Goal: Task Accomplishment & Management: Complete application form

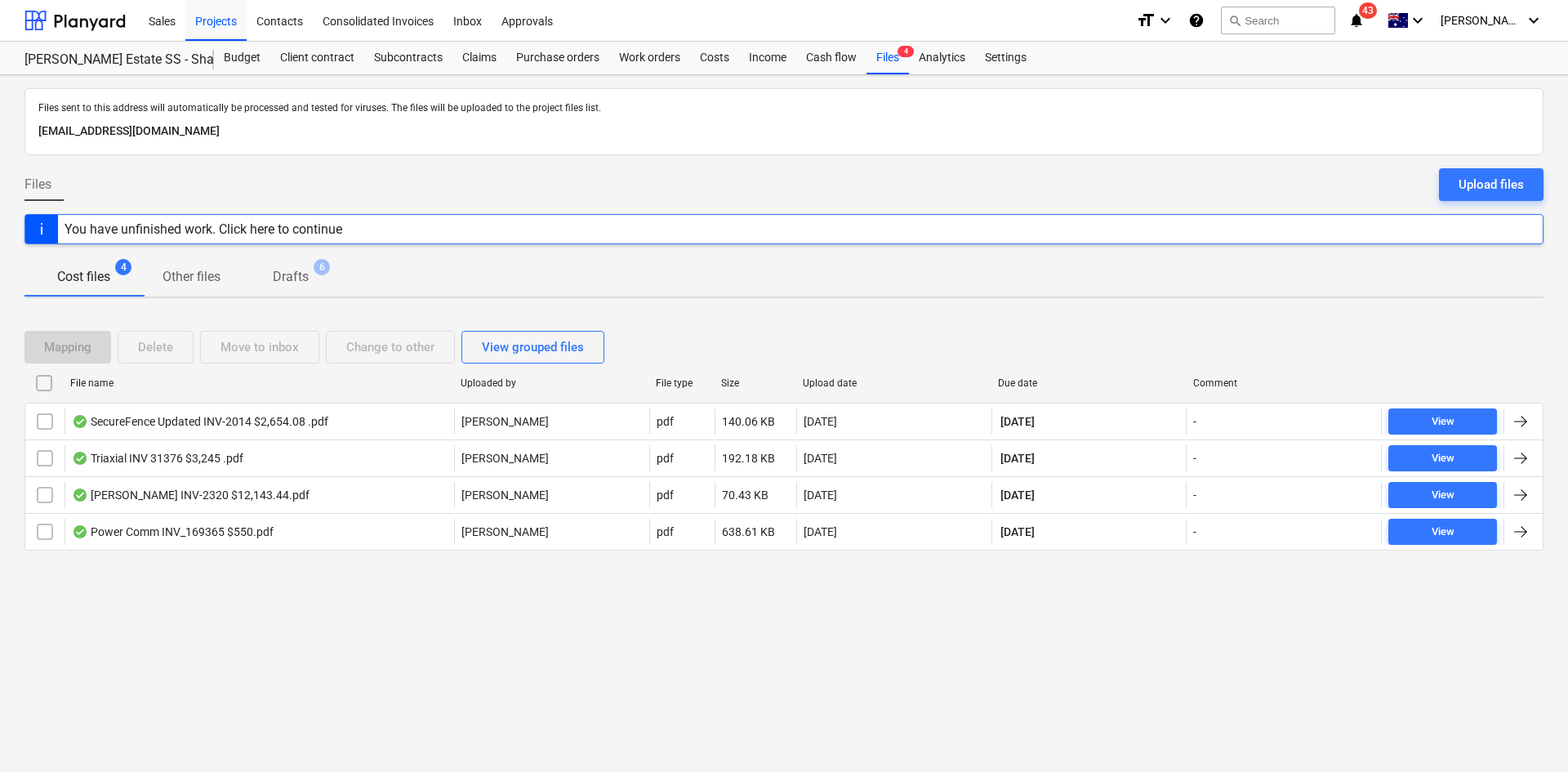
click at [1027, 615] on div "Files sent to this address will automatically be processed and tested for virus…" at bounding box center [784, 424] width 1568 height 697
click at [216, 23] on div "Projects" at bounding box center [216, 20] width 61 height 41
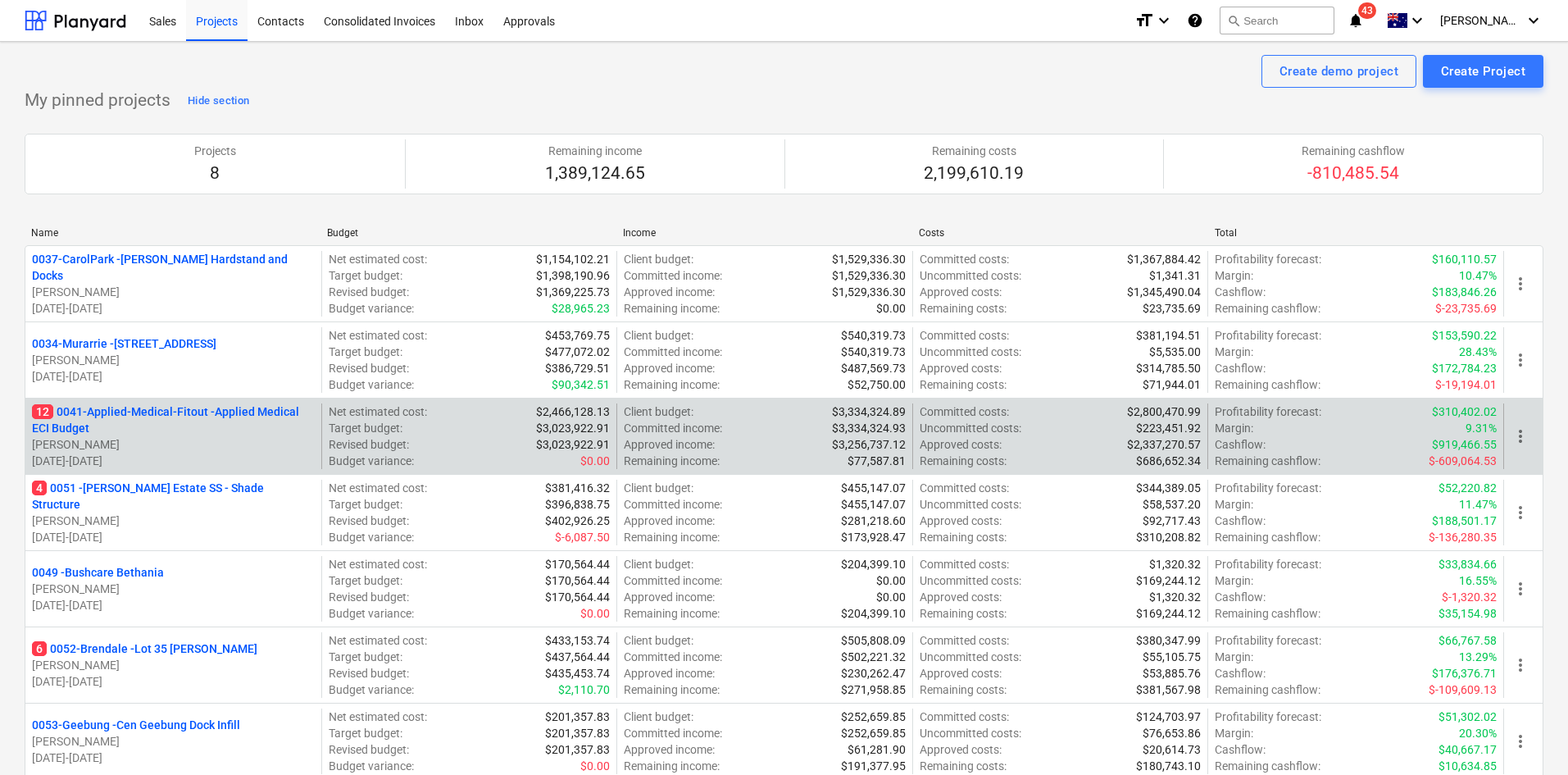
click at [173, 408] on p "12 0041-Applied-Medical-Fitout - Applied Medical ECI Budget" at bounding box center [173, 420] width 283 height 32
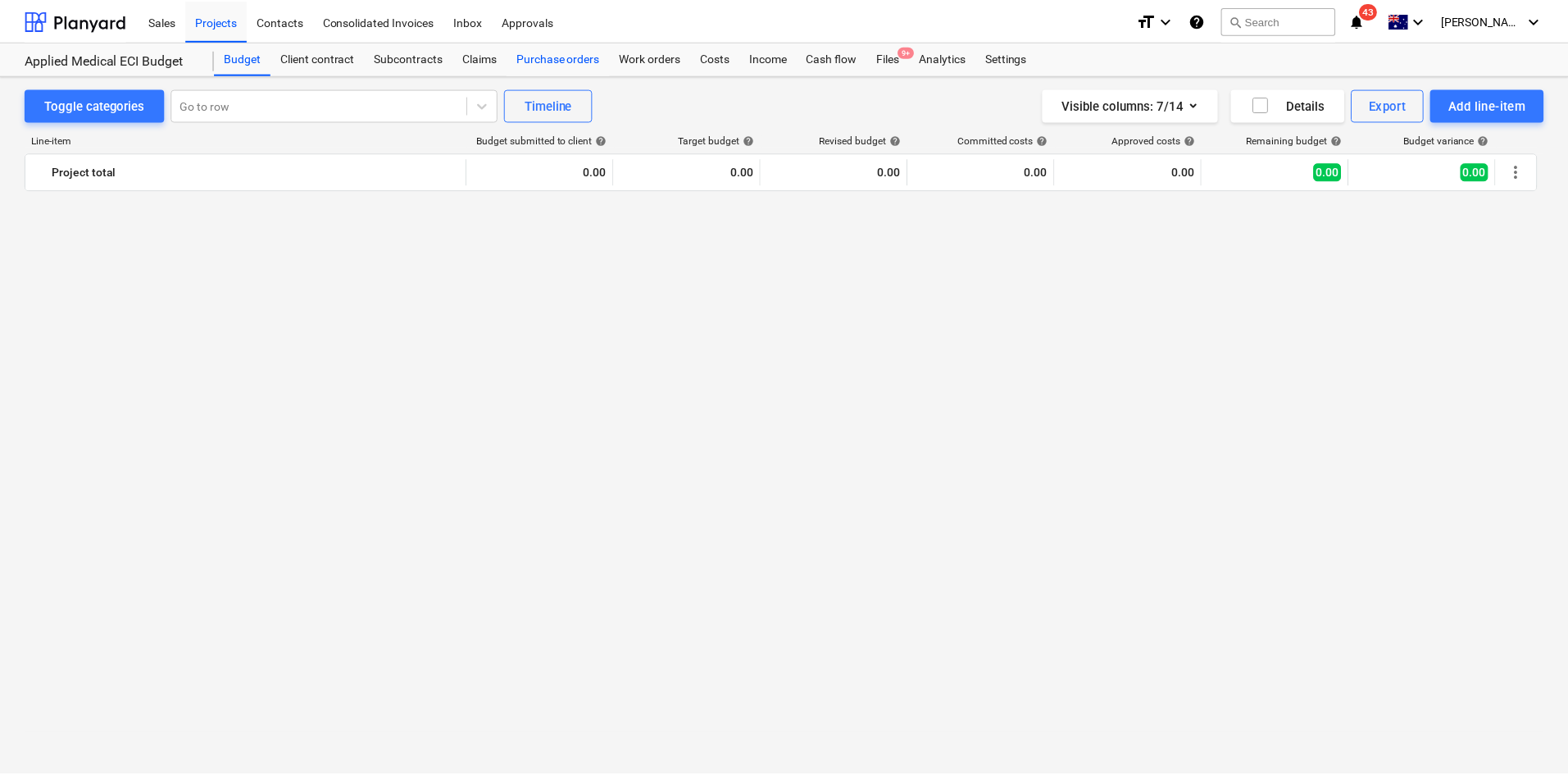
scroll to position [2283, 0]
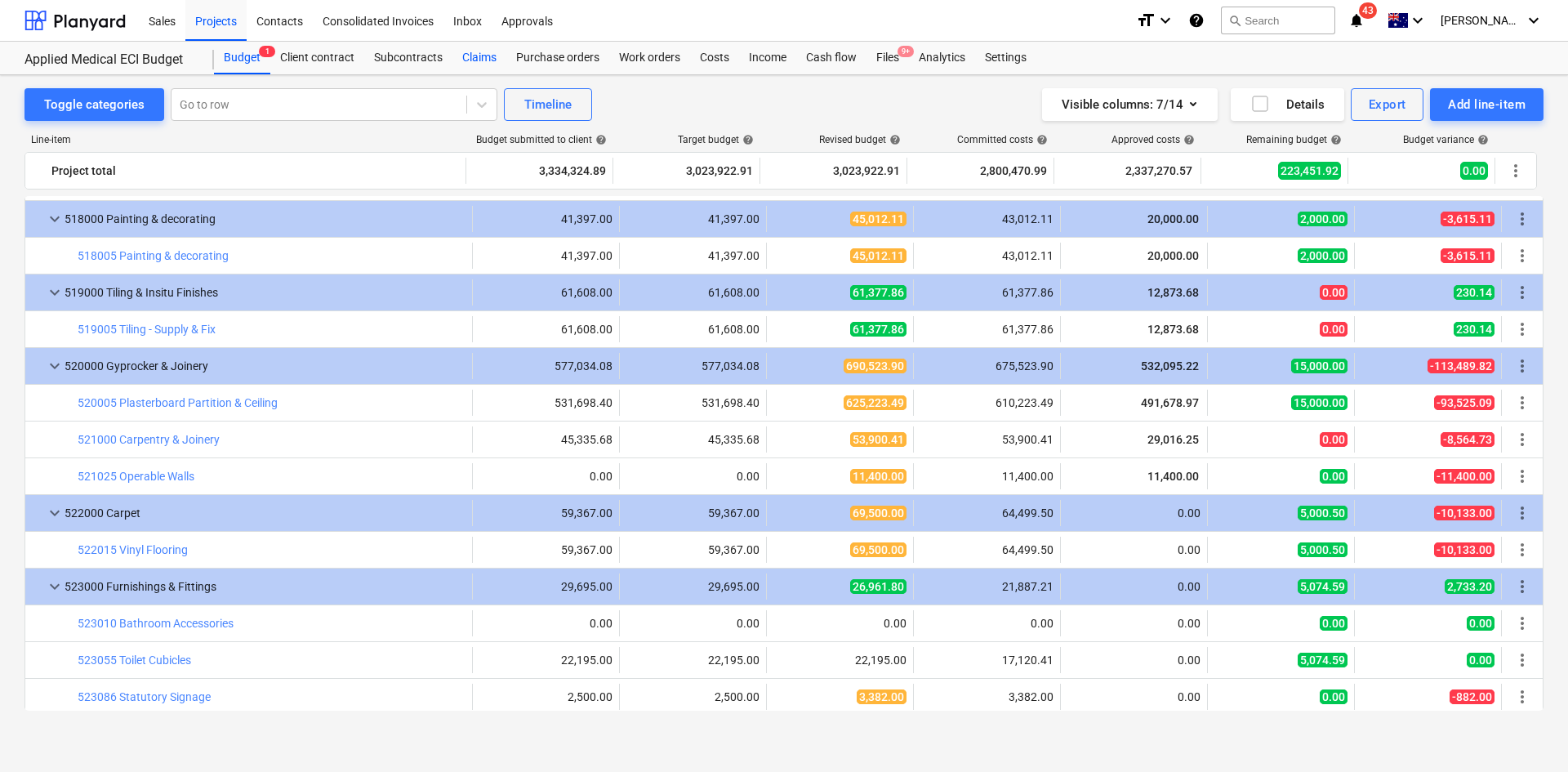
click at [486, 56] on div "Claims" at bounding box center [479, 57] width 54 height 32
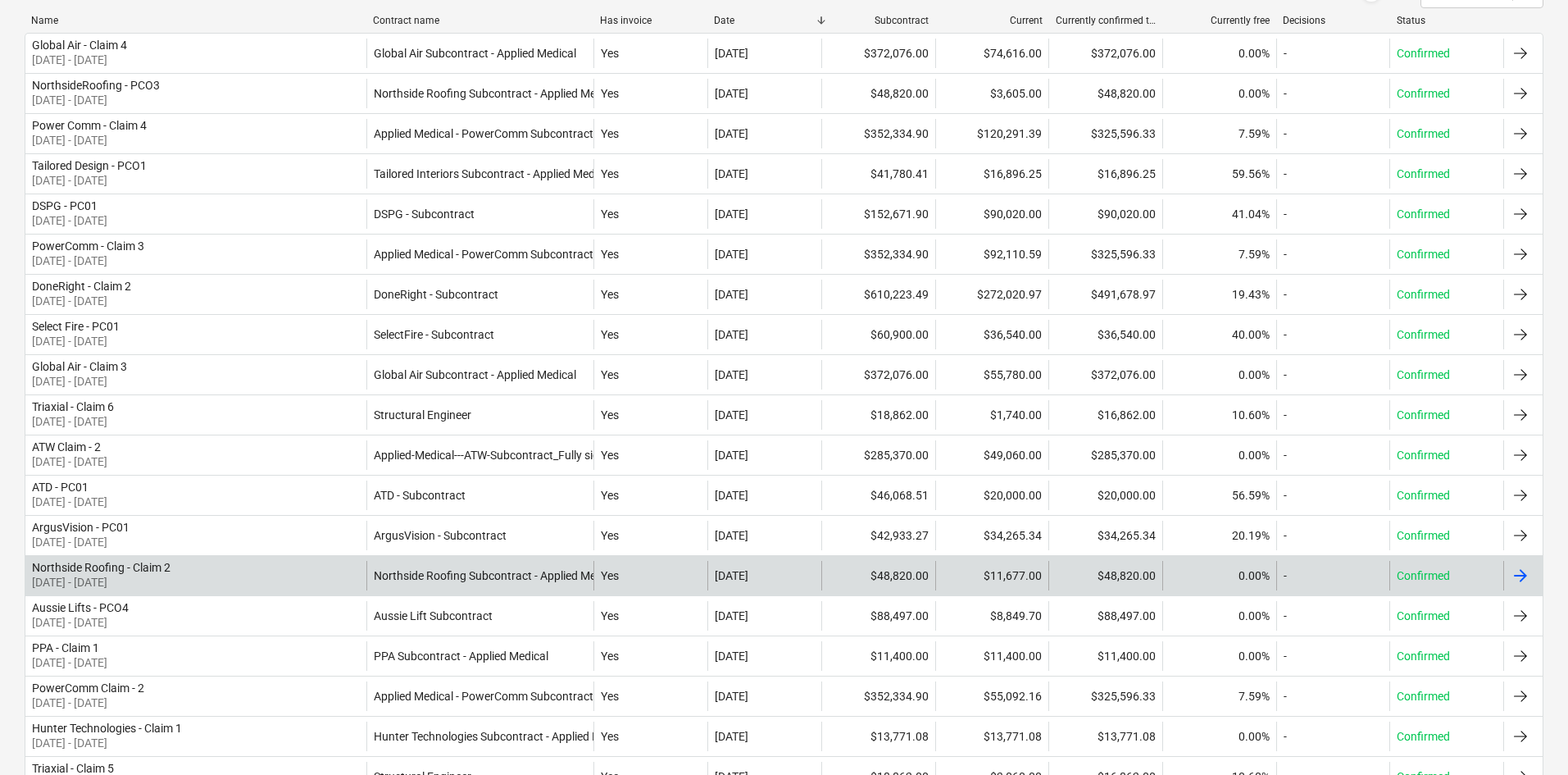
scroll to position [328, 0]
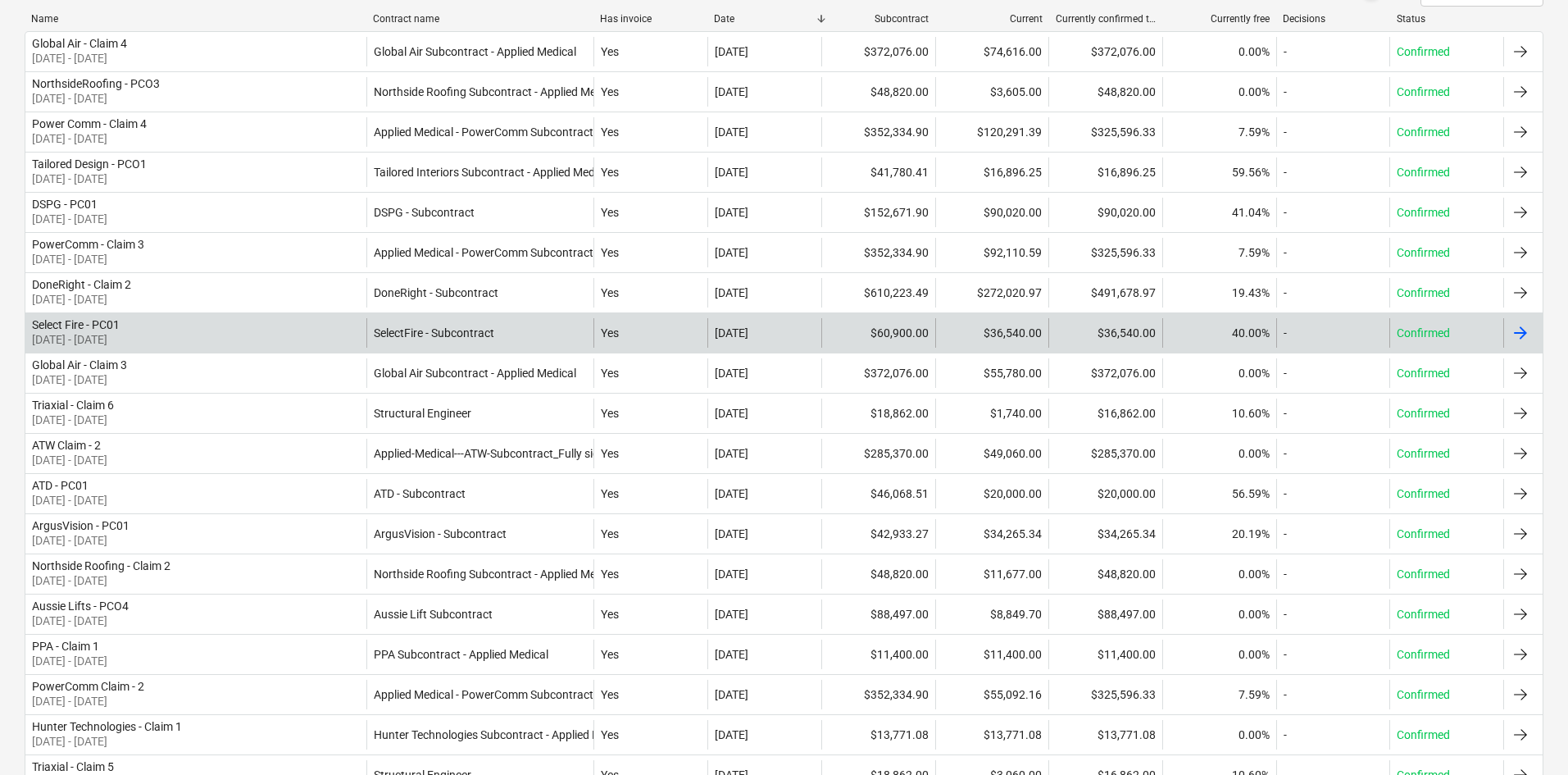
click at [280, 334] on div "Select Fire - PC01 [DATE] - [DATE]" at bounding box center [196, 332] width 341 height 29
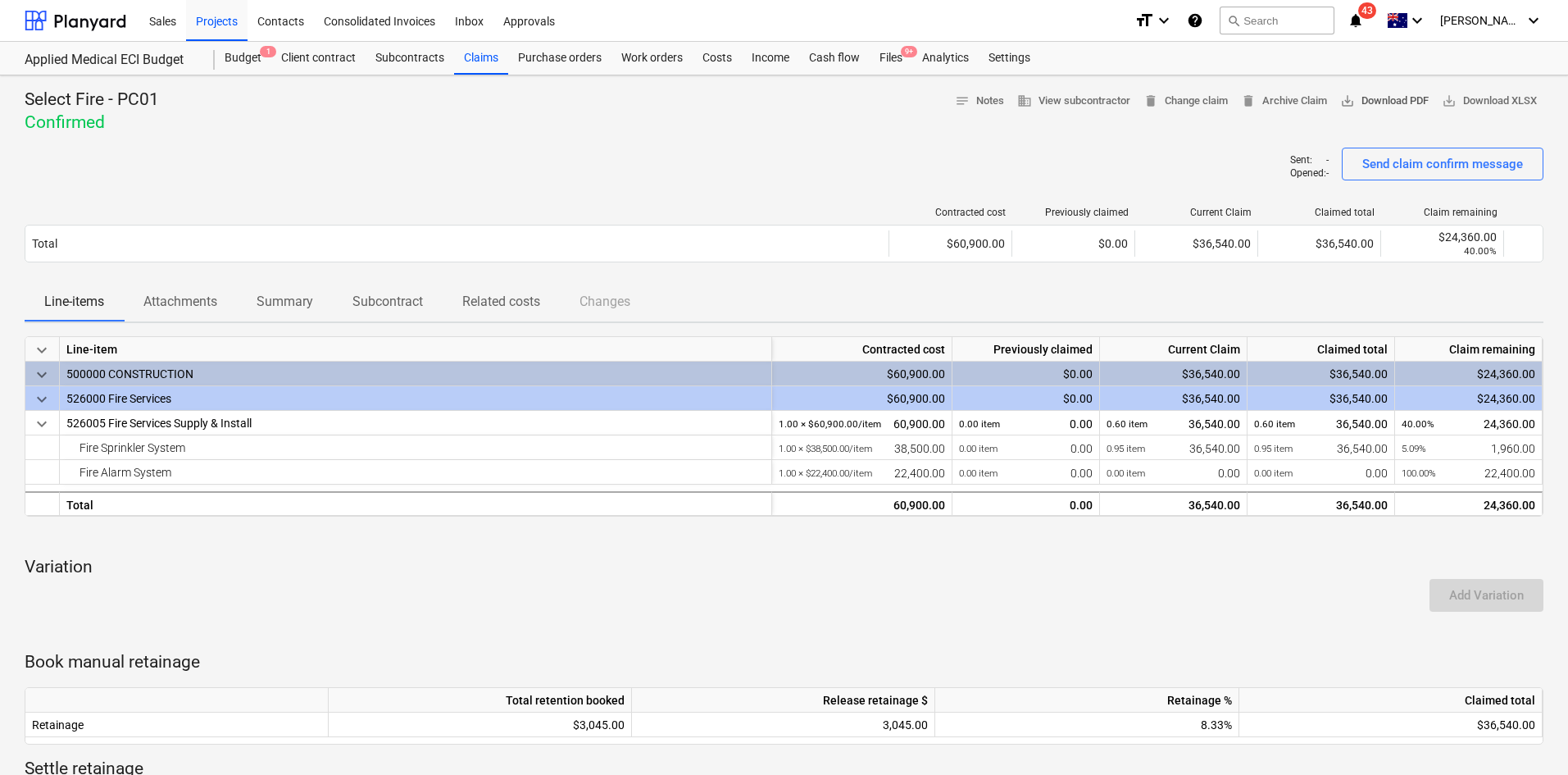
click at [1377, 100] on span "save_alt Download PDF" at bounding box center [1384, 101] width 88 height 19
drag, startPoint x: 580, startPoint y: 188, endPoint x: 593, endPoint y: 161, distance: 30.0
click at [581, 186] on div "Sent : - Opened : - Send claim confirm message" at bounding box center [784, 170] width 1519 height 46
drag, startPoint x: 535, startPoint y: 127, endPoint x: 550, endPoint y: 118, distance: 17.5
click at [539, 123] on div "Select Fire - PC01 Confirmed notes Notes business View subcontractor delete Cha…" at bounding box center [784, 111] width 1519 height 46
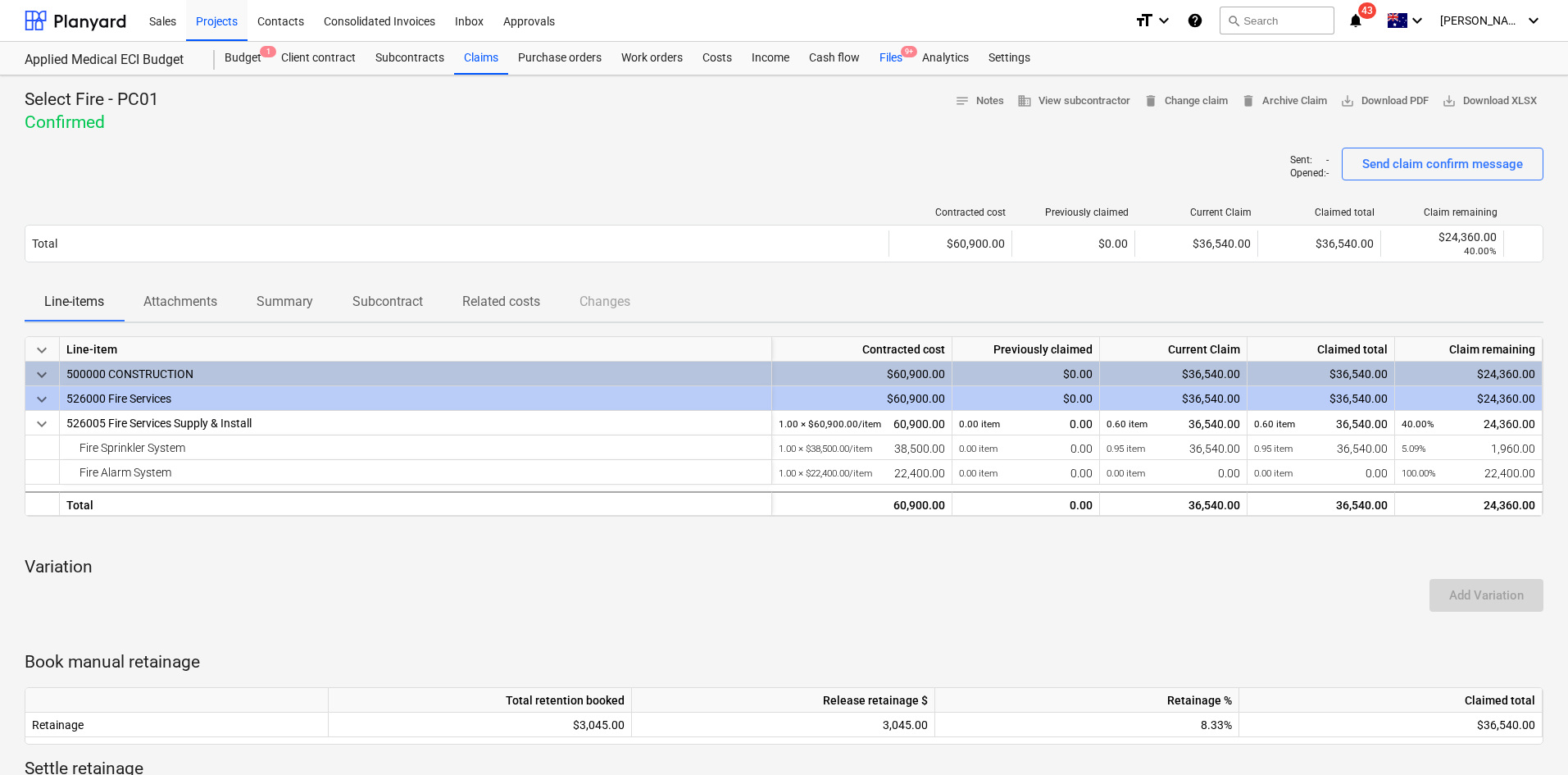
click at [887, 54] on div "Files 9+" at bounding box center [891, 57] width 42 height 32
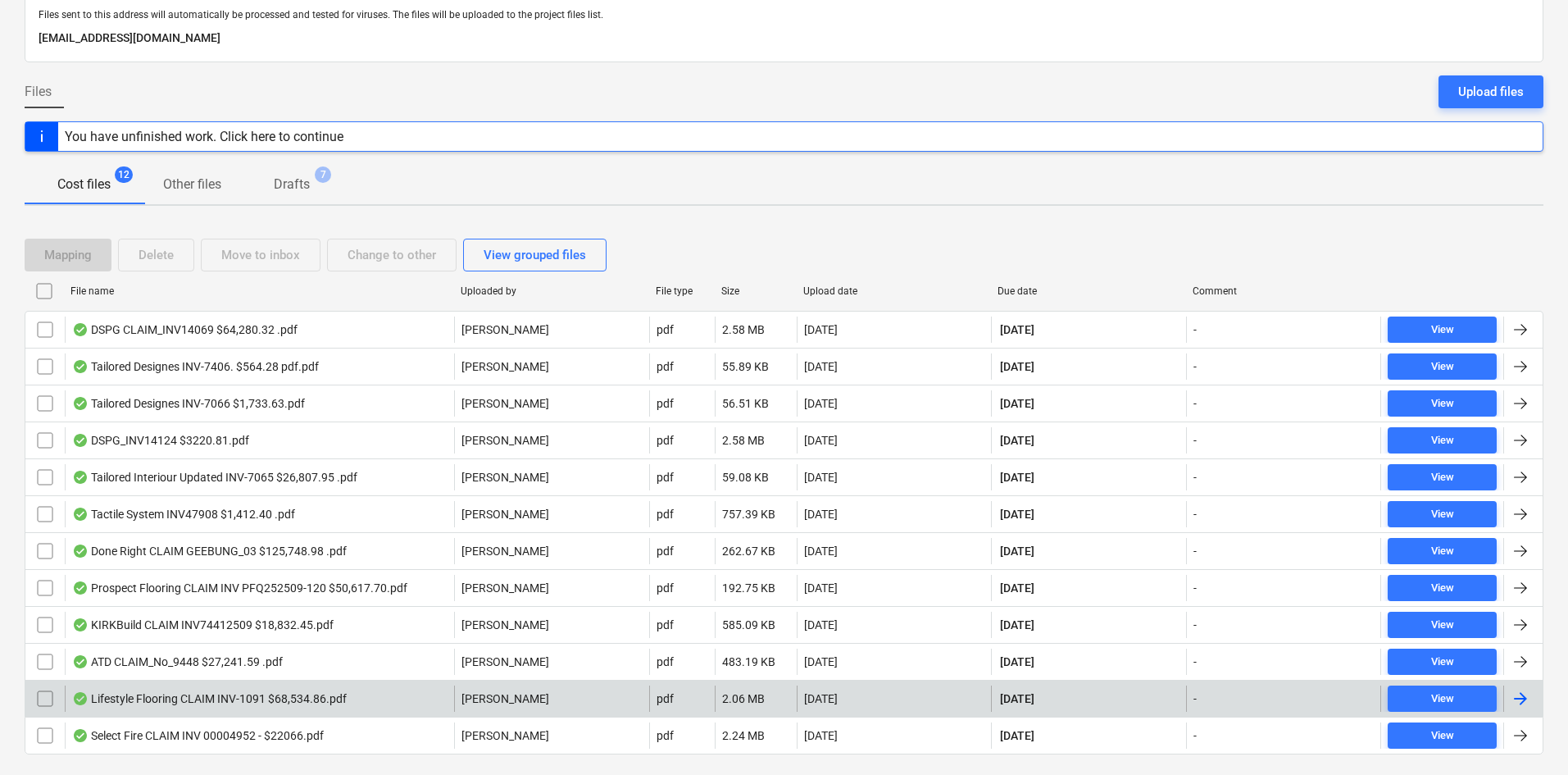
scroll to position [132, 0]
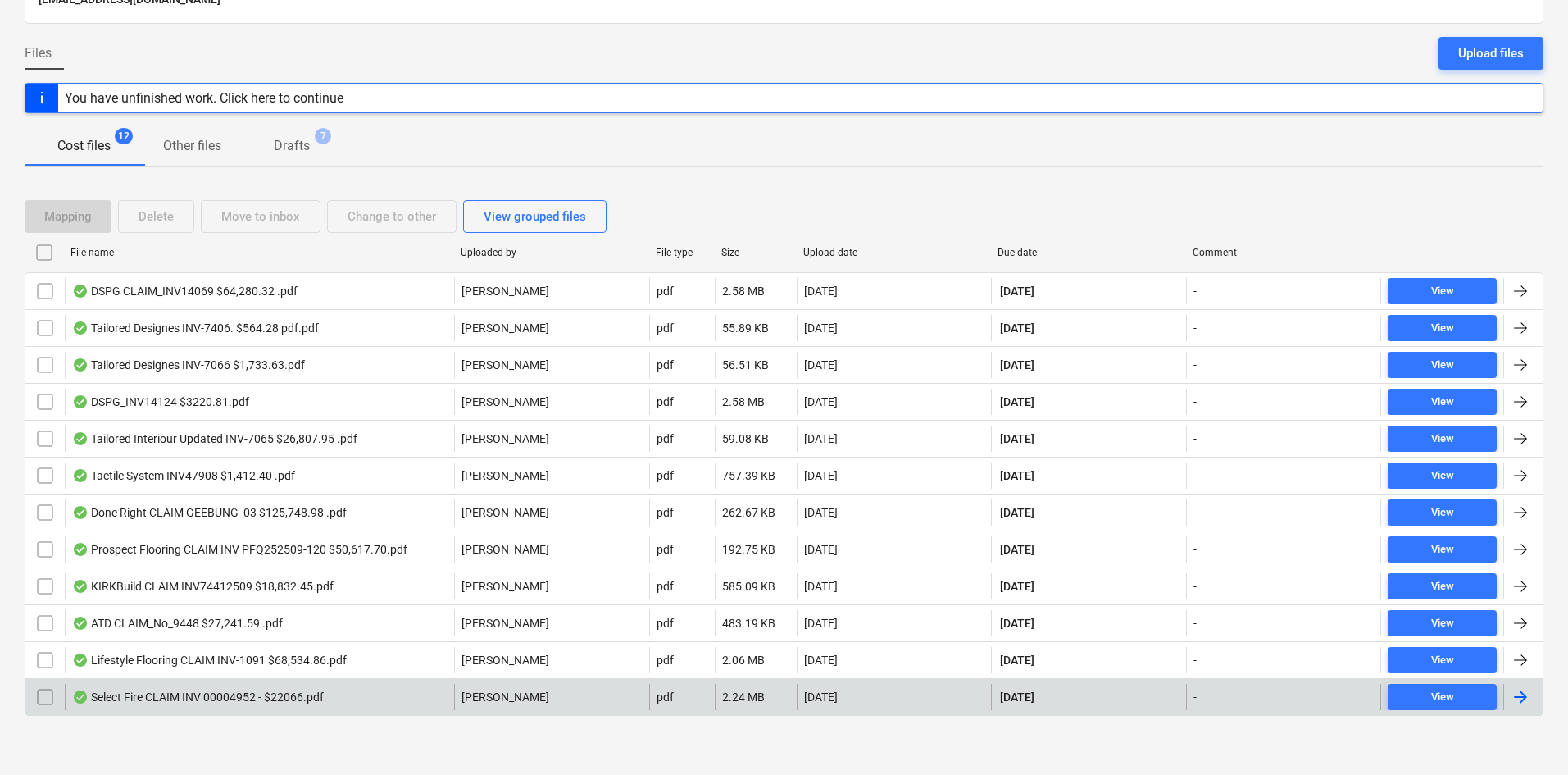
click at [198, 690] on div "Select Fire CLAIM INV 00004952 - $22066.pdf" at bounding box center [198, 697] width 251 height 13
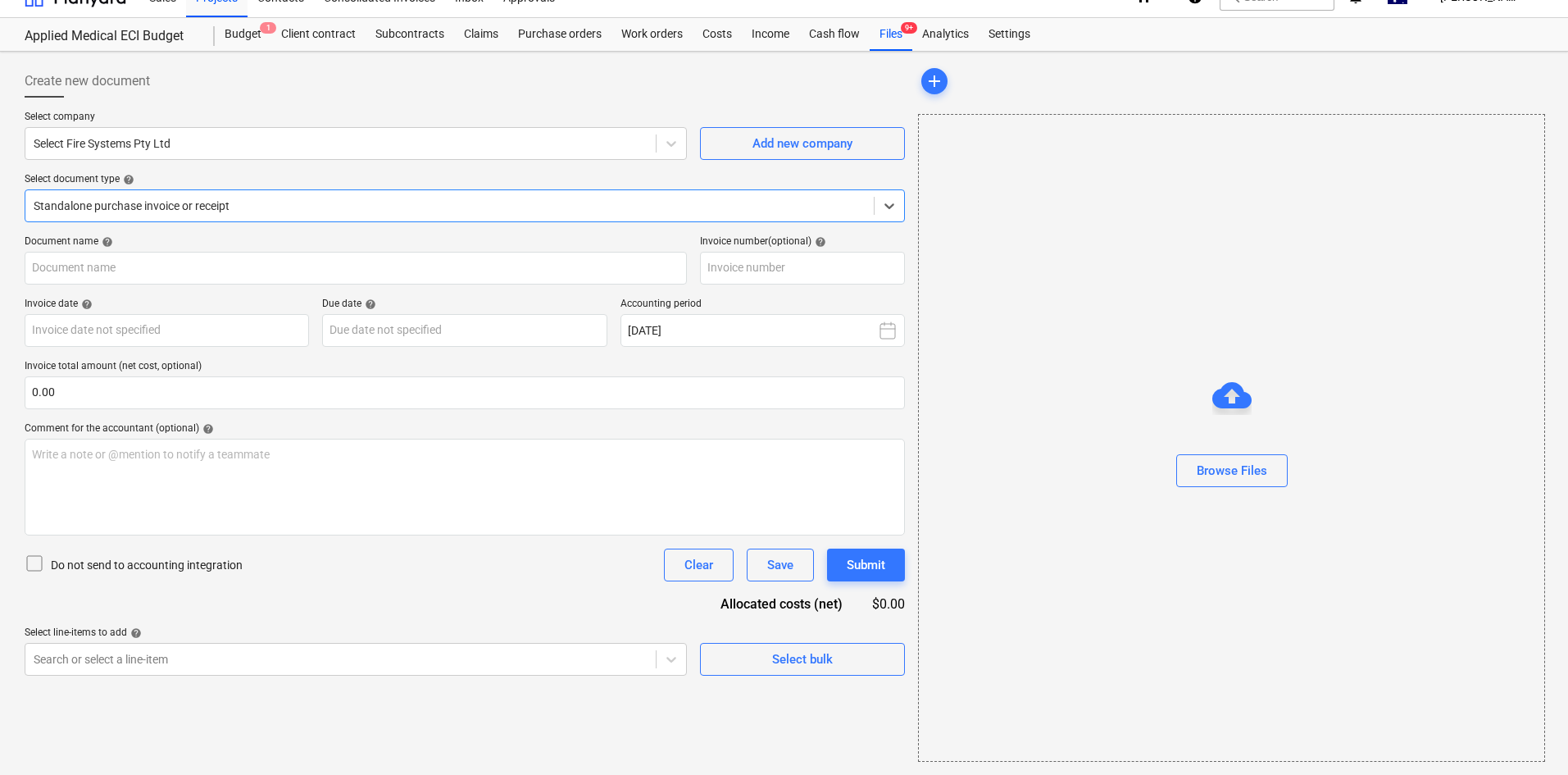
type input "4952"
type input "[DATE]"
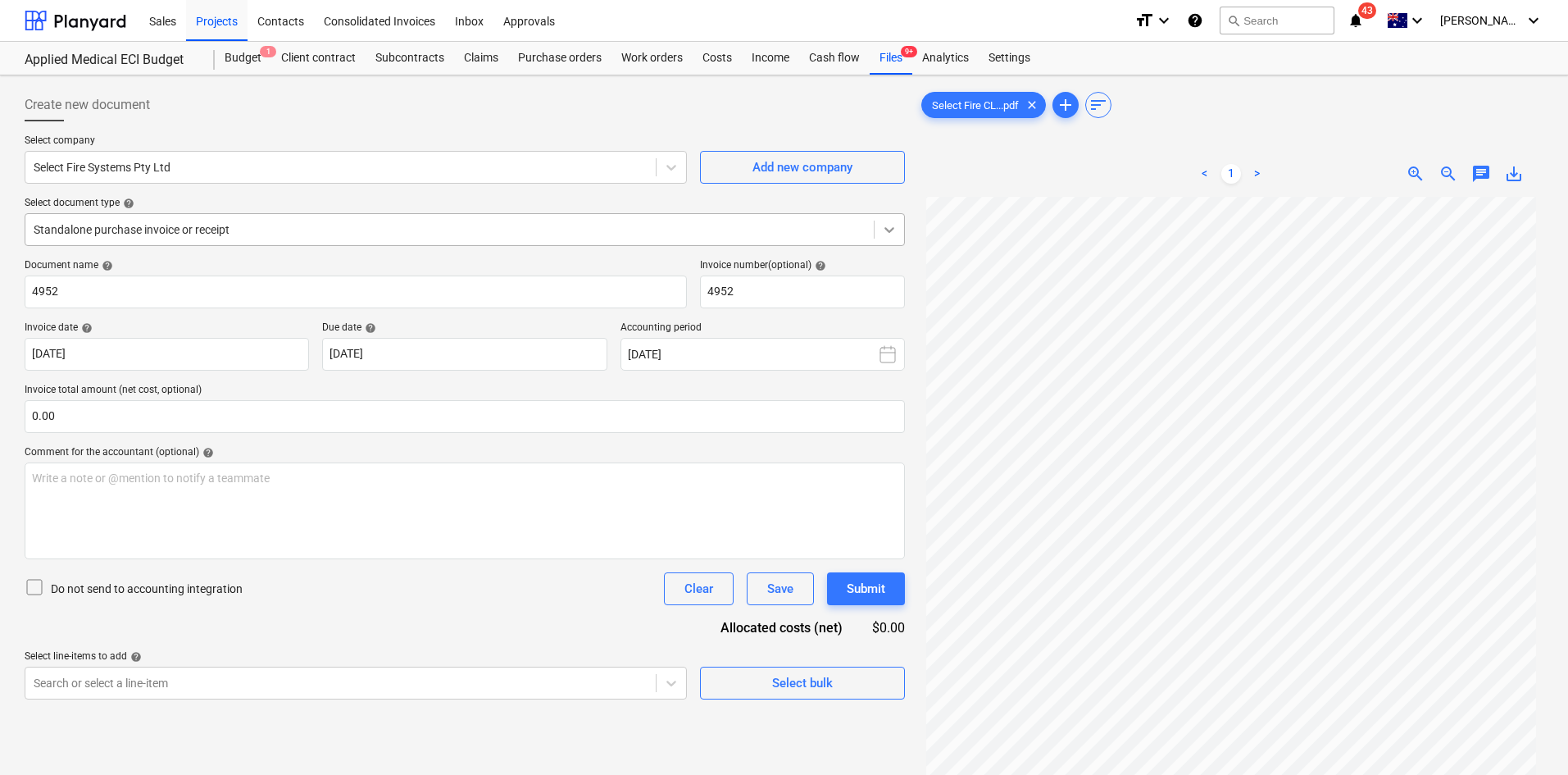
scroll to position [0, 0]
click at [1146, 157] on div "< 1 >" at bounding box center [1231, 173] width 200 height 46
click at [1452, 176] on span "zoom_out" at bounding box center [1448, 174] width 20 height 20
click at [216, 13] on div "Projects" at bounding box center [217, 20] width 62 height 42
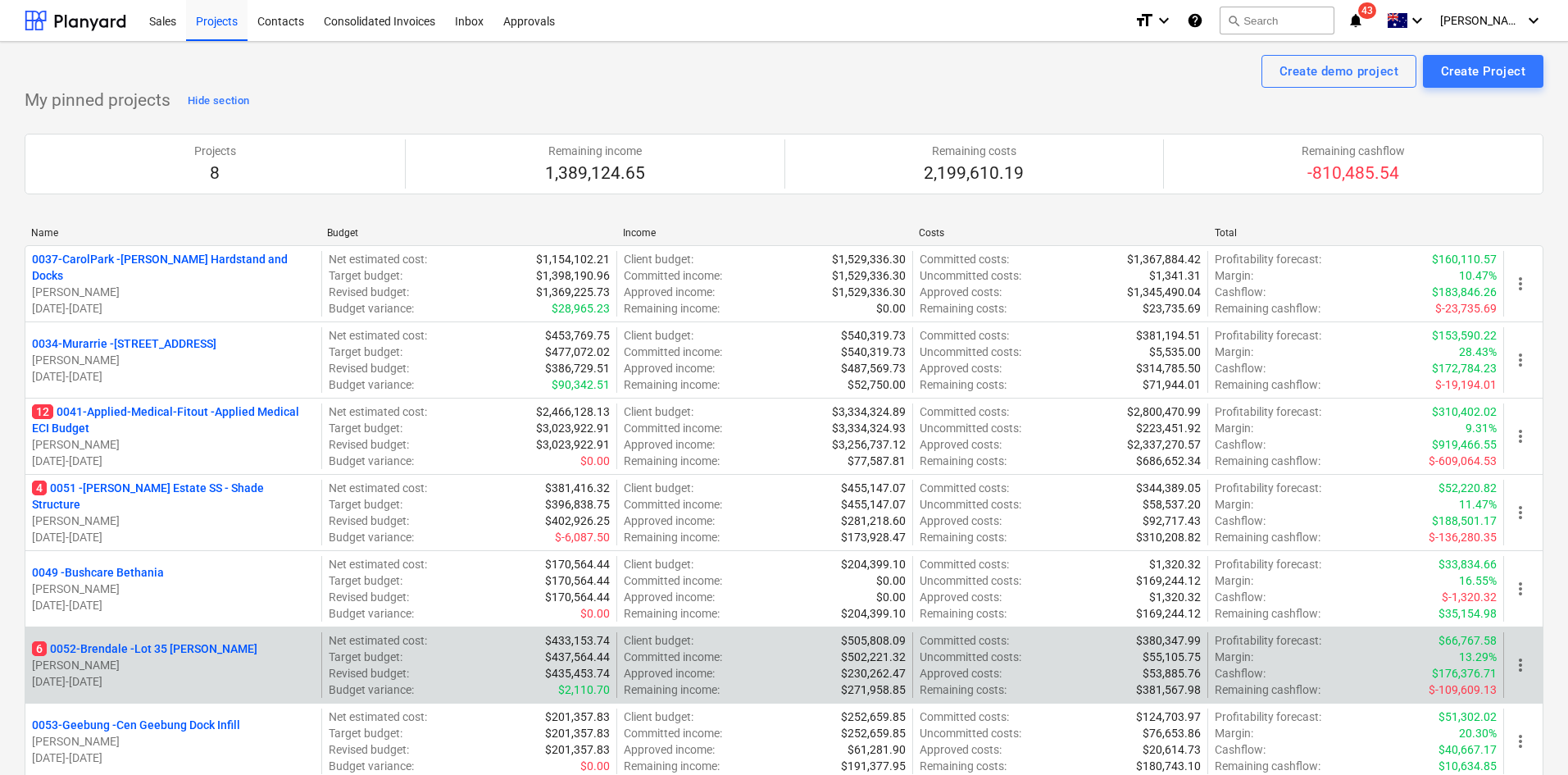
click at [166, 648] on p "6 0052-Brendale - Lot 35 [PERSON_NAME]" at bounding box center [144, 648] width 226 height 17
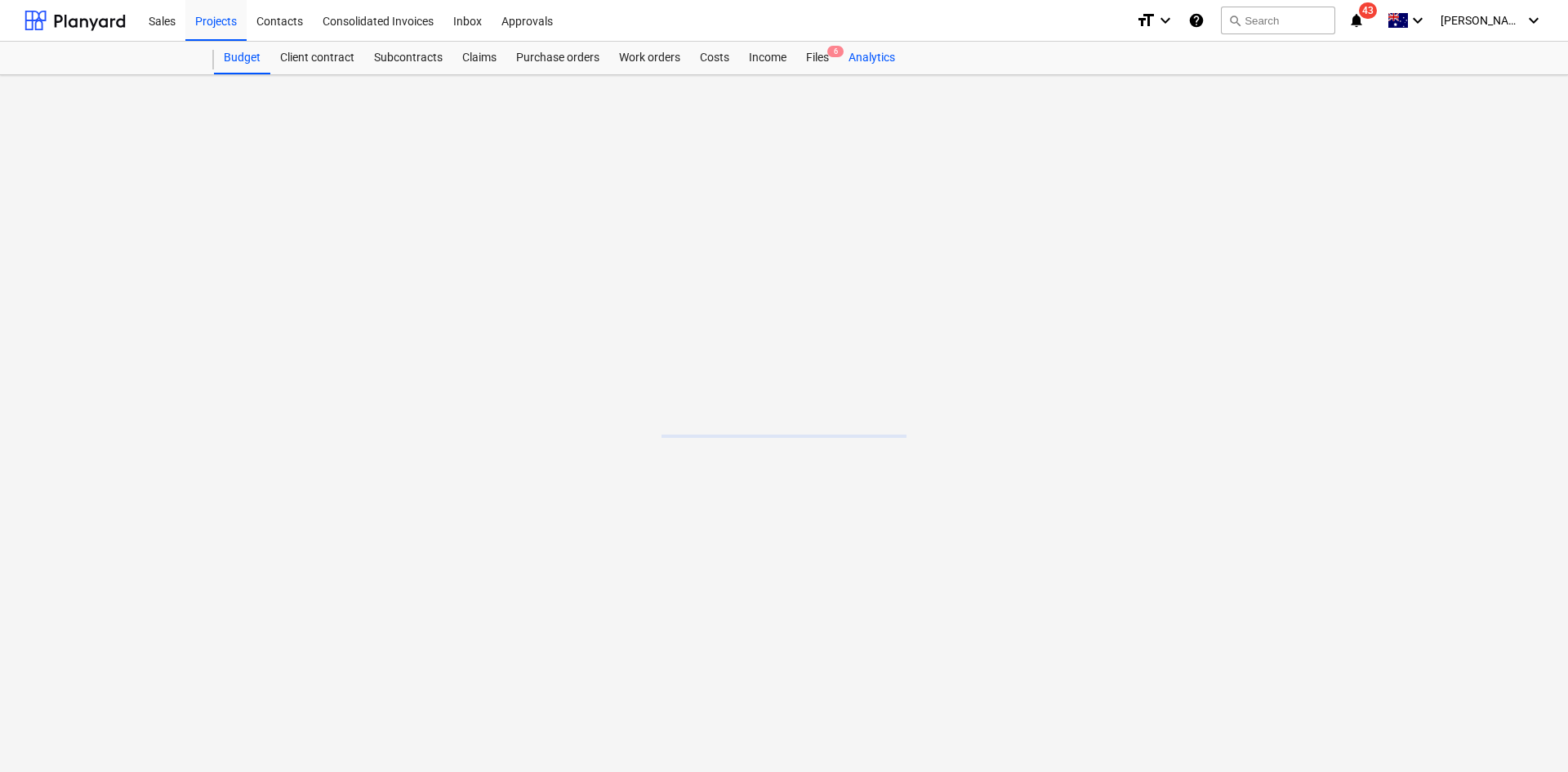
click at [838, 70] on div "Analytics" at bounding box center [871, 57] width 66 height 32
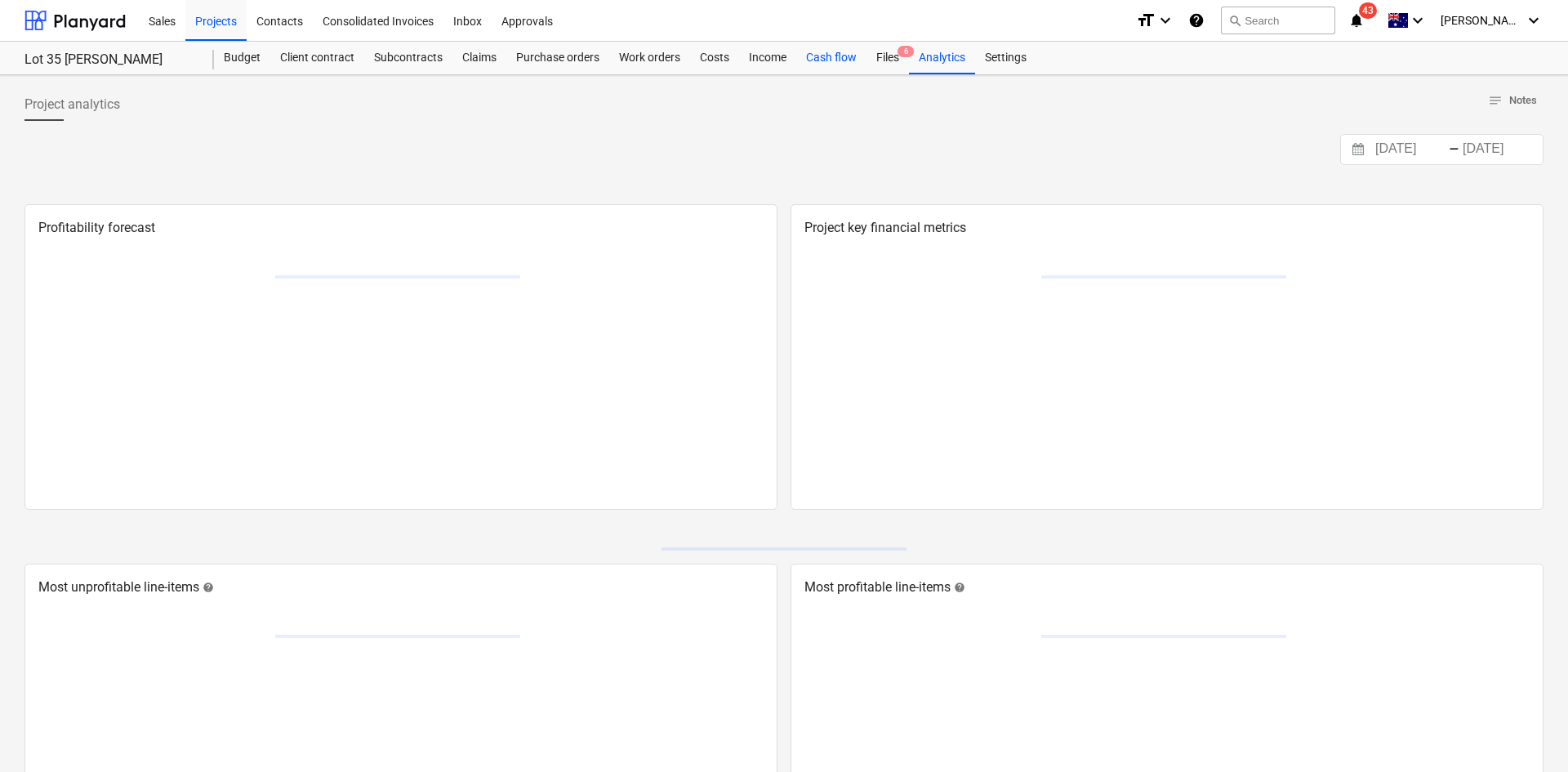
click at [828, 63] on div "Budget Client contract Subcontracts Claims Purchase orders Work orders Costs In…" at bounding box center [878, 57] width 1329 height 32
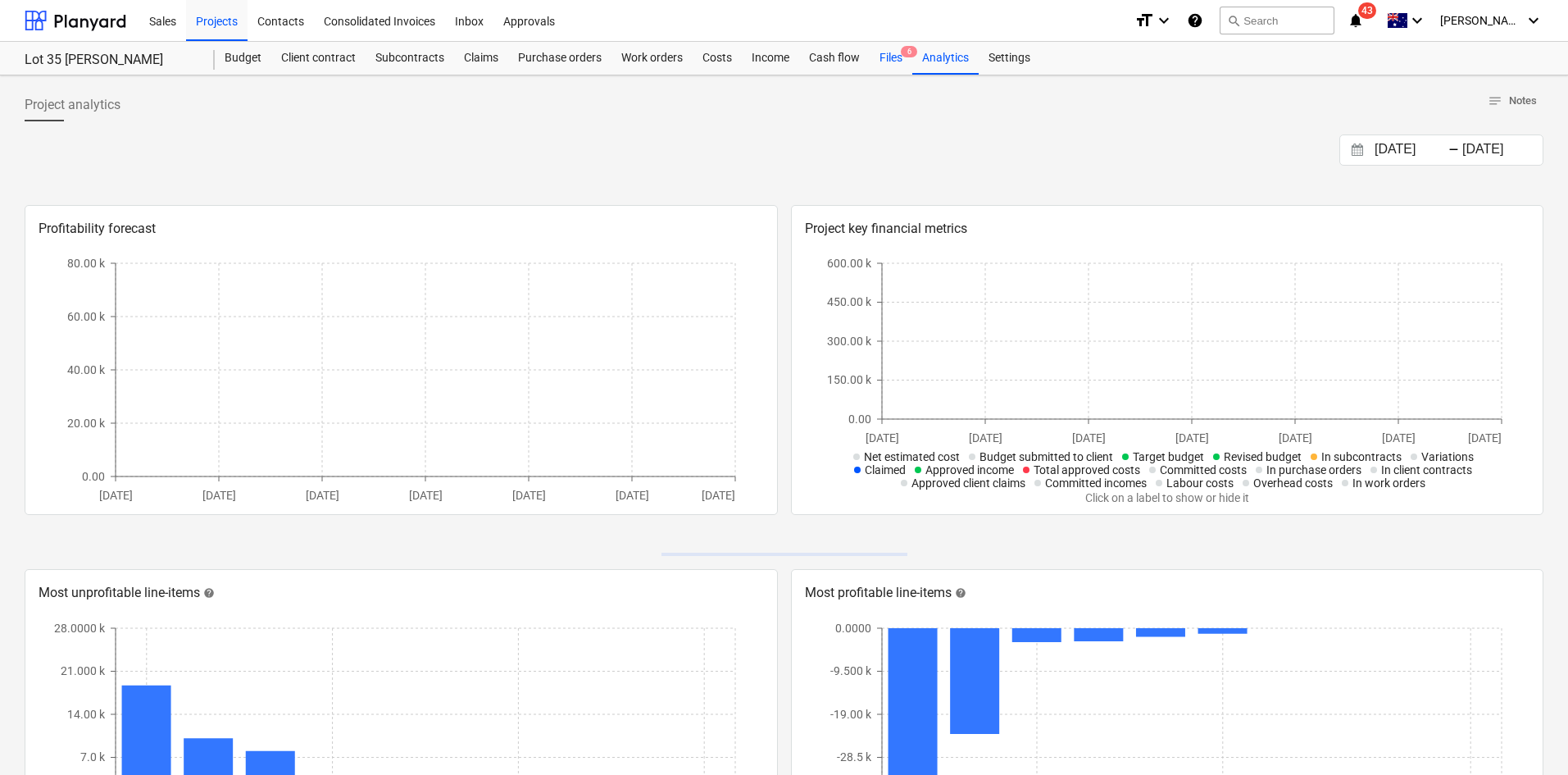
click at [887, 54] on div "Files 6" at bounding box center [891, 57] width 42 height 32
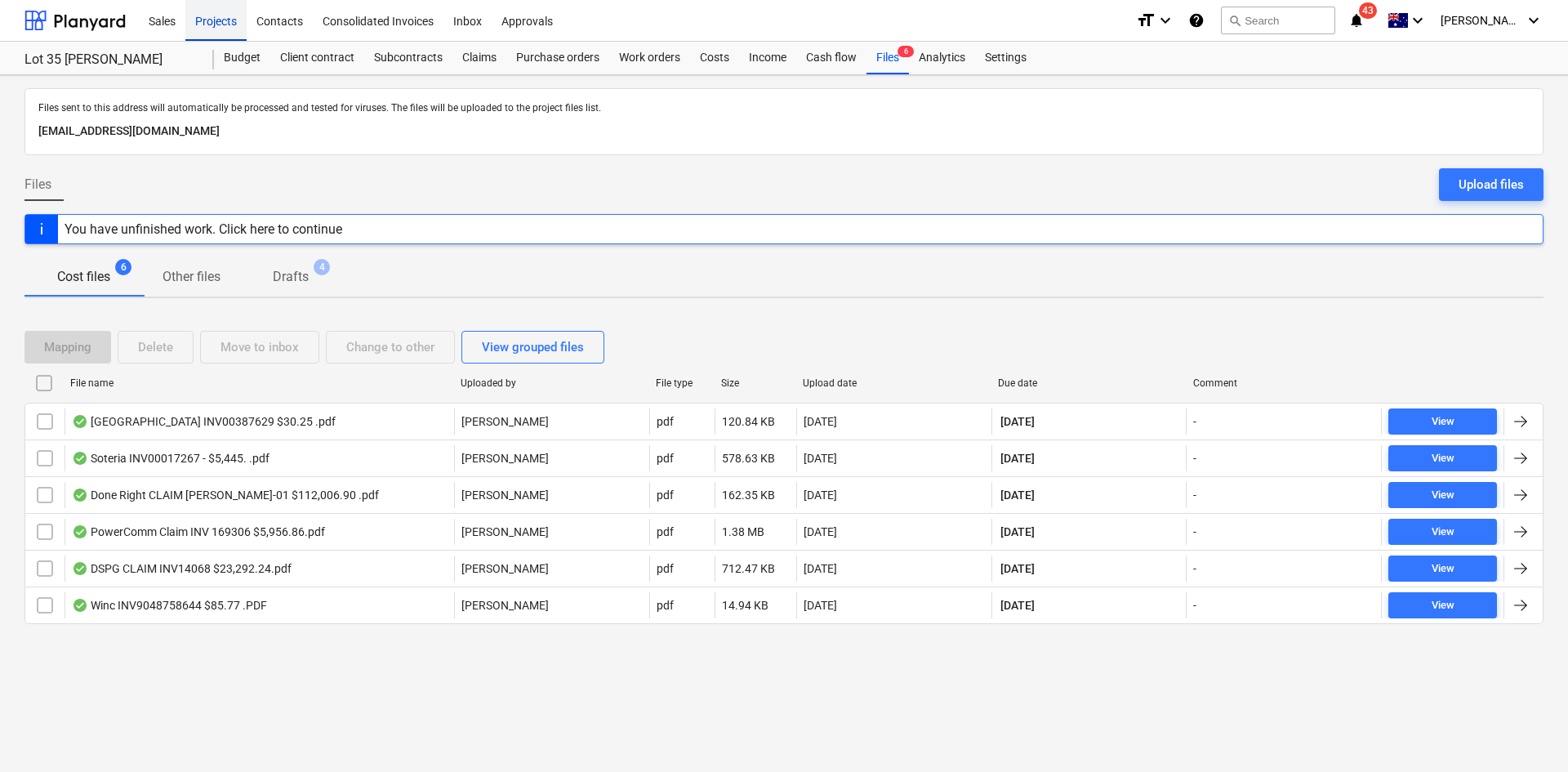
click at [235, 16] on div "Projects" at bounding box center [216, 20] width 61 height 41
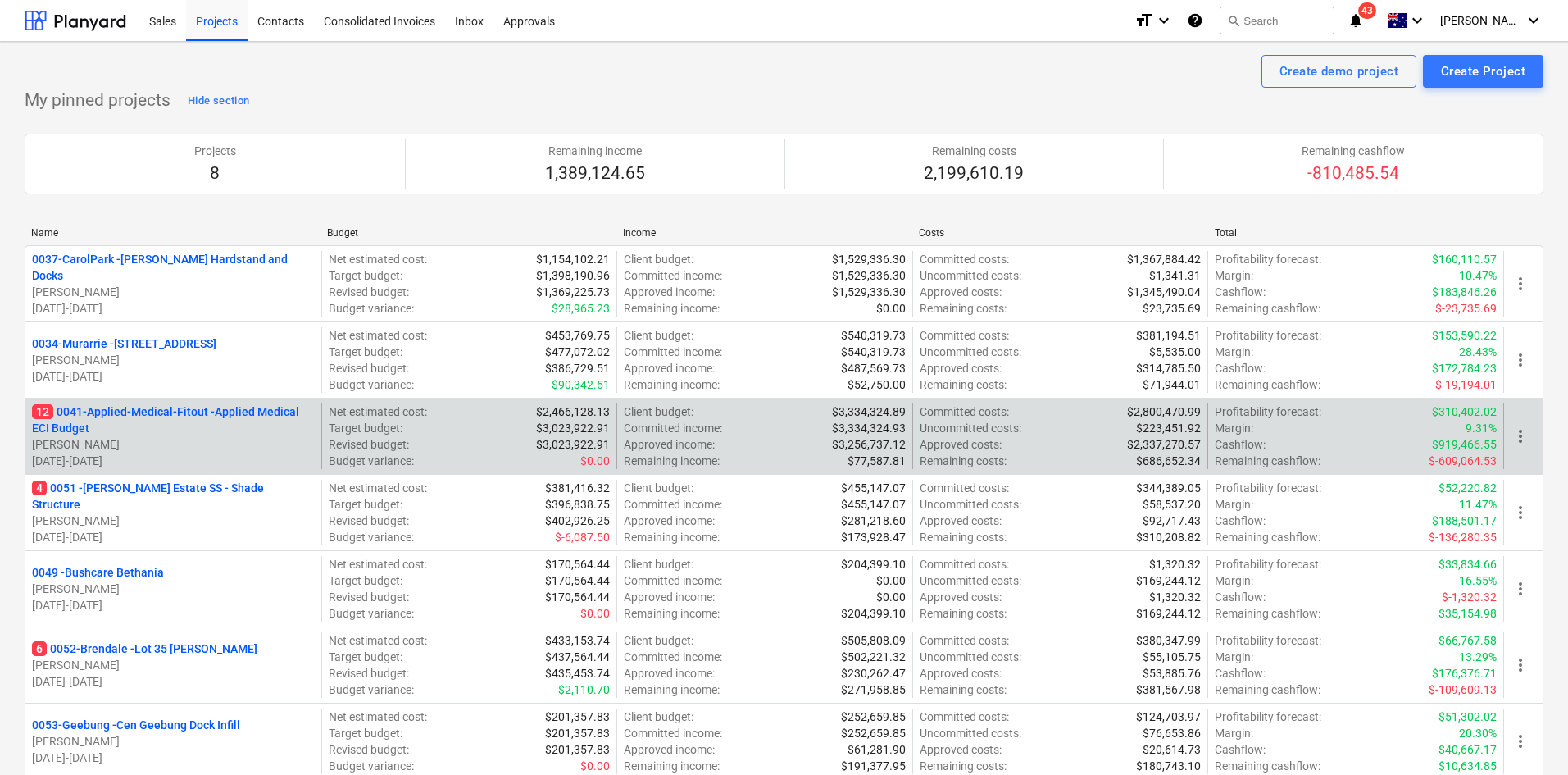
click at [180, 417] on p "12 0041-Applied-Medical-Fitout - Applied Medical ECI Budget" at bounding box center [173, 420] width 283 height 32
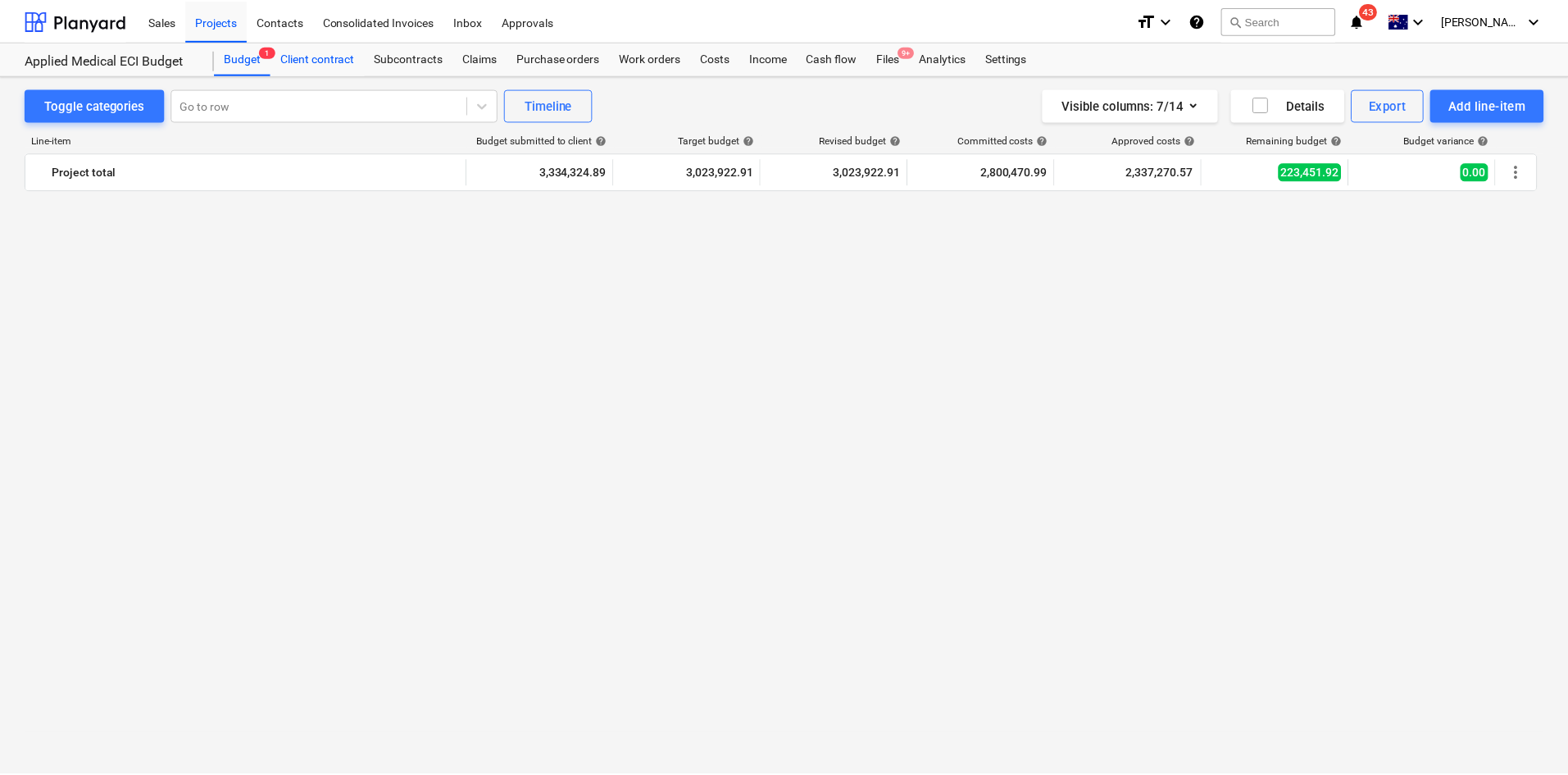
scroll to position [2283, 0]
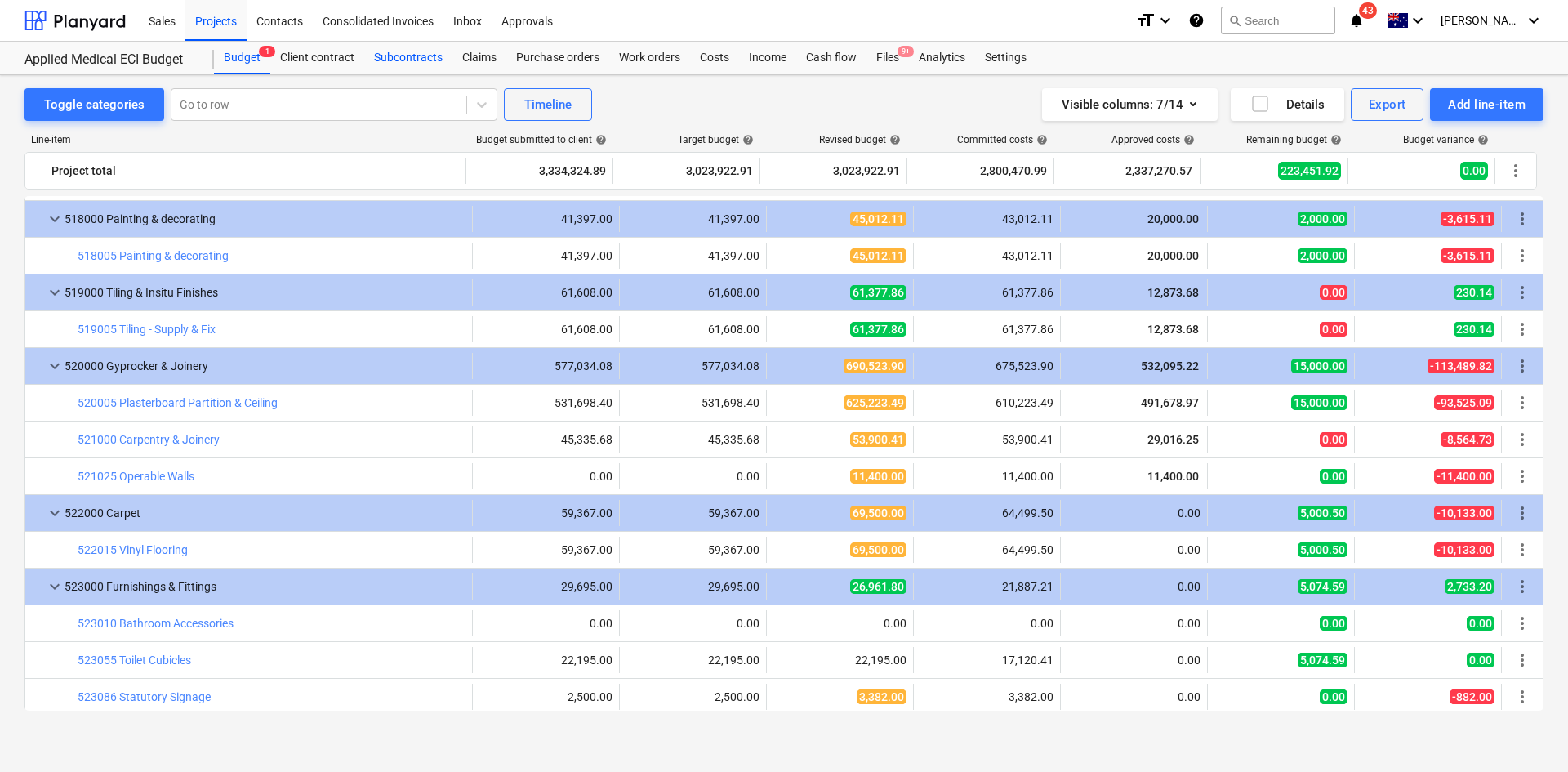
click at [420, 56] on div "Subcontracts" at bounding box center [408, 57] width 88 height 32
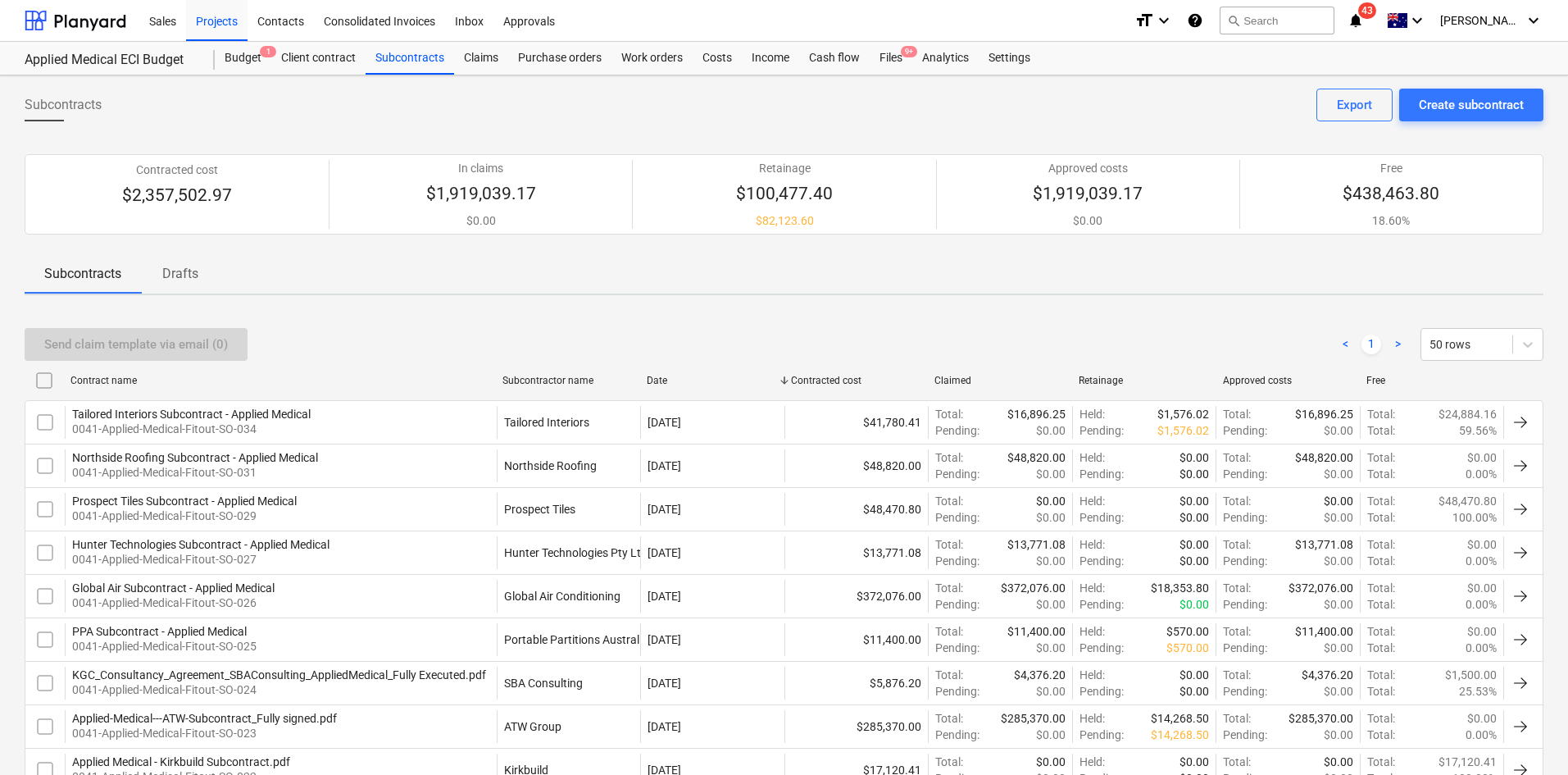
click at [369, 105] on div "Subcontracts Create subcontract Export" at bounding box center [784, 111] width 1519 height 46
click at [481, 61] on div "Claims" at bounding box center [481, 57] width 54 height 32
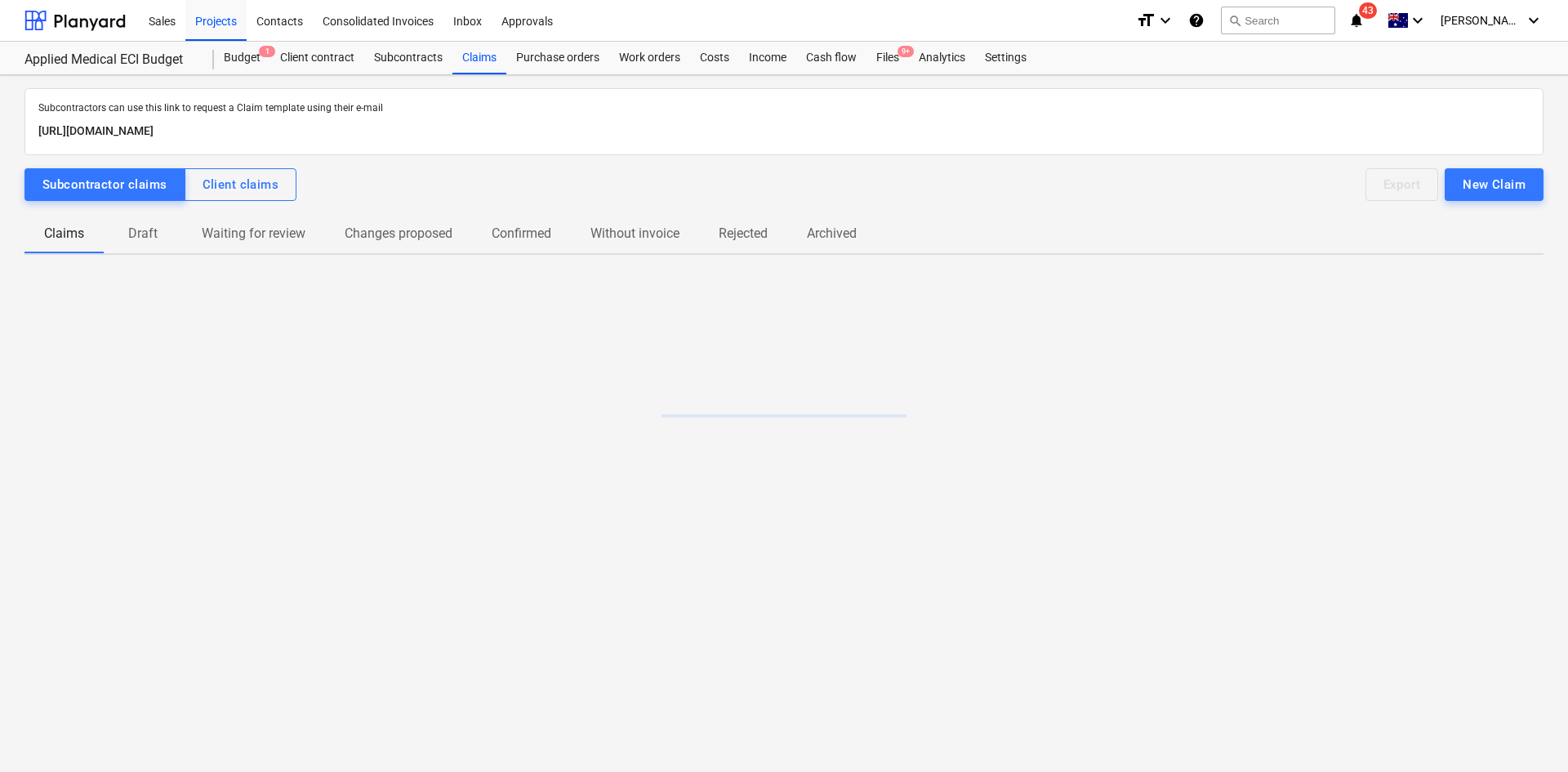
click at [135, 243] on span "Draft" at bounding box center [143, 233] width 79 height 29
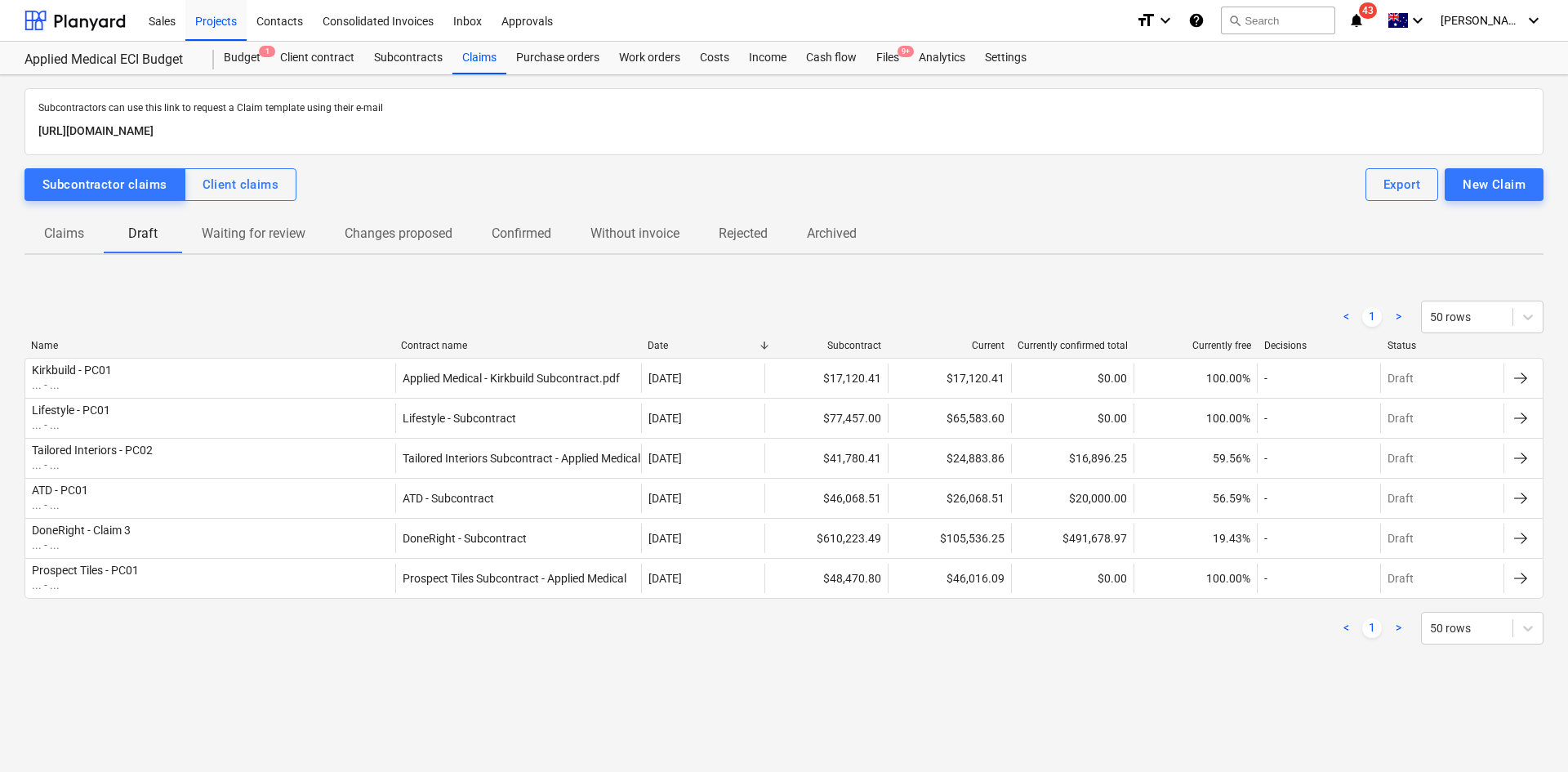
click at [72, 237] on p "Claims" at bounding box center [64, 234] width 40 height 20
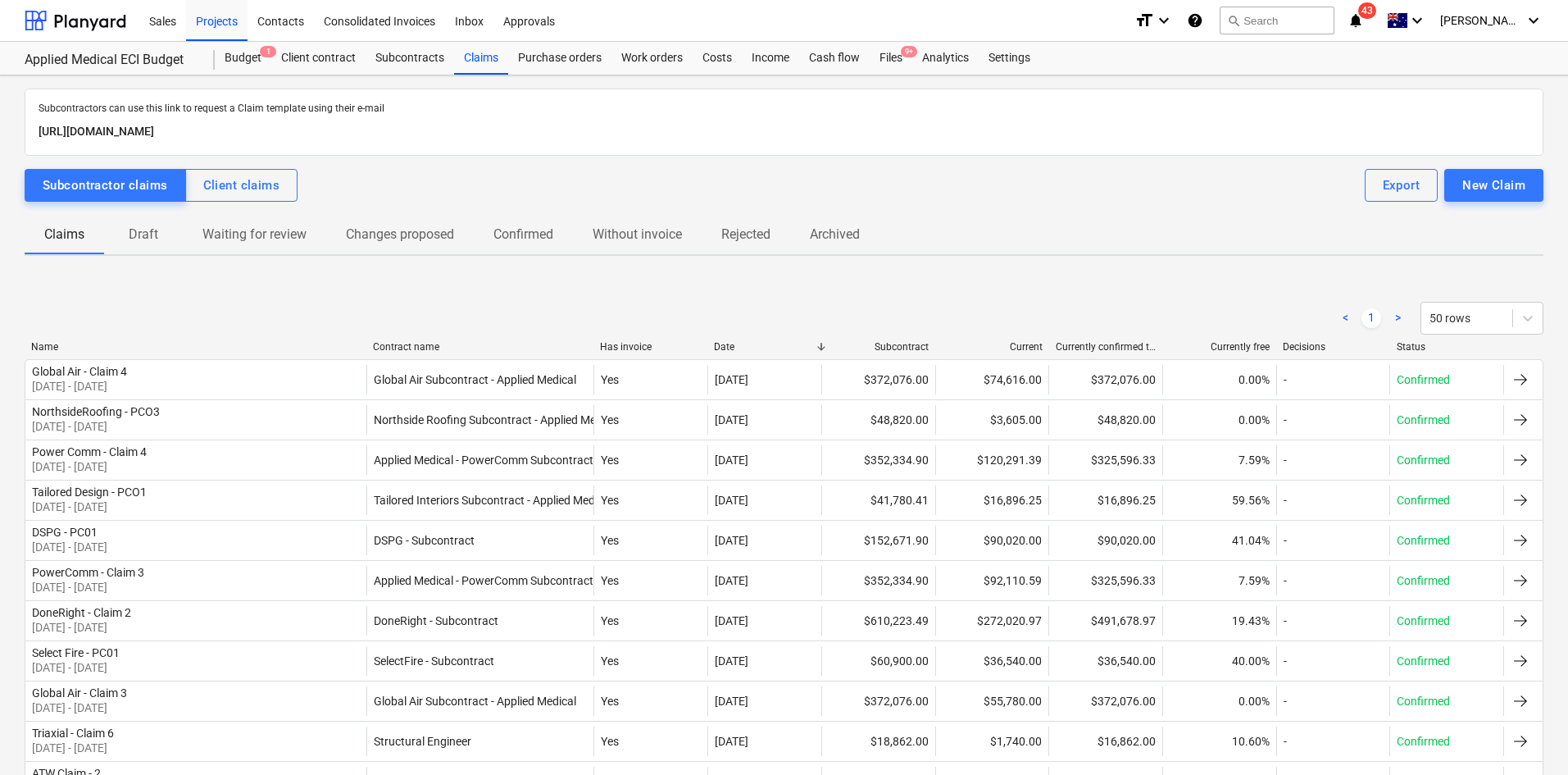
click at [153, 242] on p "Draft" at bounding box center [143, 235] width 39 height 20
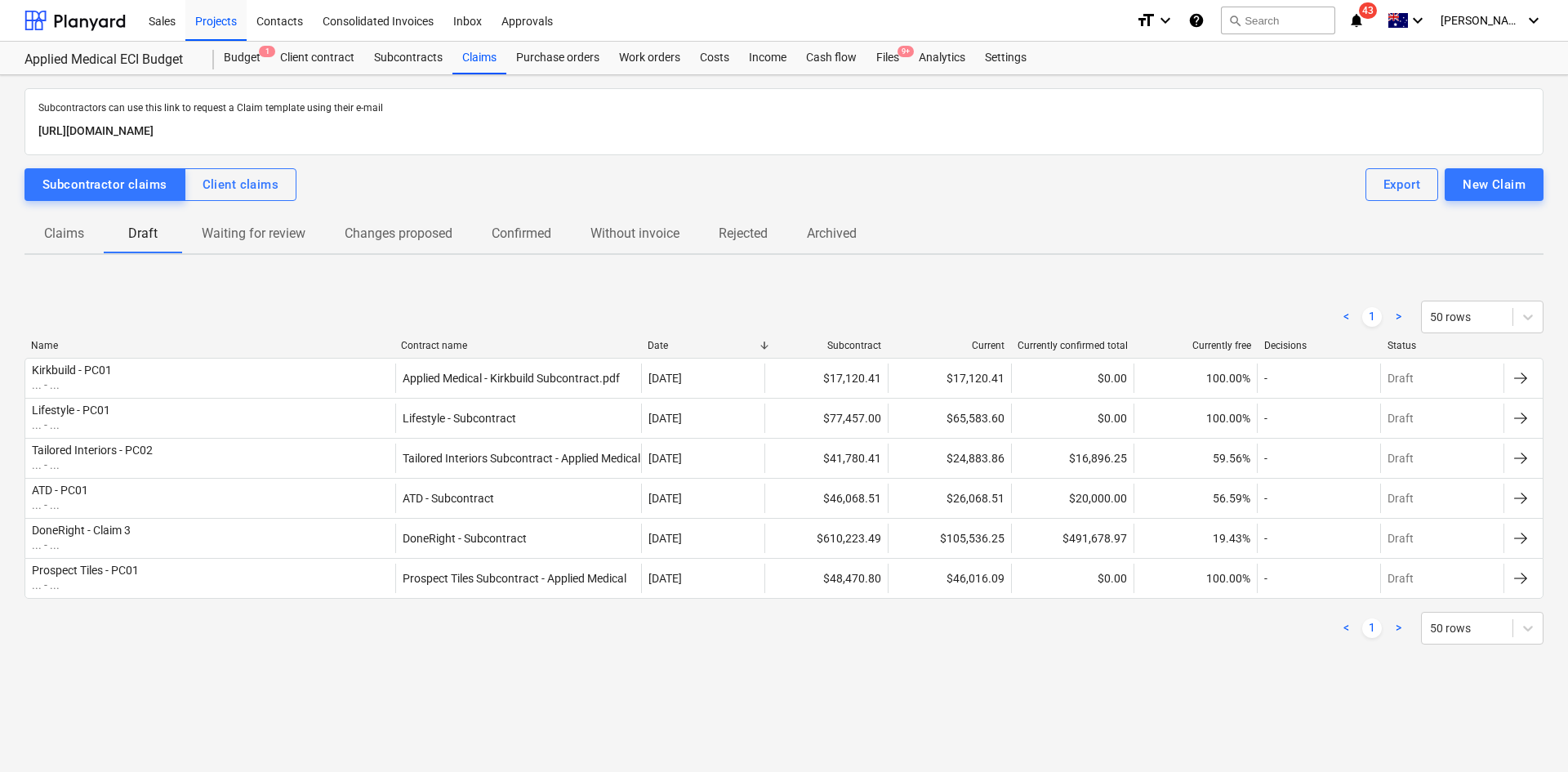
click at [83, 242] on p "Claims" at bounding box center [64, 234] width 40 height 20
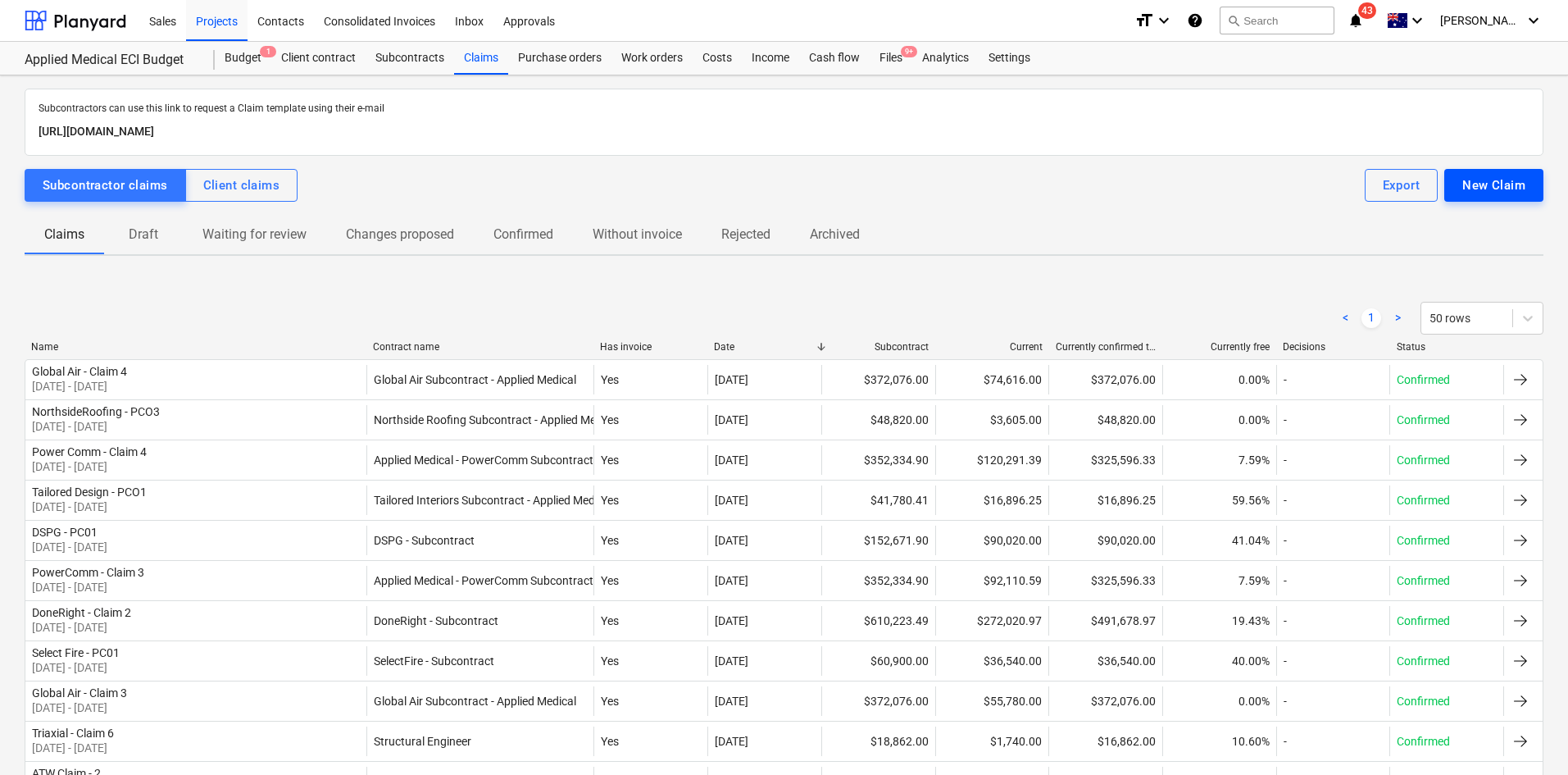
click at [1499, 193] on div "New Claim" at bounding box center [1494, 186] width 63 height 22
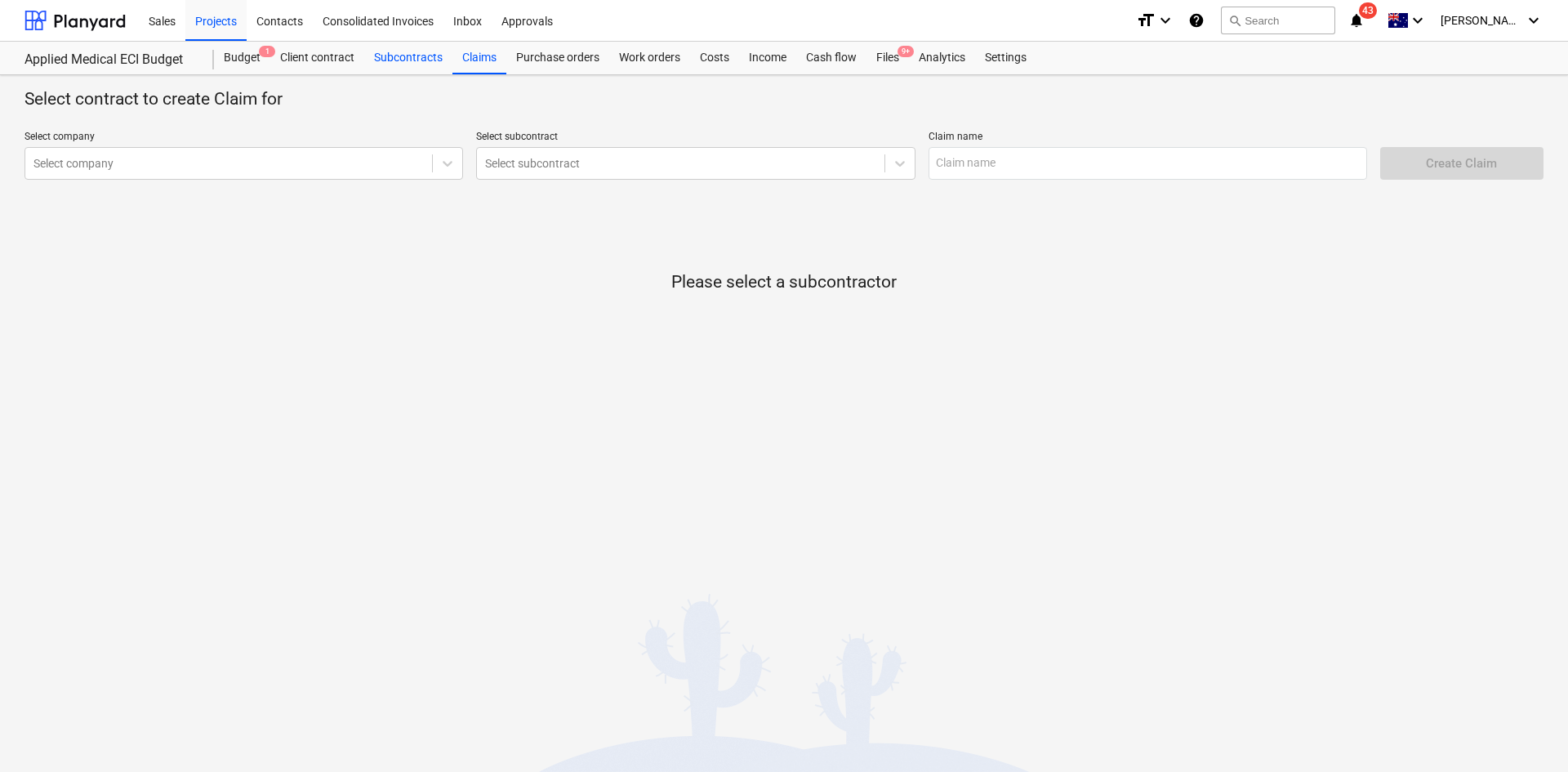
click at [413, 54] on div "Subcontracts" at bounding box center [408, 57] width 88 height 32
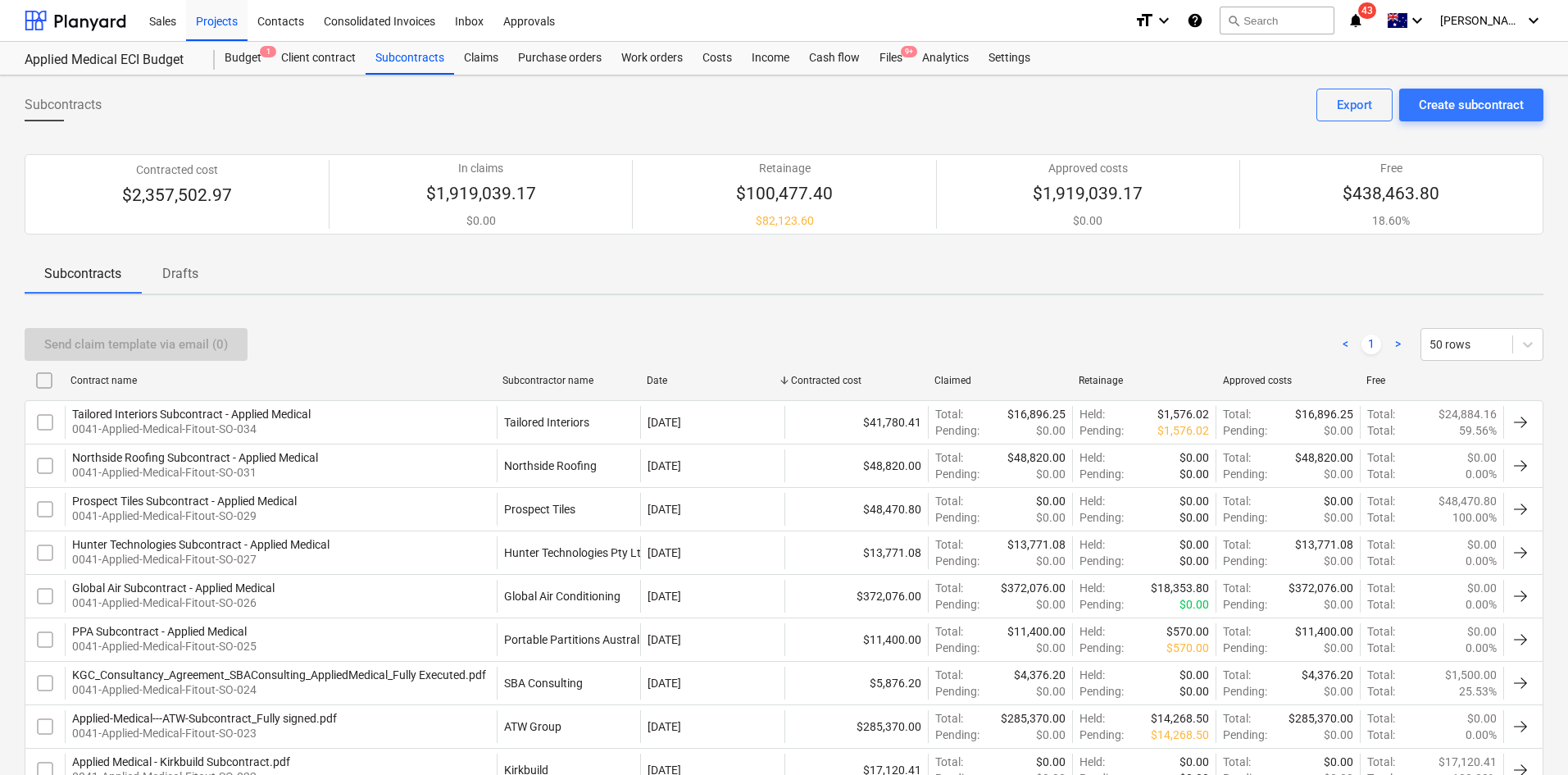
click at [553, 377] on div "Subcontractor name" at bounding box center [568, 380] width 131 height 12
checkbox input "false"
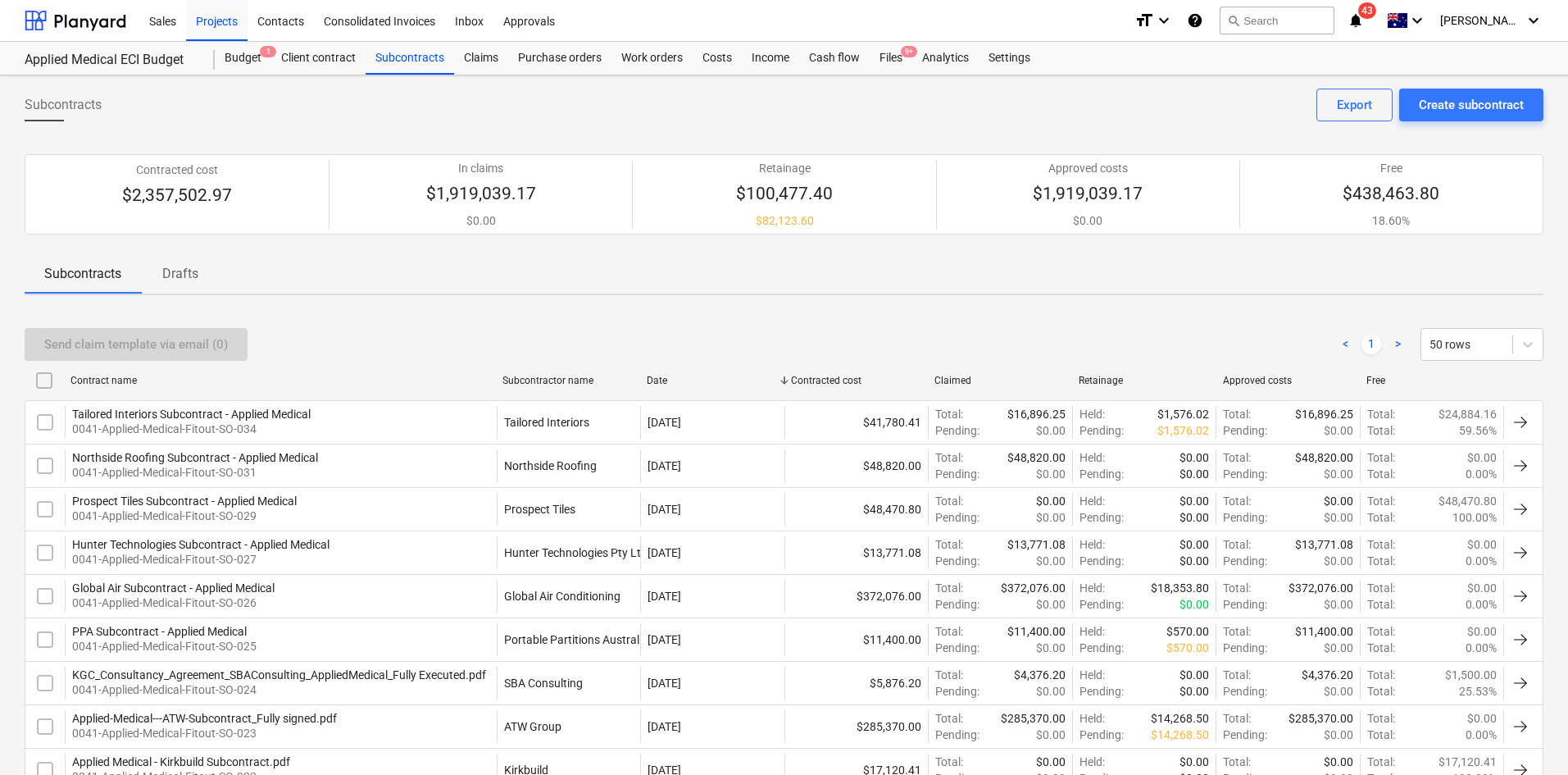
checkbox input "false"
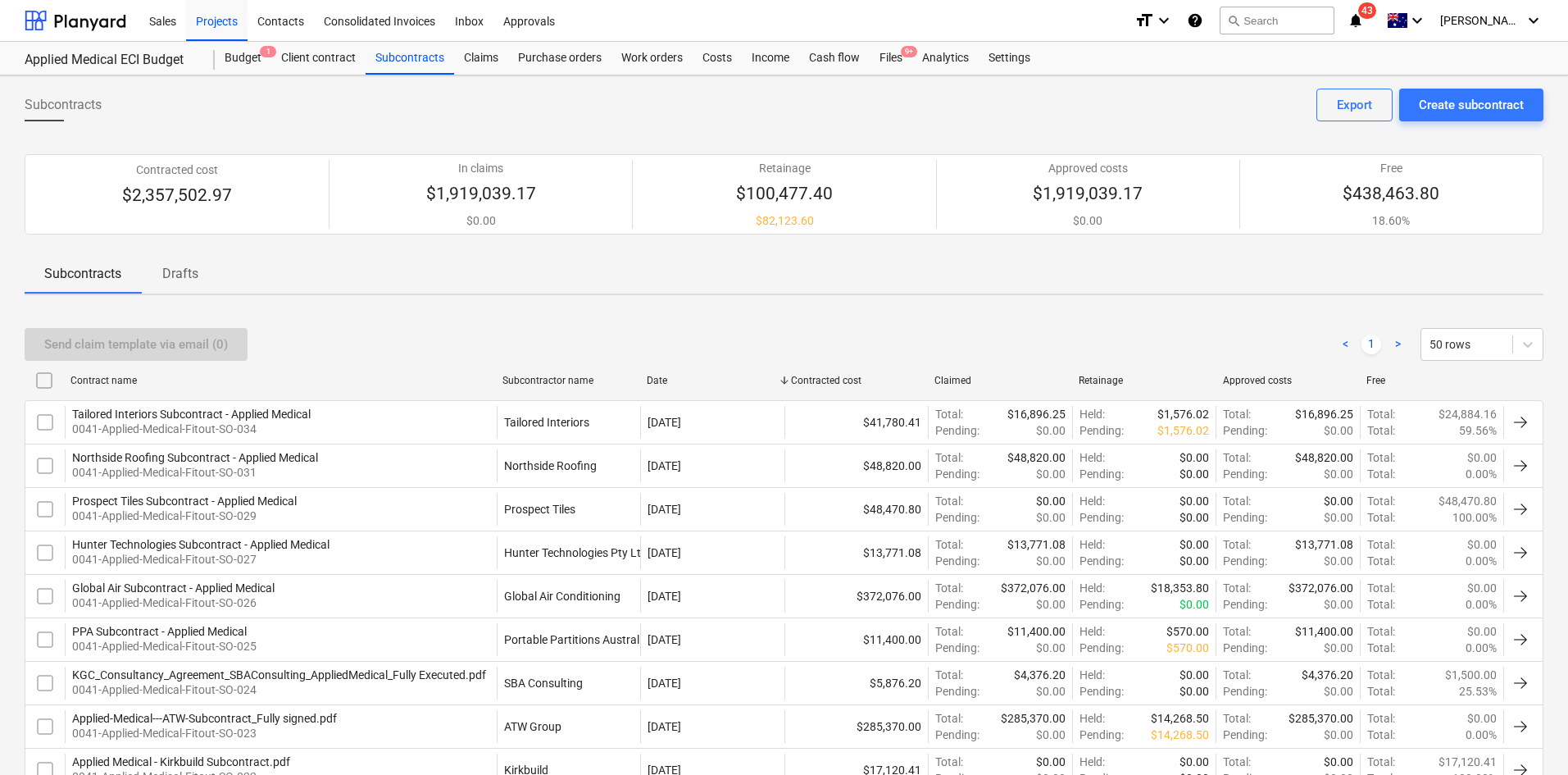
checkbox input "false"
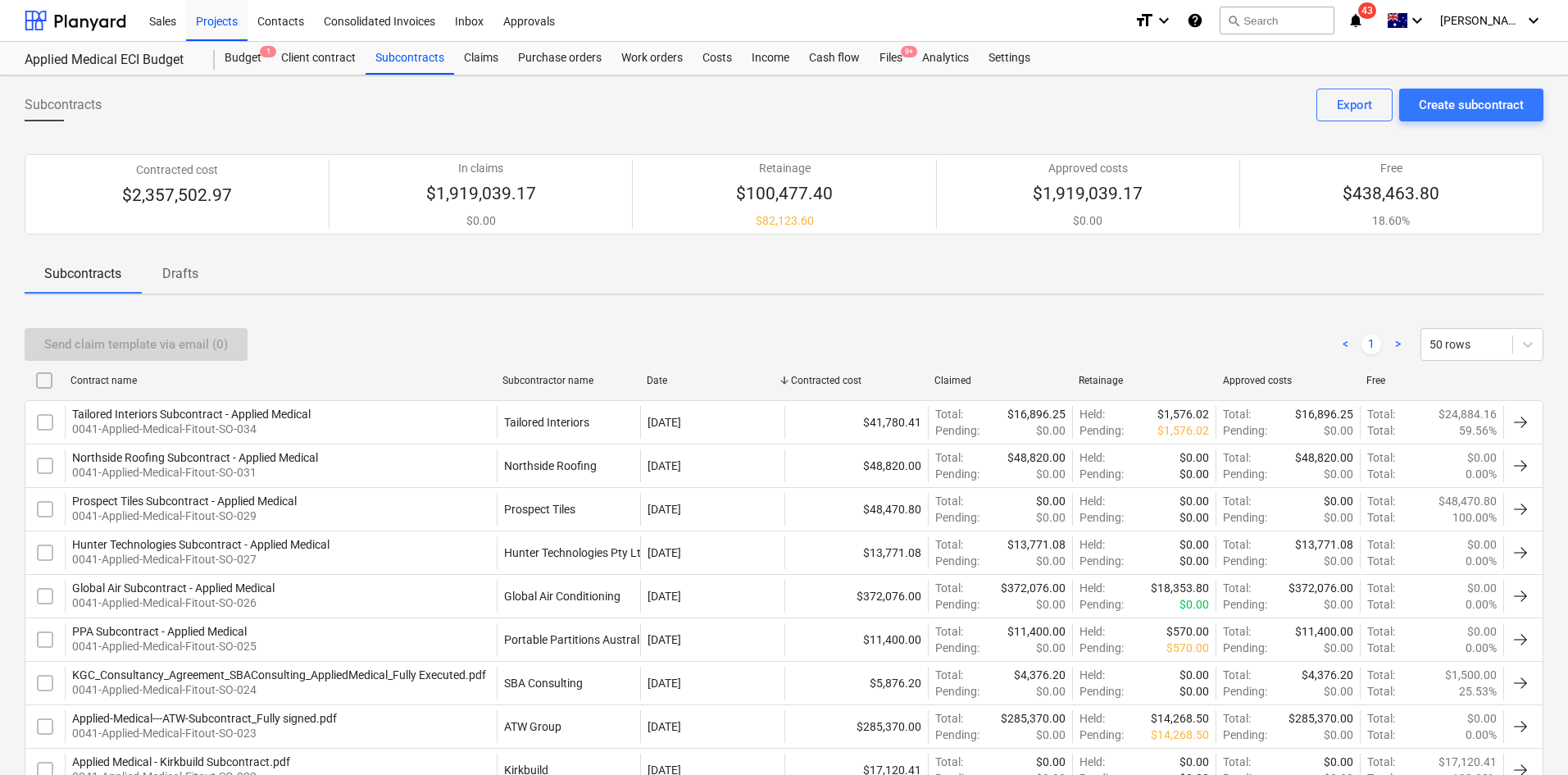
checkbox input "false"
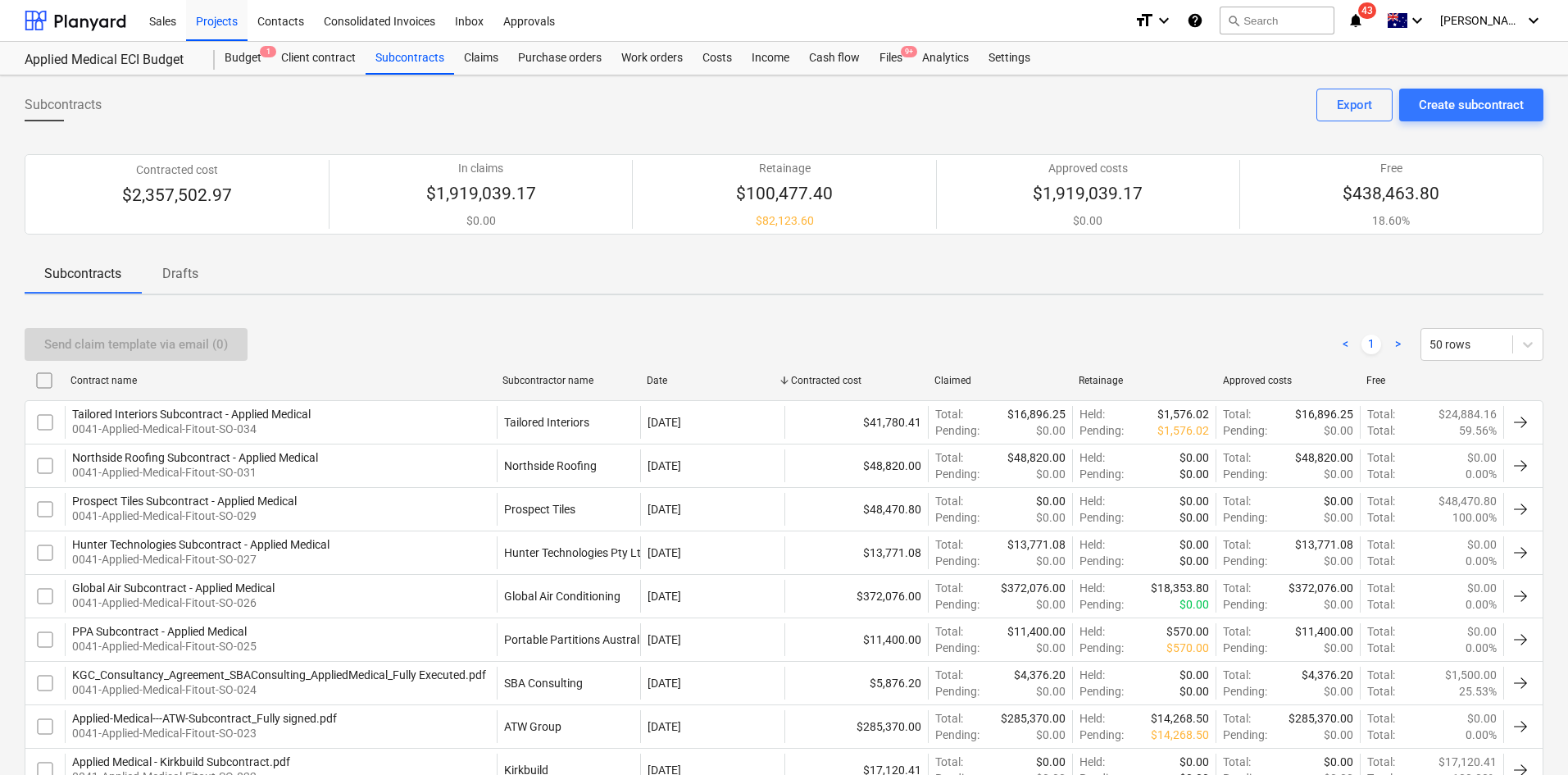
checkbox input "false"
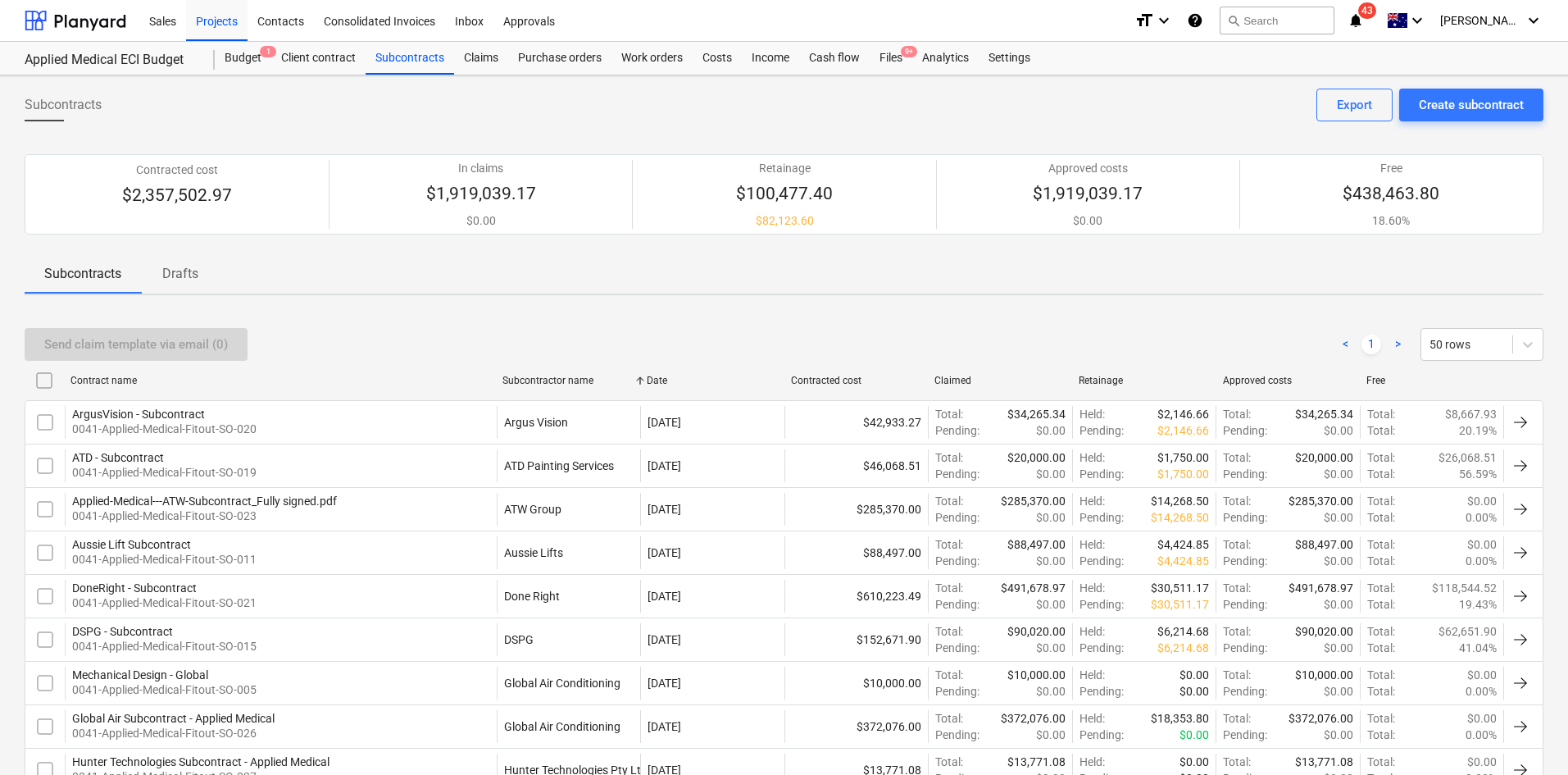
click at [559, 373] on div "Subcontractor name" at bounding box center [568, 380] width 144 height 27
checkbox input "false"
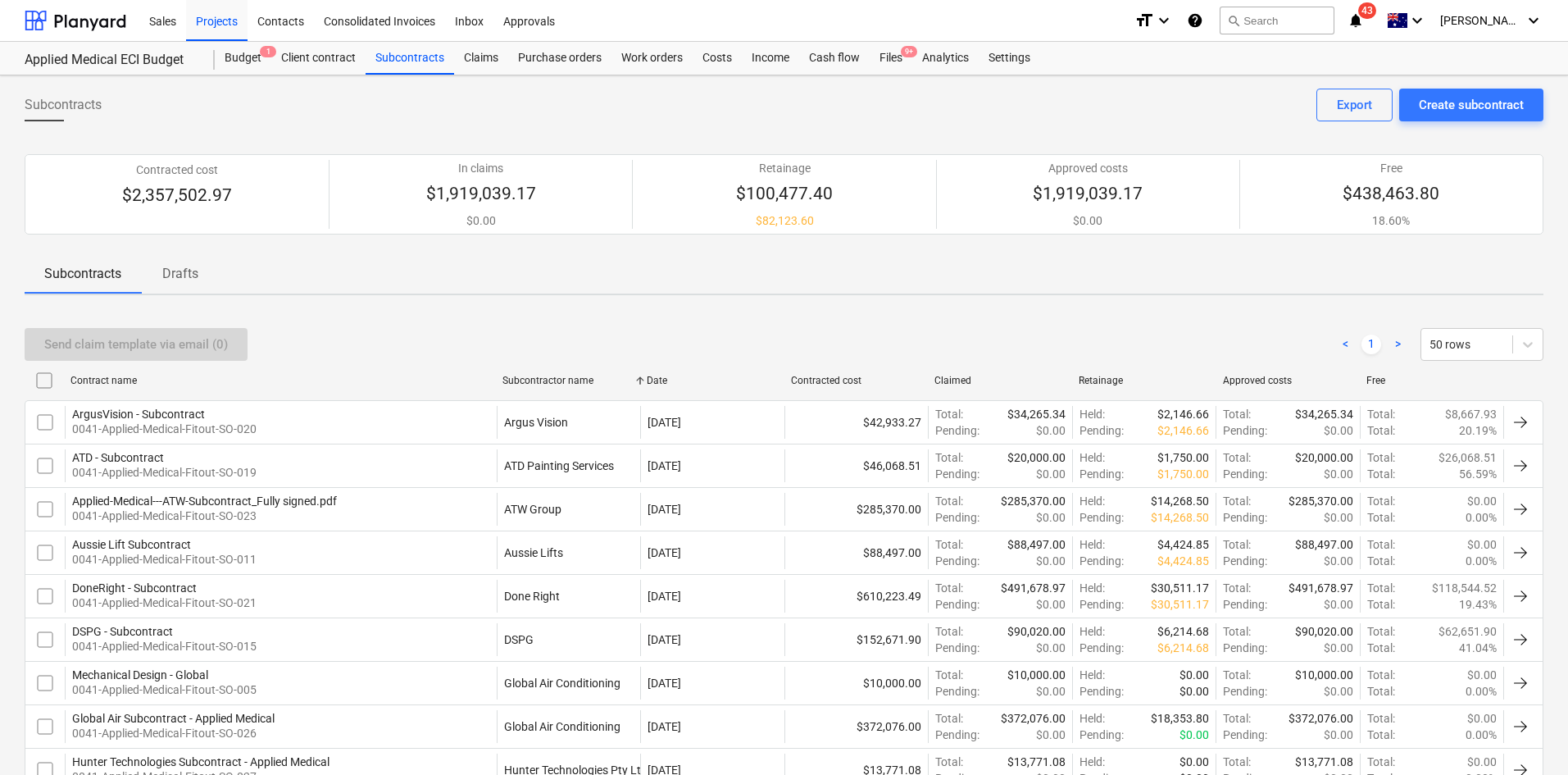
checkbox input "false"
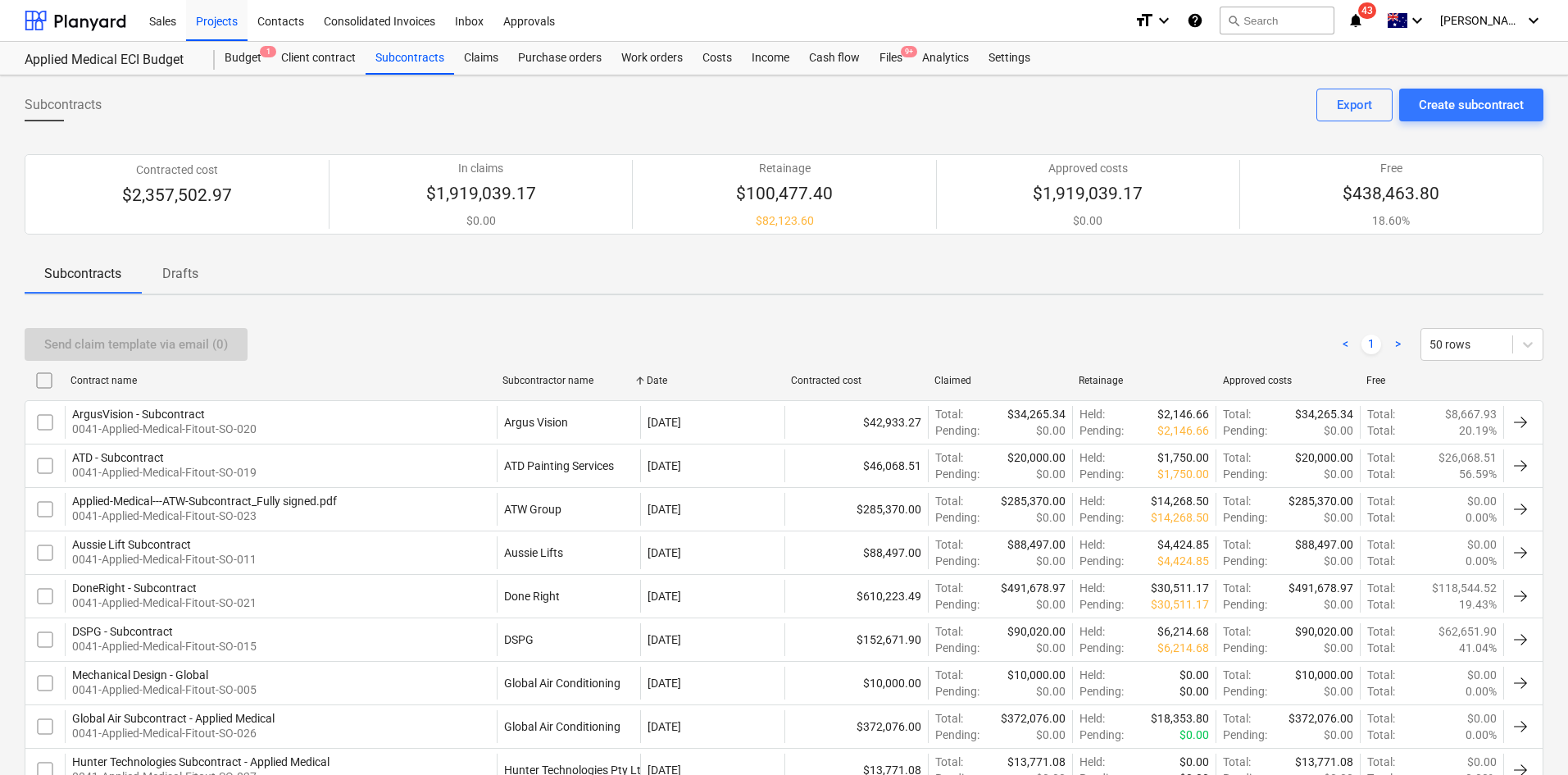
checkbox input "false"
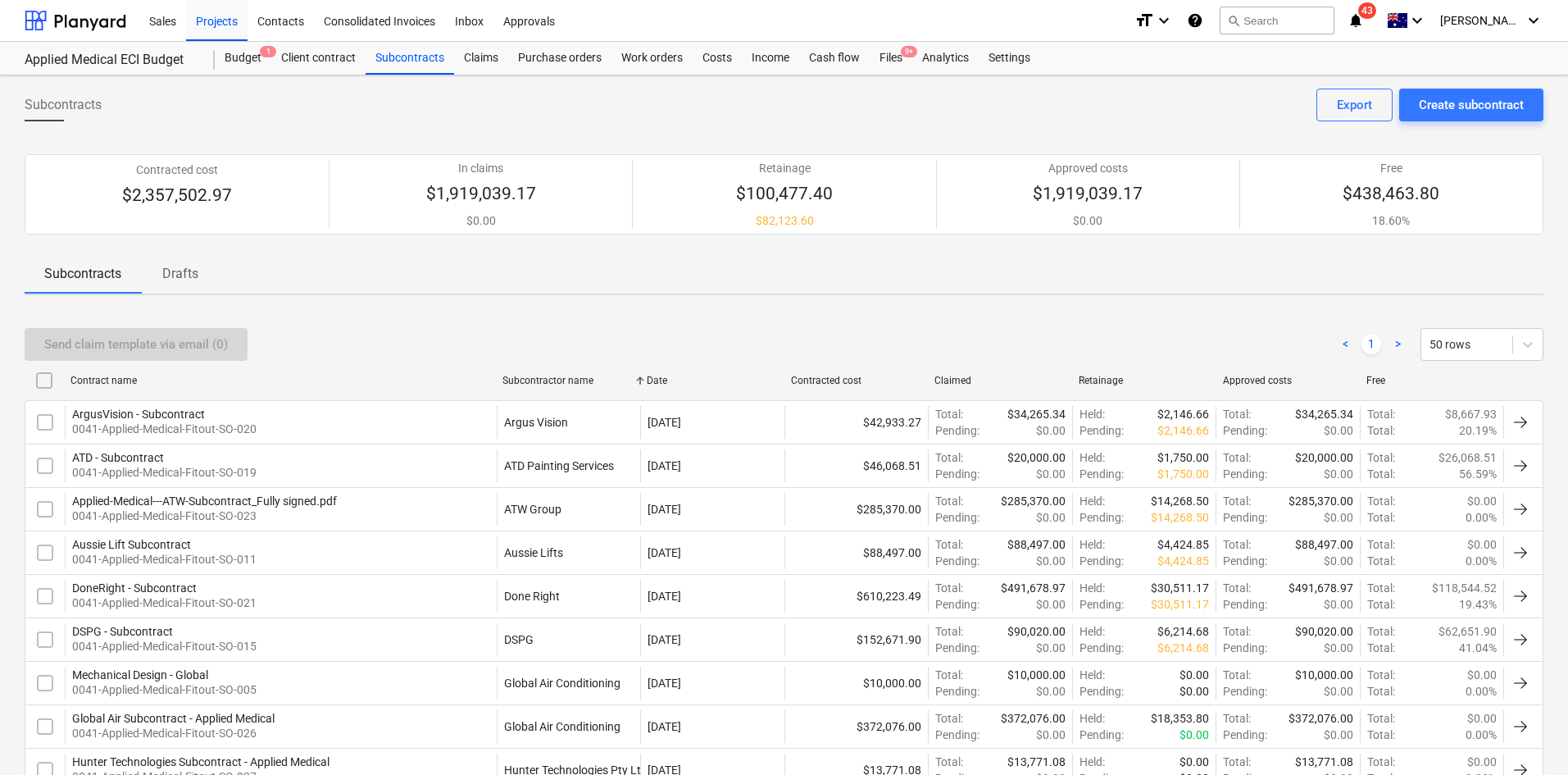
checkbox input "false"
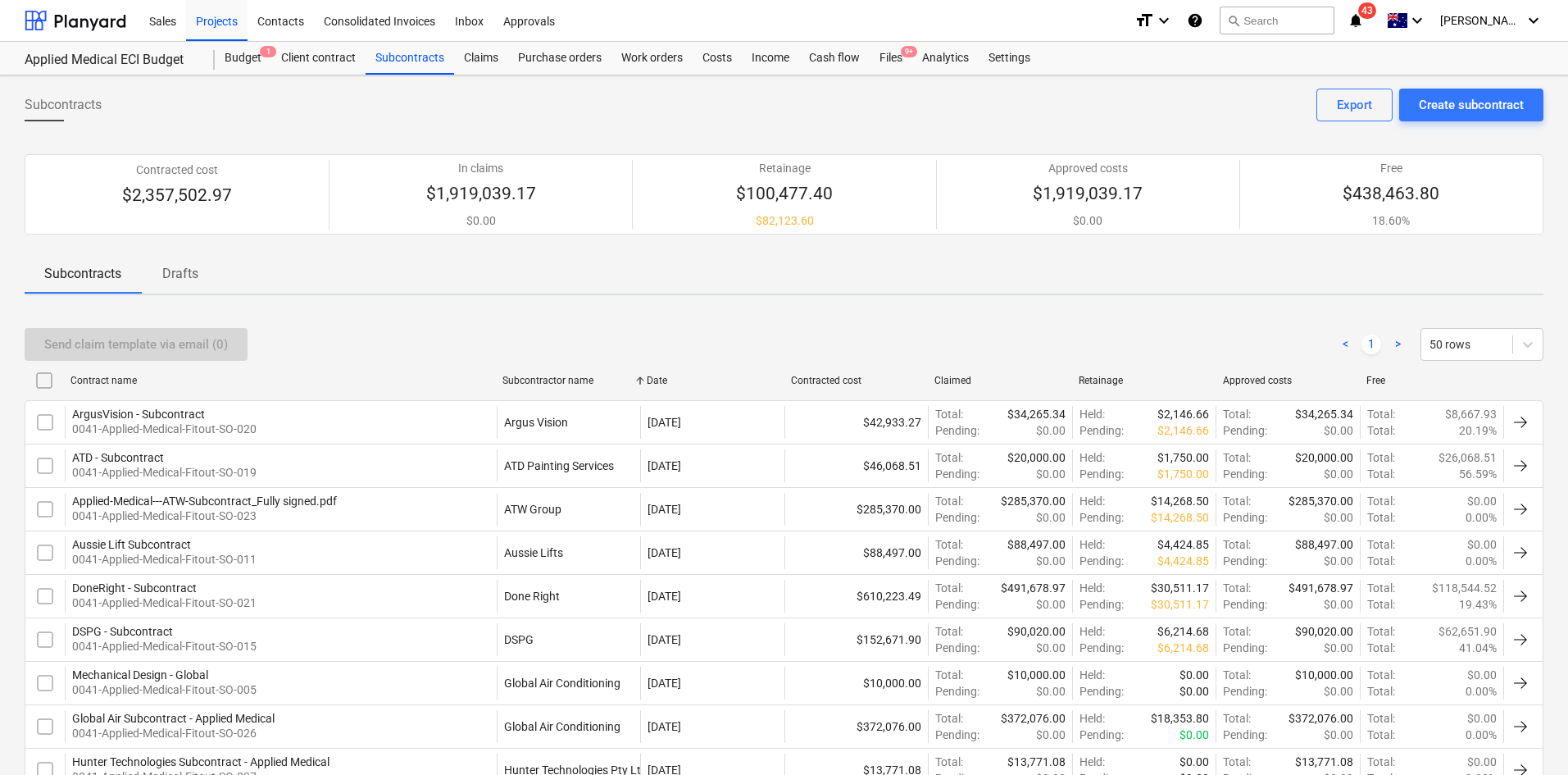
checkbox input "false"
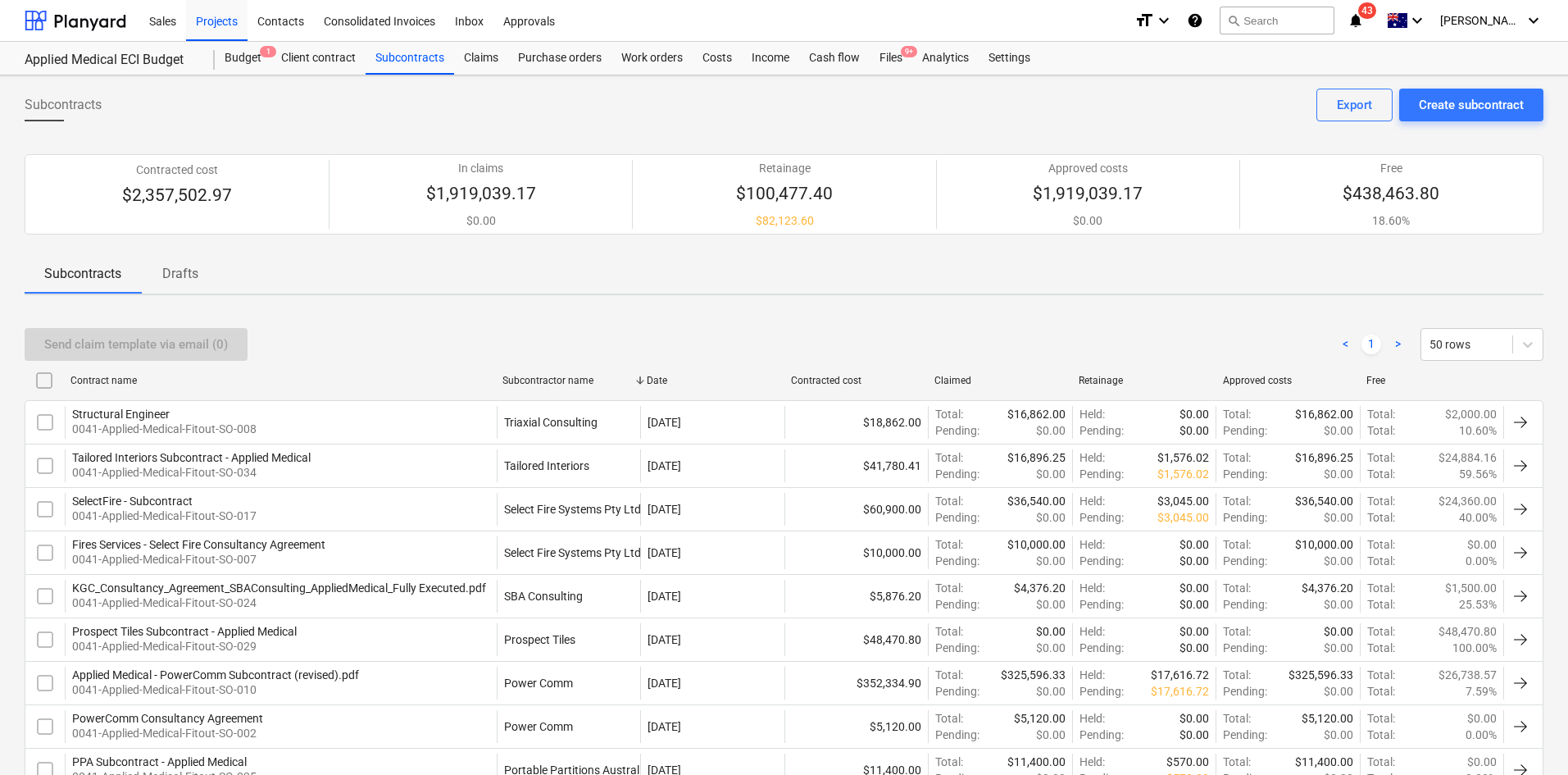
click at [559, 373] on div "Subcontractor name" at bounding box center [568, 380] width 144 height 27
checkbox input "false"
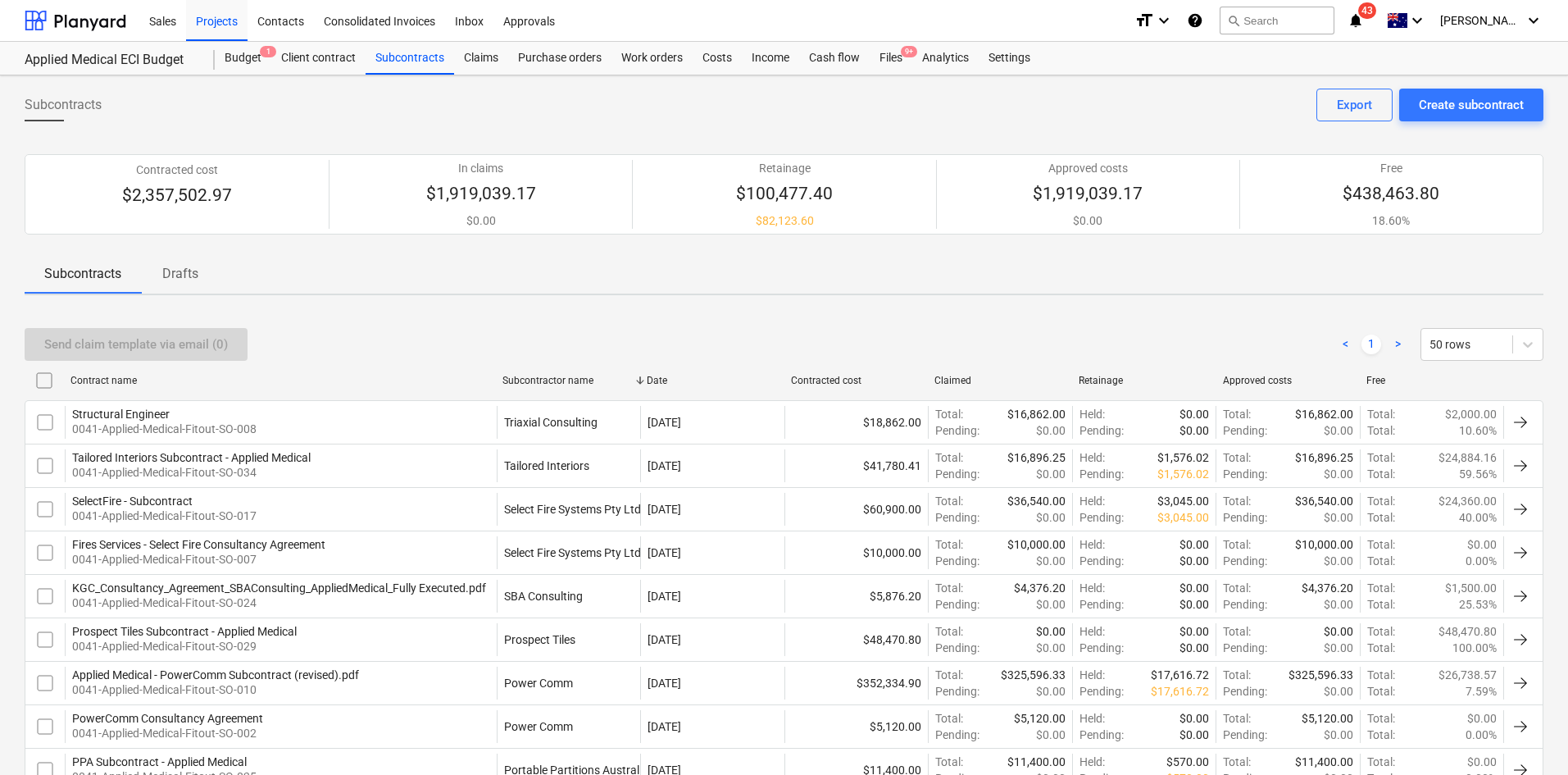
checkbox input "false"
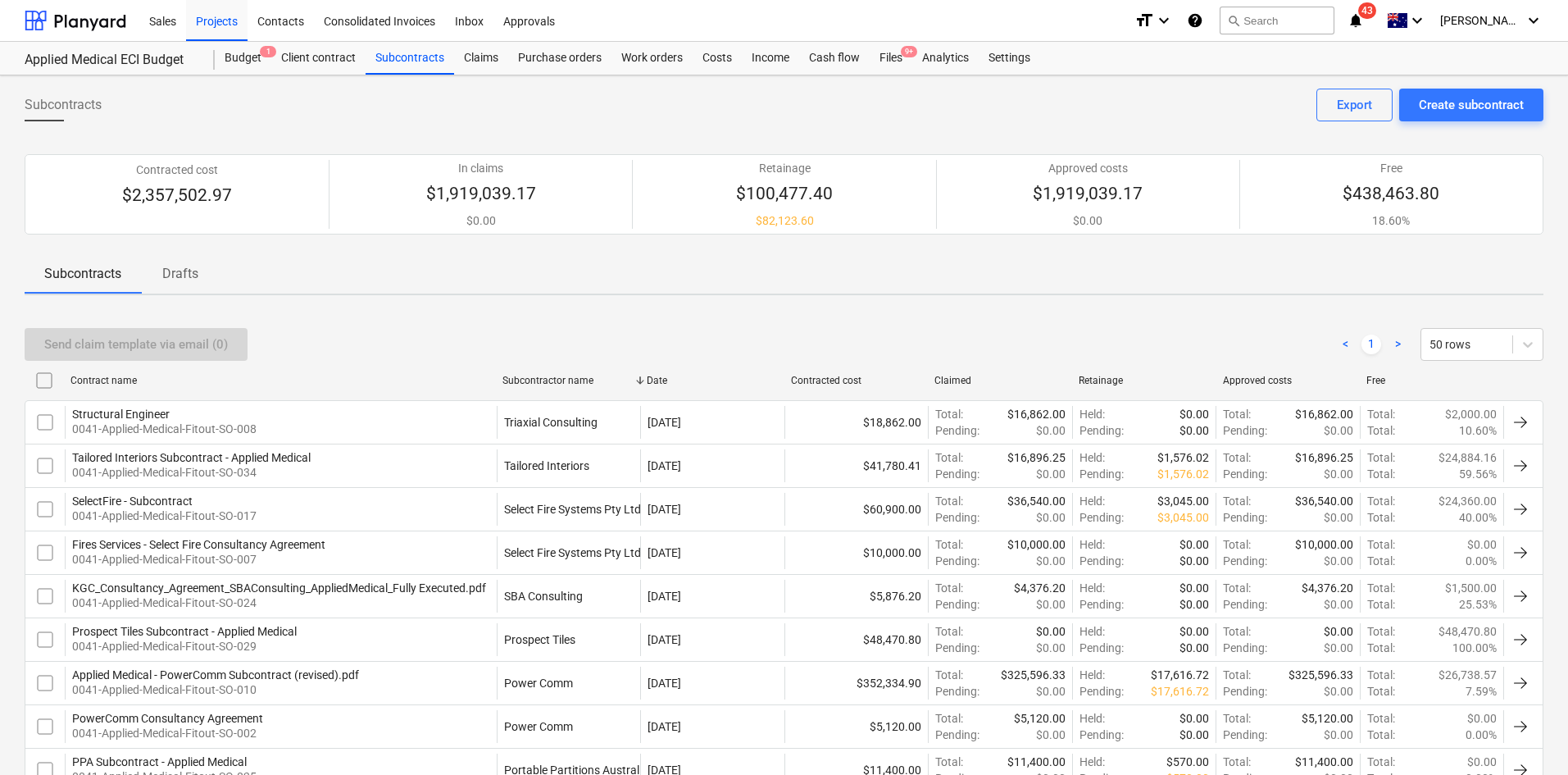
checkbox input "false"
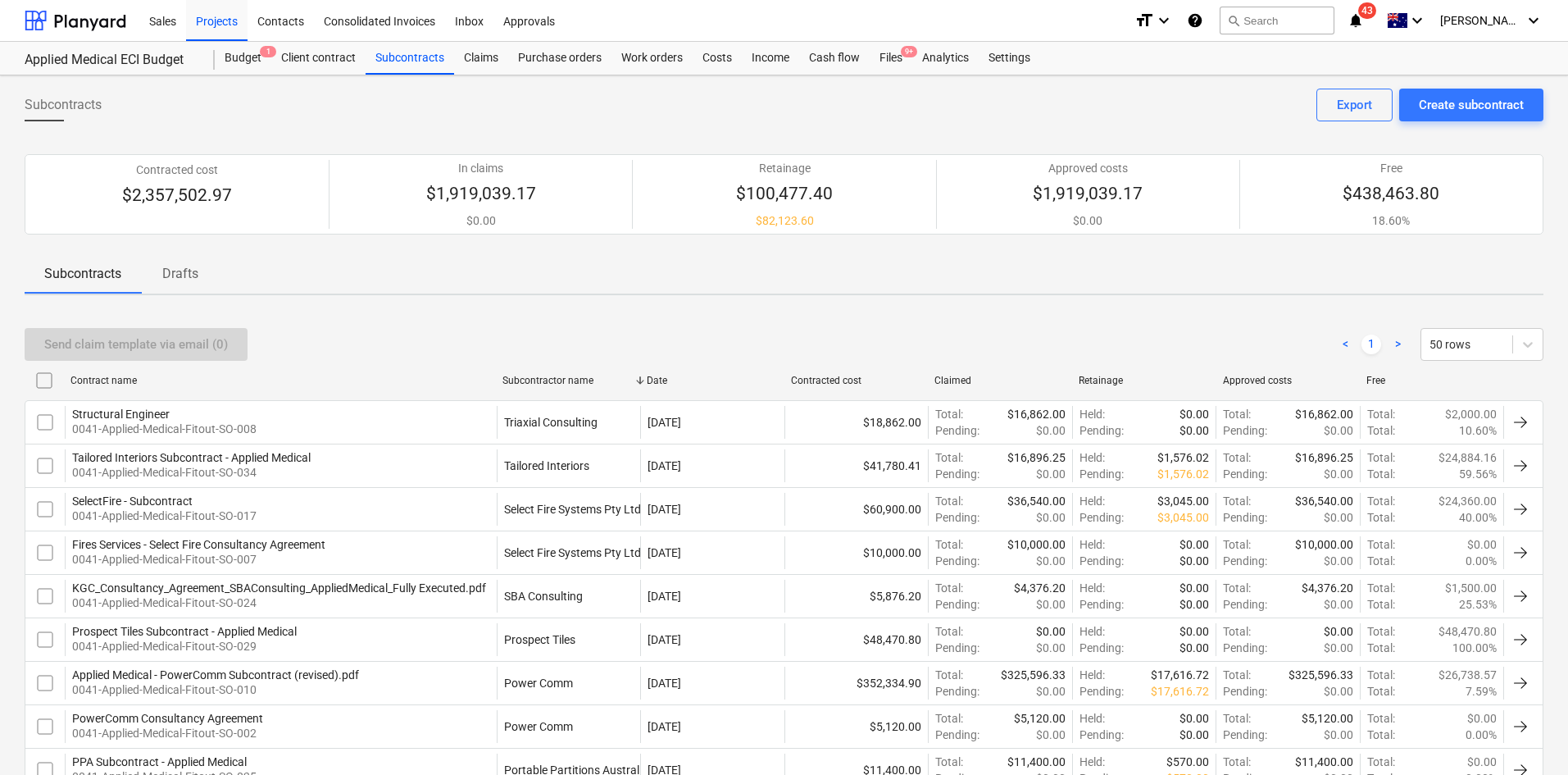
checkbox input "false"
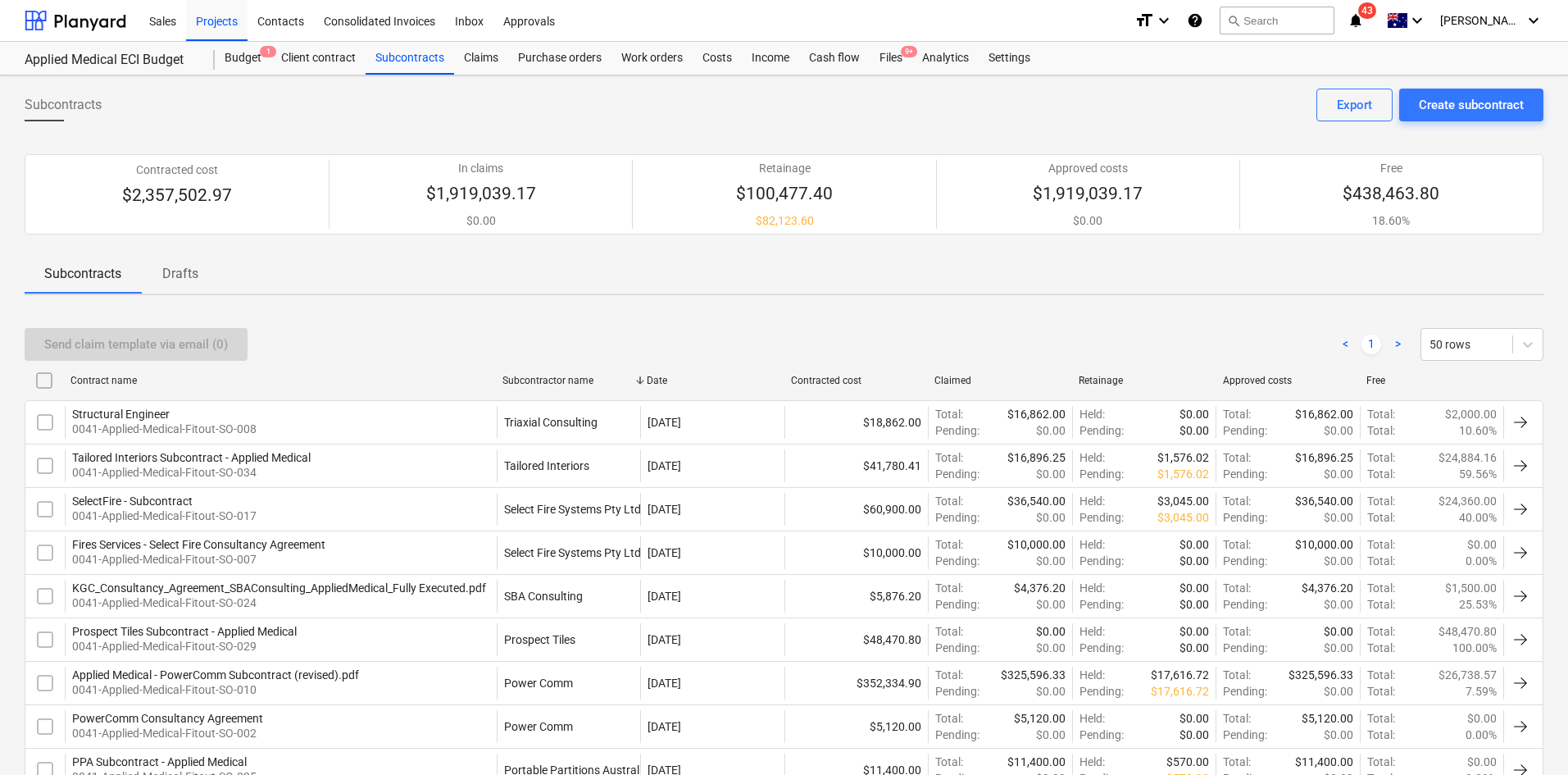
checkbox input "false"
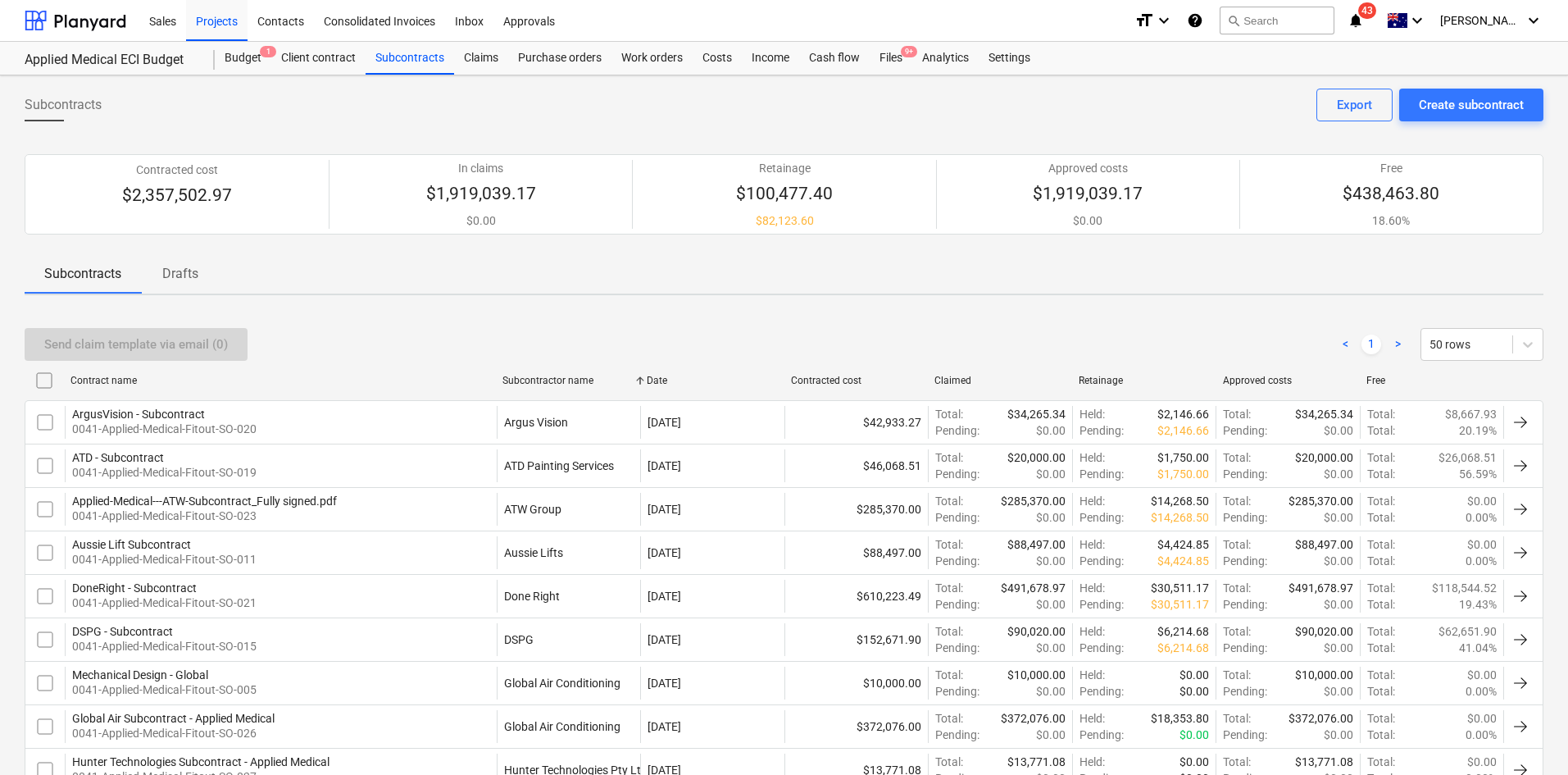
click at [538, 380] on div "Subcontractor name" at bounding box center [568, 380] width 131 height 12
checkbox input "false"
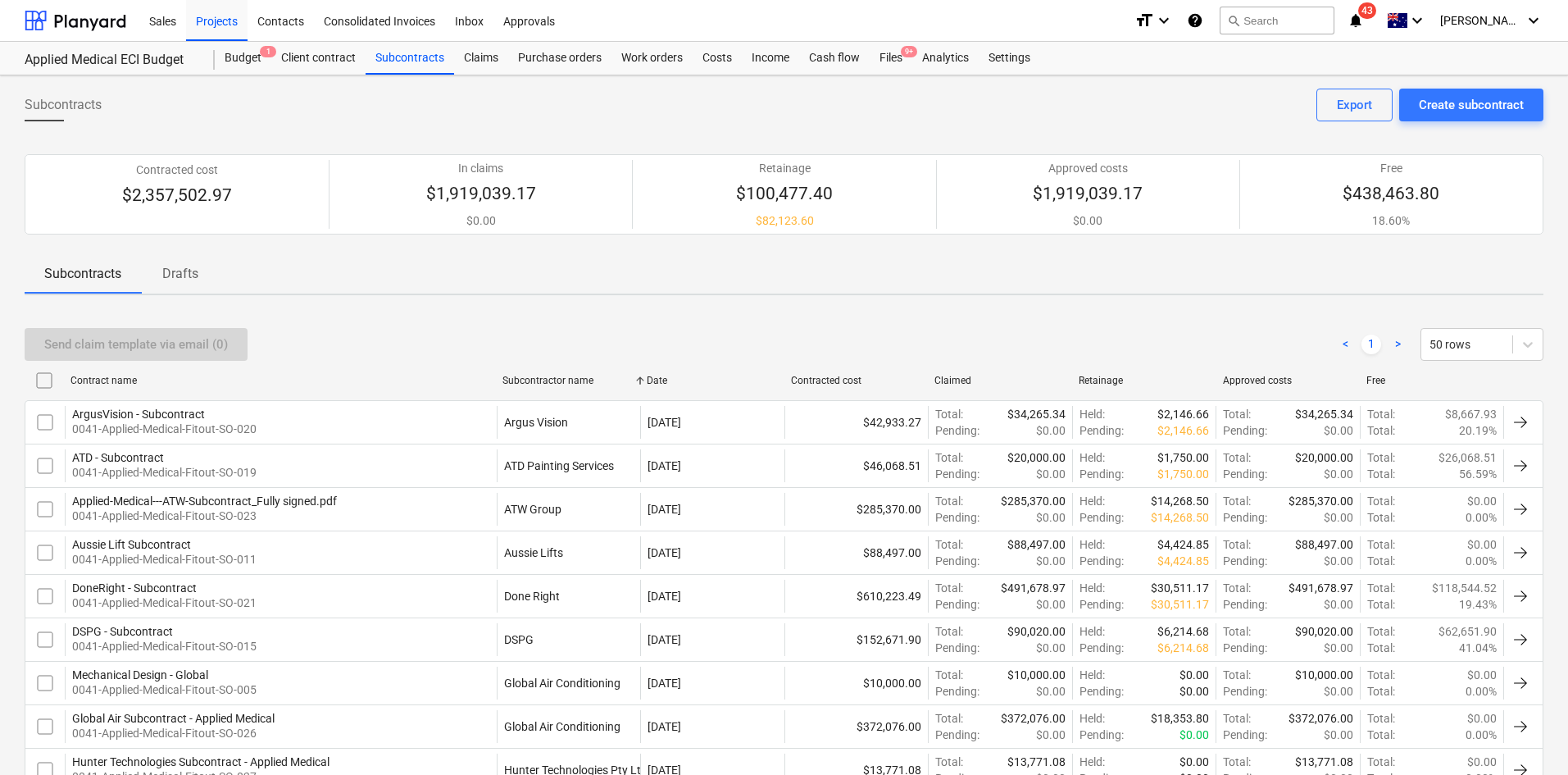
checkbox input "false"
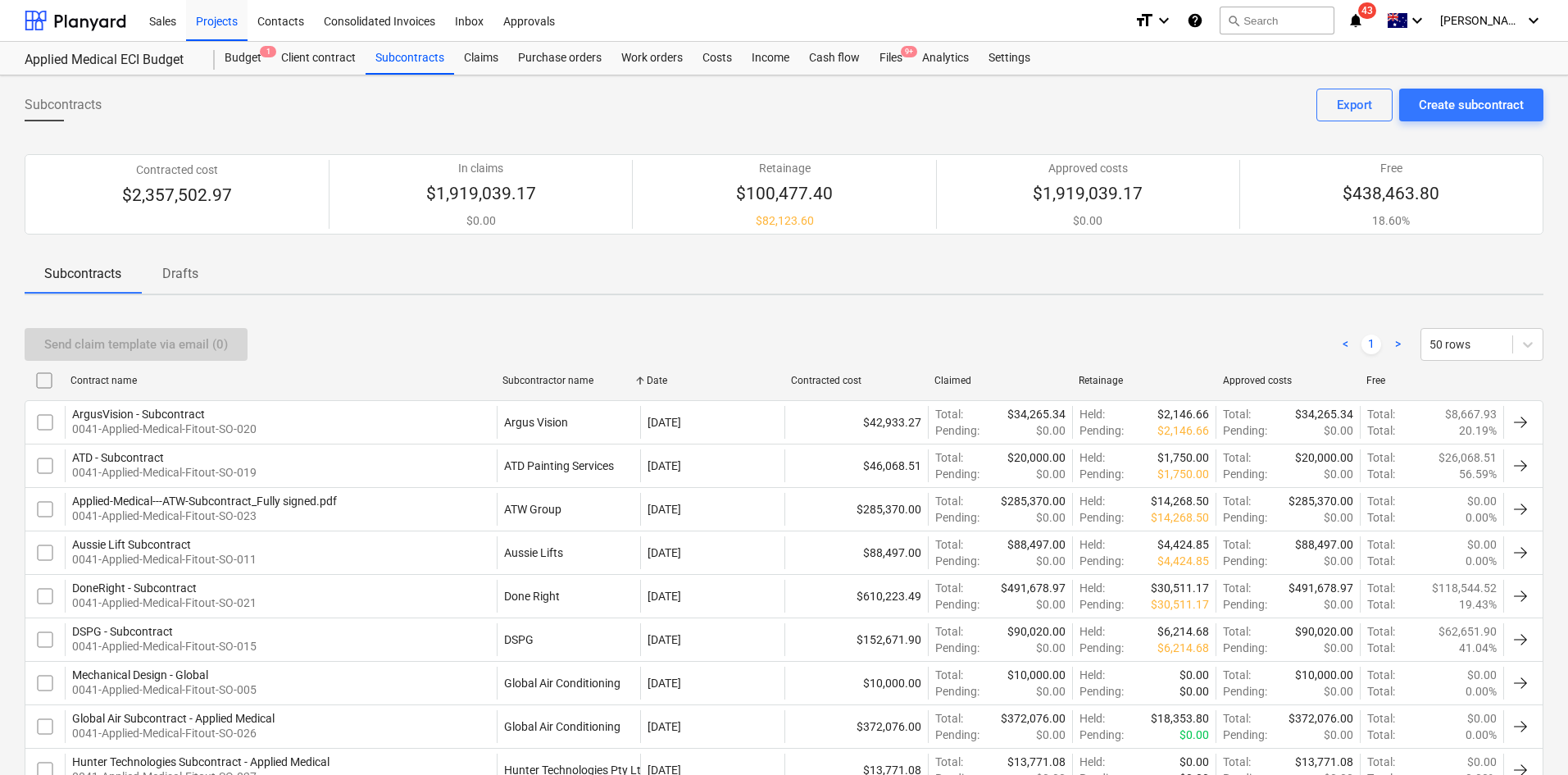
checkbox input "false"
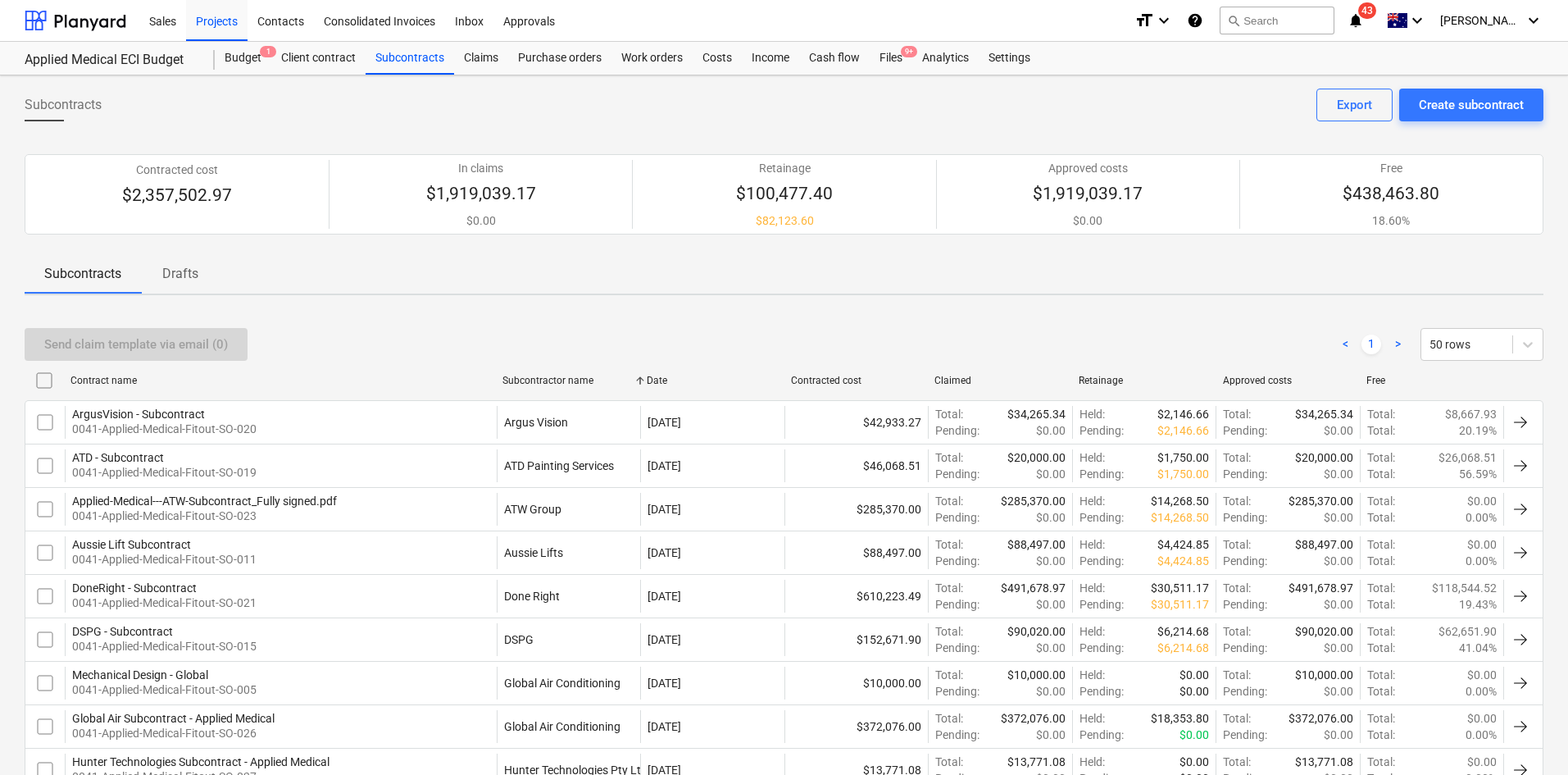
checkbox input "false"
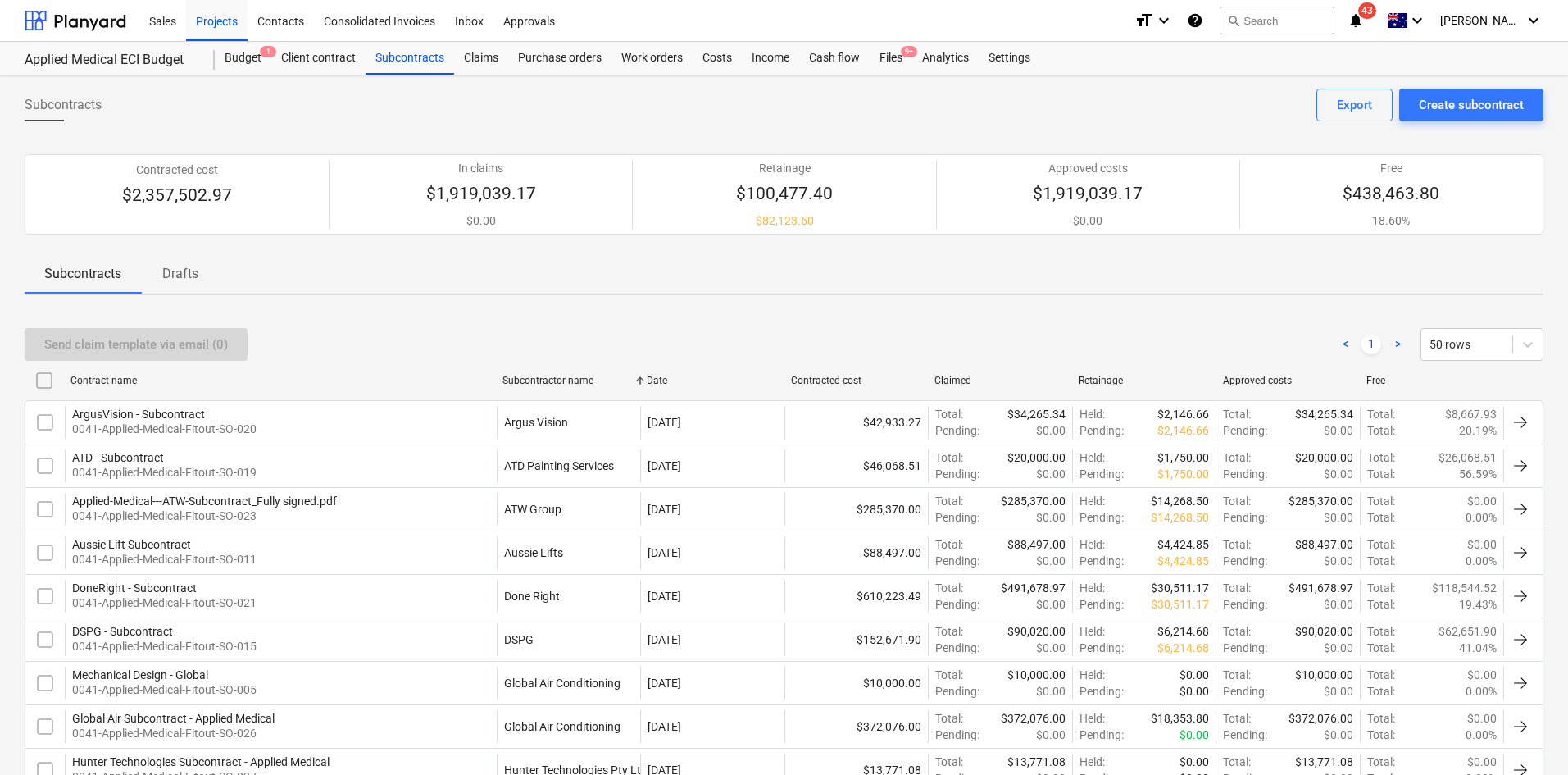
checkbox input "false"
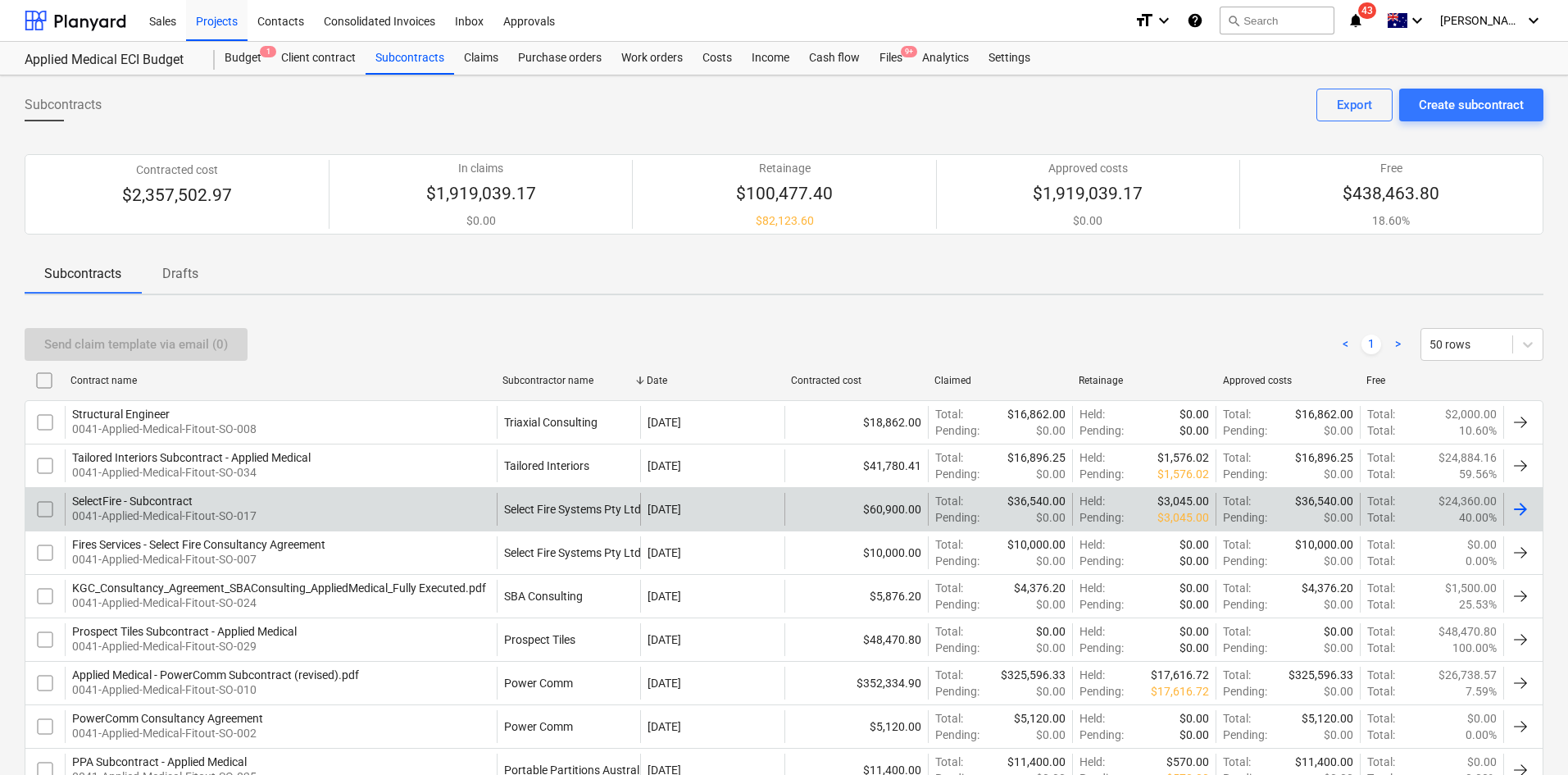
click at [378, 499] on div "SelectFire - Subcontract 0041-Applied-Medical-Fitout-SO-017" at bounding box center [280, 509] width 432 height 32
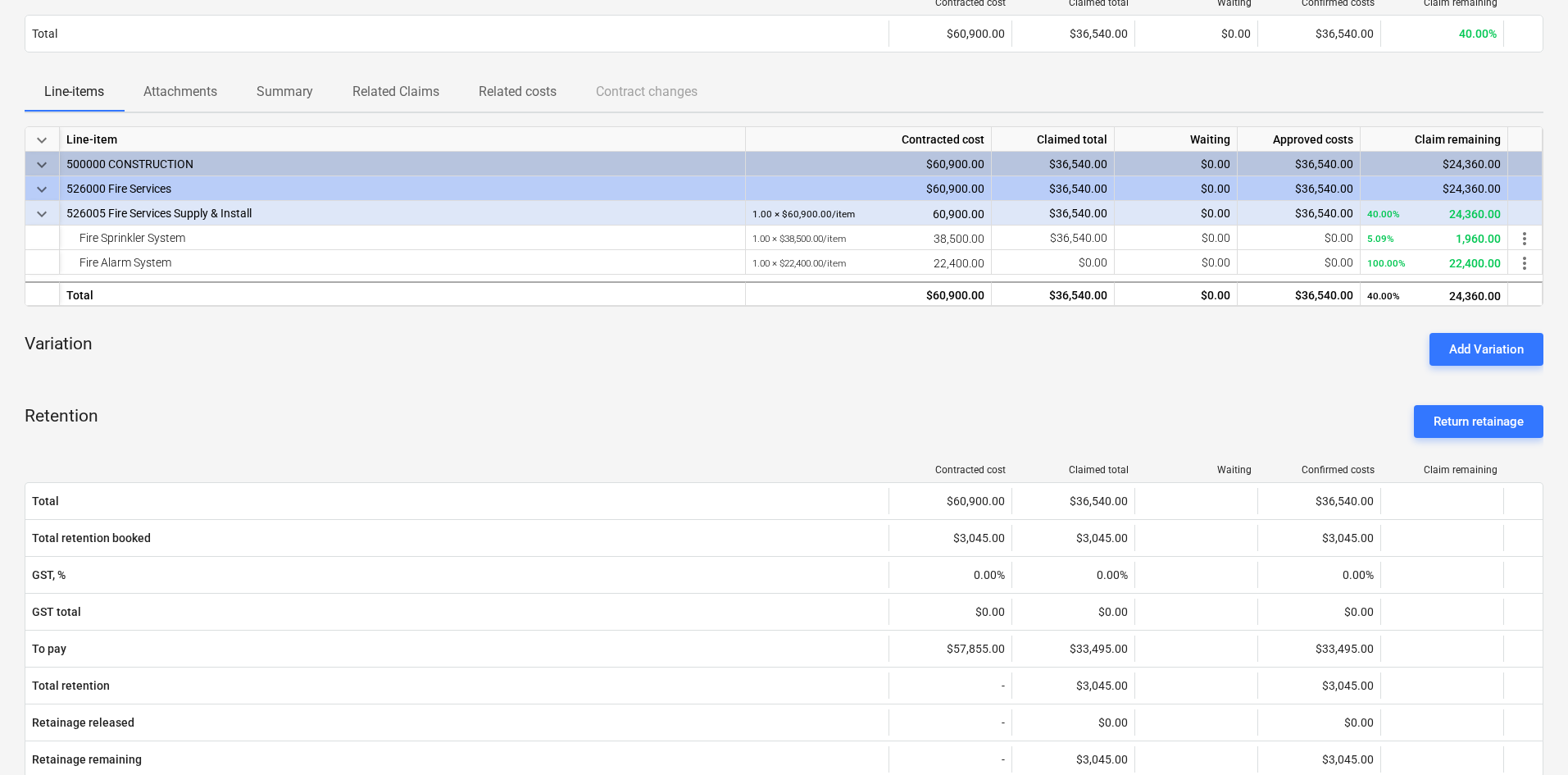
scroll to position [246, 0]
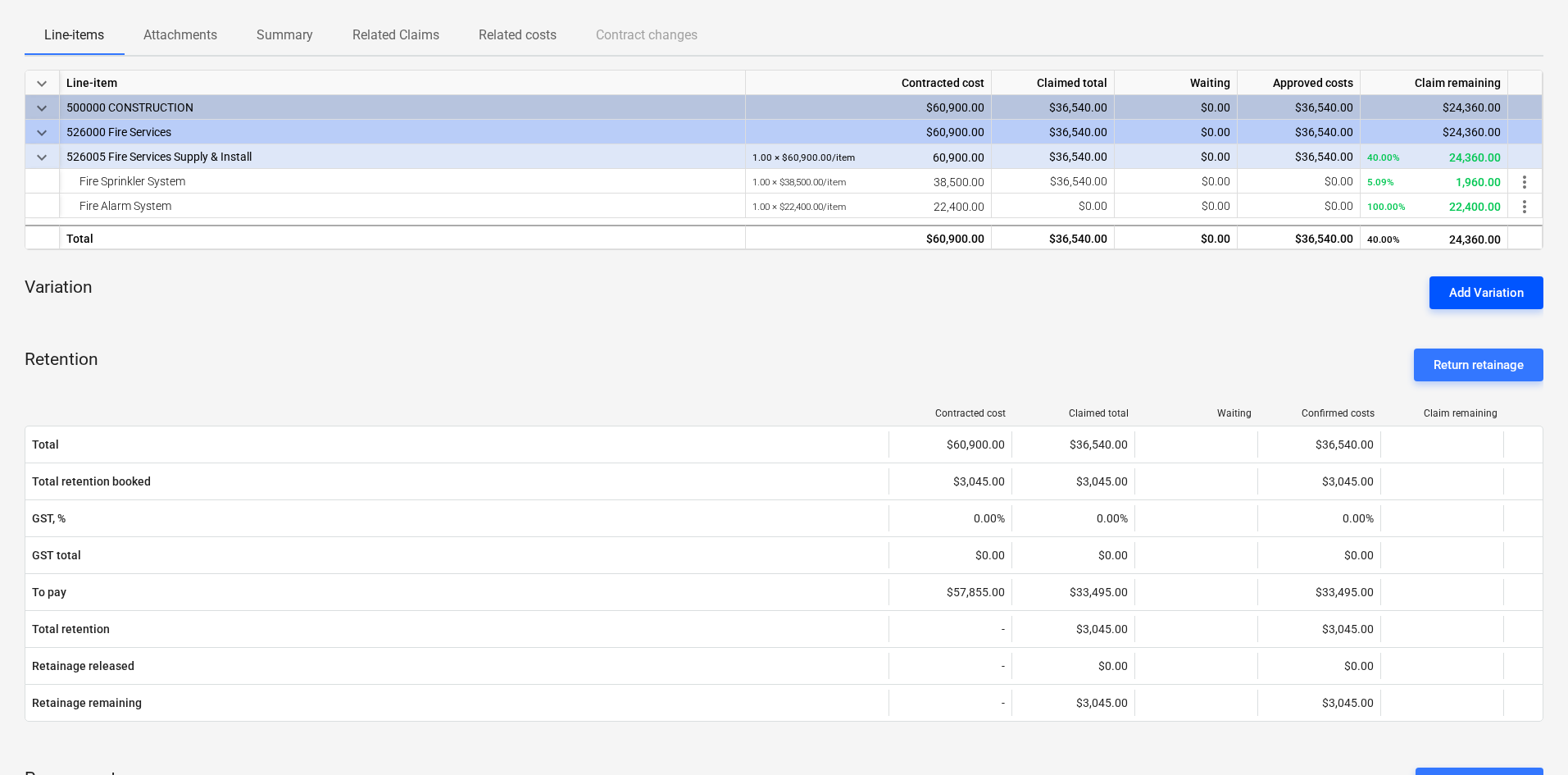
click at [1459, 294] on div "Add Variation" at bounding box center [1486, 293] width 75 height 22
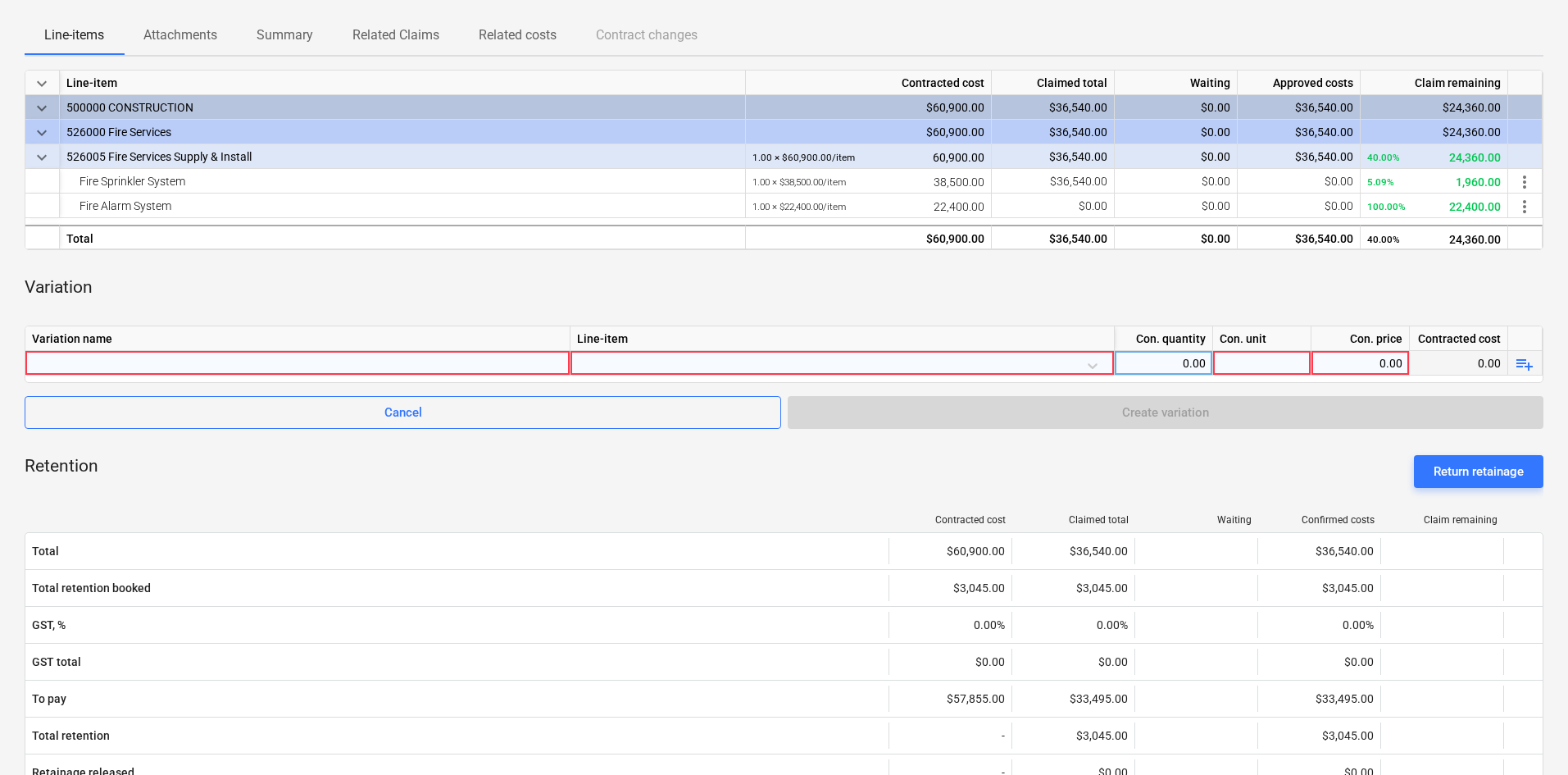
click at [210, 358] on div at bounding box center [297, 363] width 531 height 24
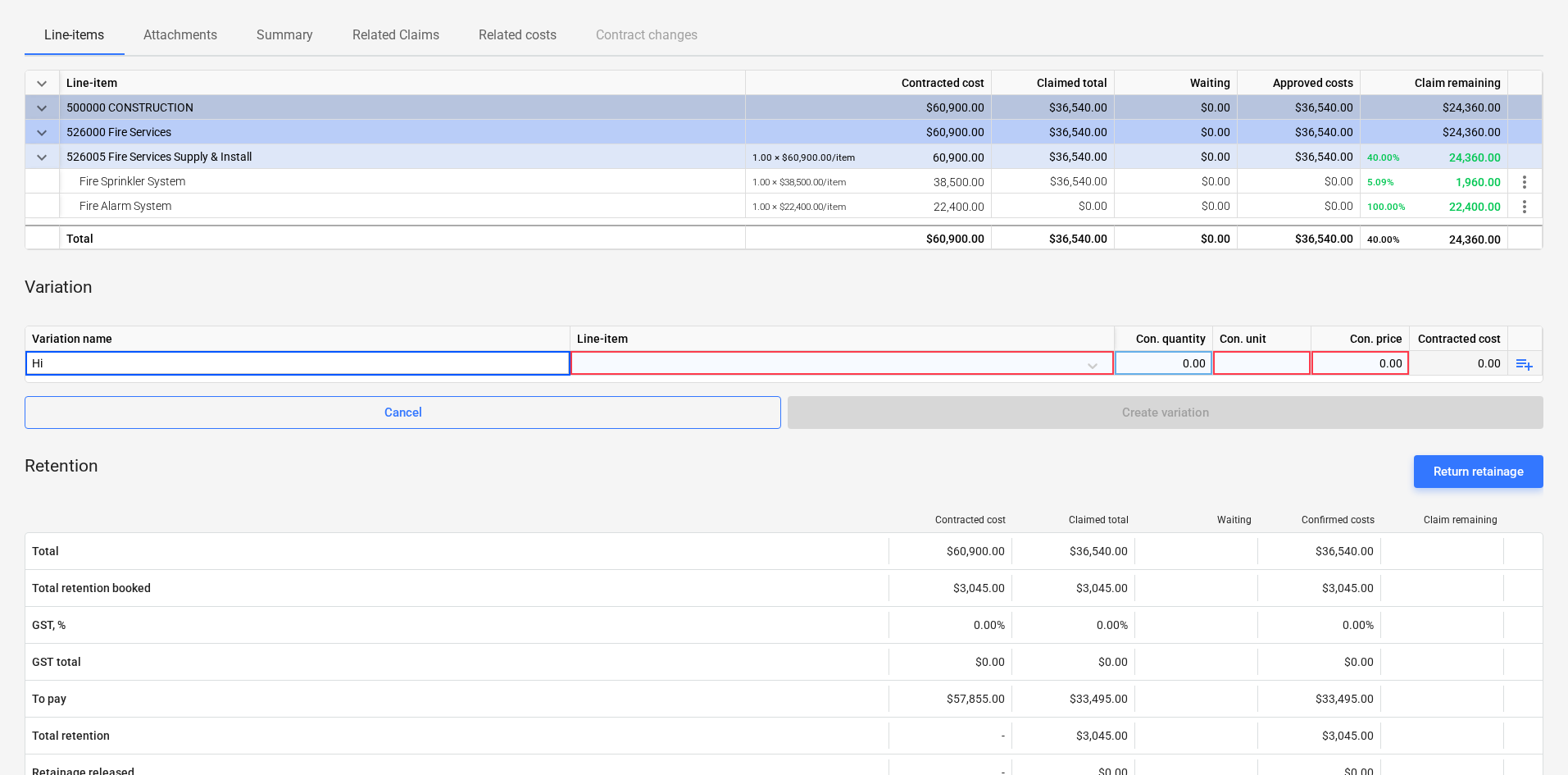
type input "H"
type input "V01 - High temp sprinkler in comms room"
click at [502, 295] on div "Variation" at bounding box center [784, 287] width 1519 height 49
click at [642, 355] on div at bounding box center [841, 365] width 530 height 28
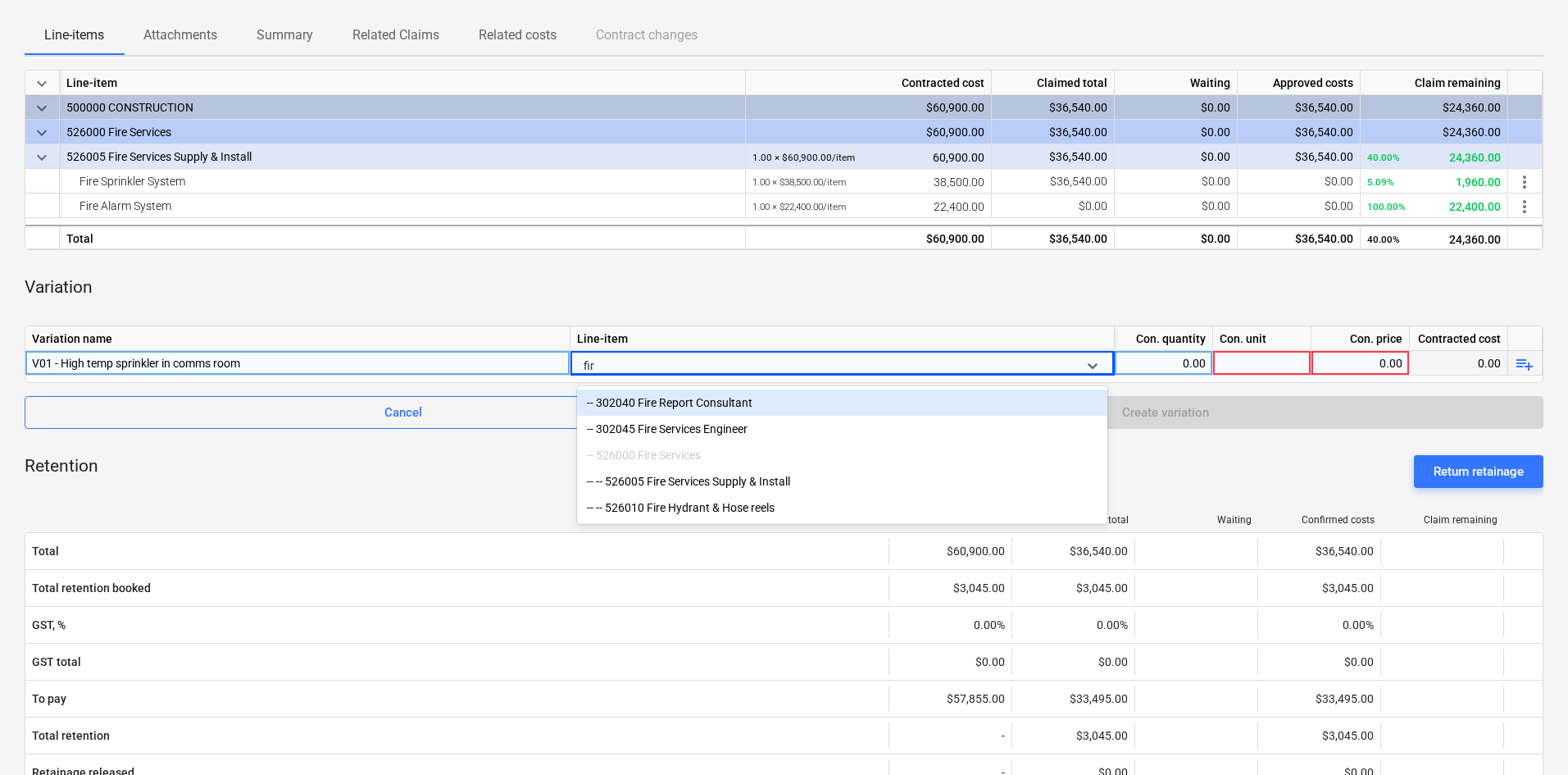
type input "fire"
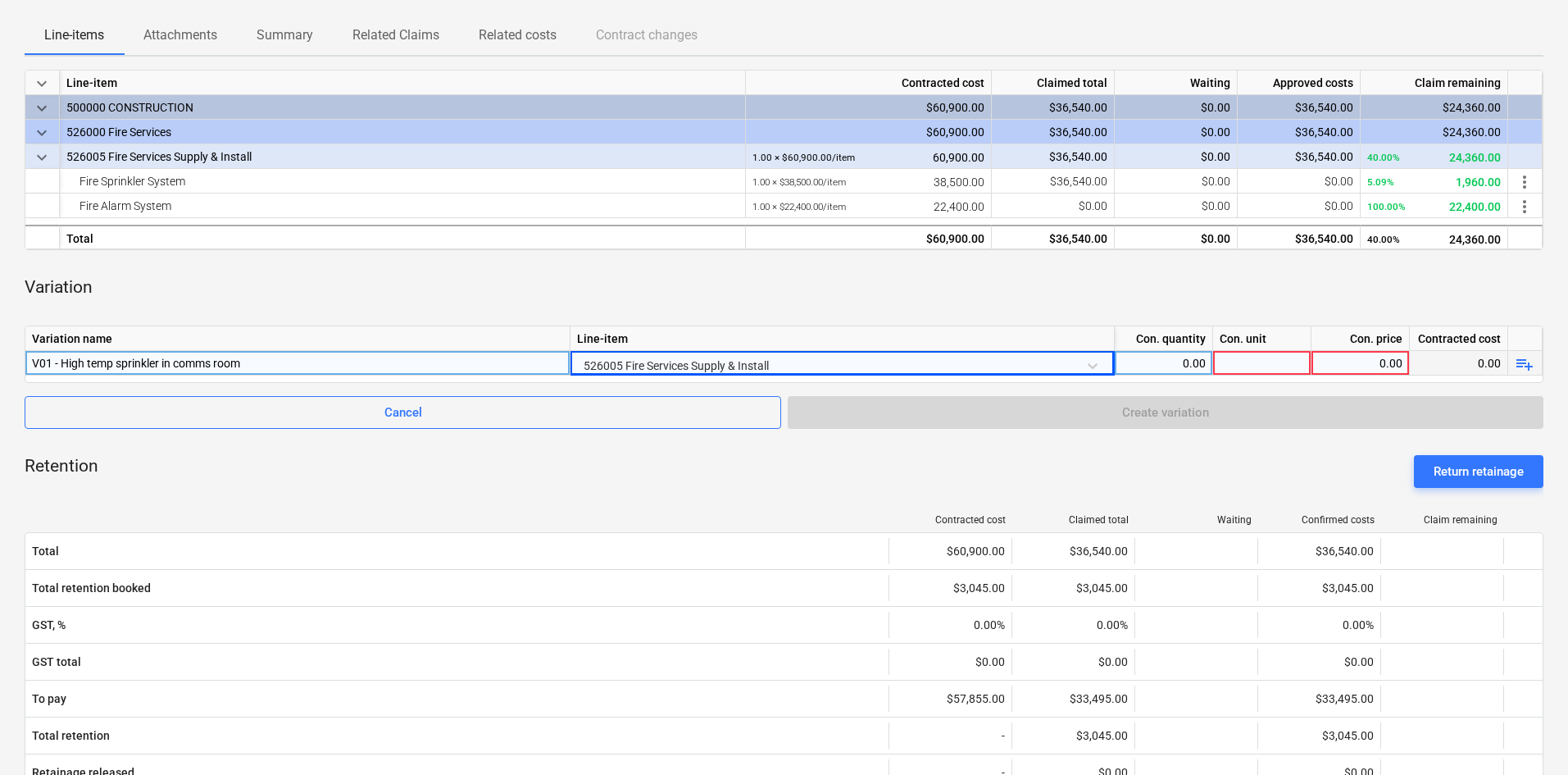
click at [1148, 352] on div "0.00" at bounding box center [1163, 364] width 84 height 25
type input "1"
click at [1253, 362] on div at bounding box center [1263, 364] width 98 height 25
type input "item"
click at [1372, 368] on div "0.00" at bounding box center [1360, 364] width 84 height 25
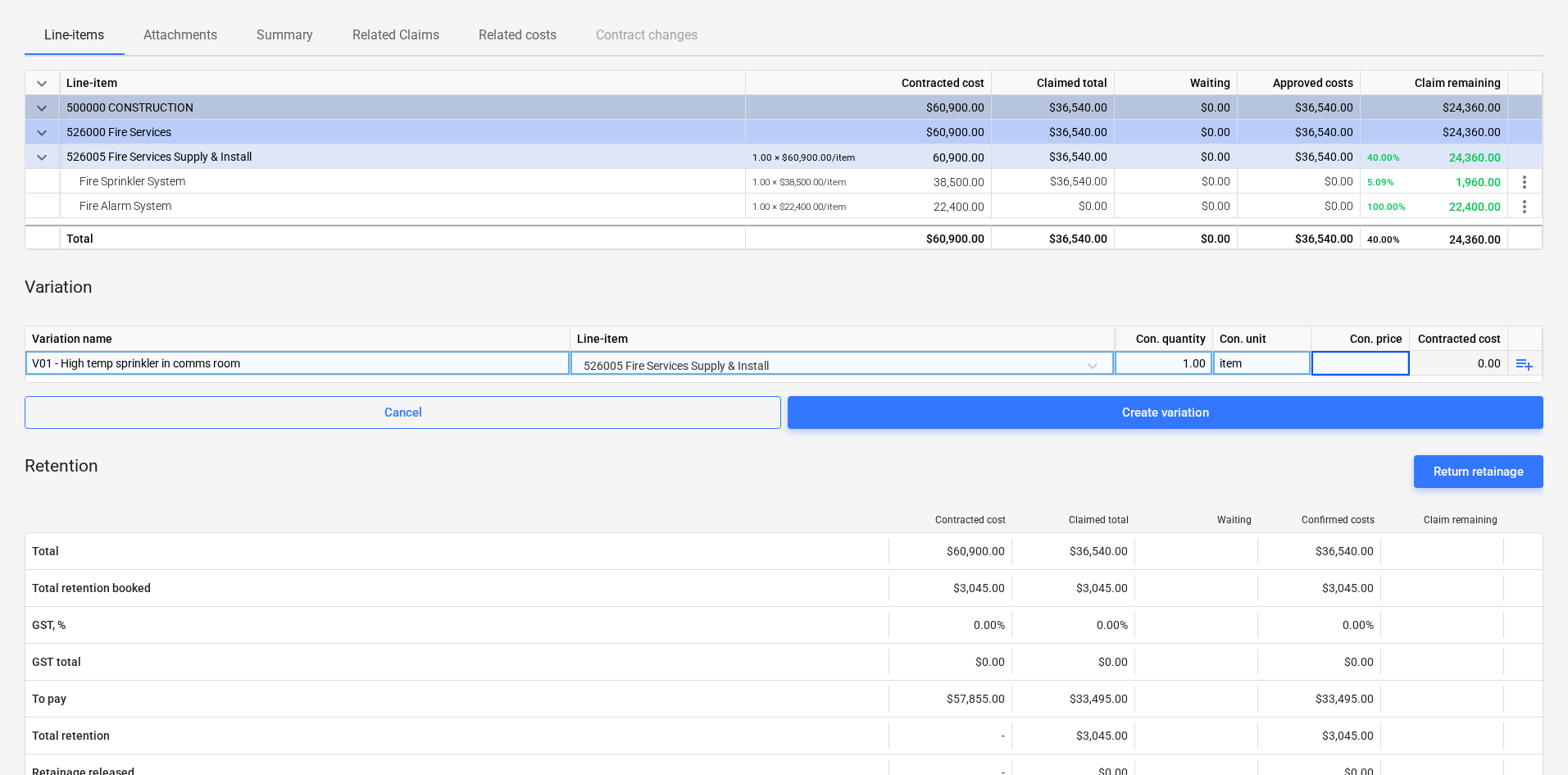
click at [1075, 281] on div "Variation" at bounding box center [784, 287] width 1519 height 49
click at [1360, 355] on div "0.00" at bounding box center [1360, 364] width 84 height 25
type input "1700"
click at [1357, 279] on div "Variation" at bounding box center [784, 287] width 1519 height 49
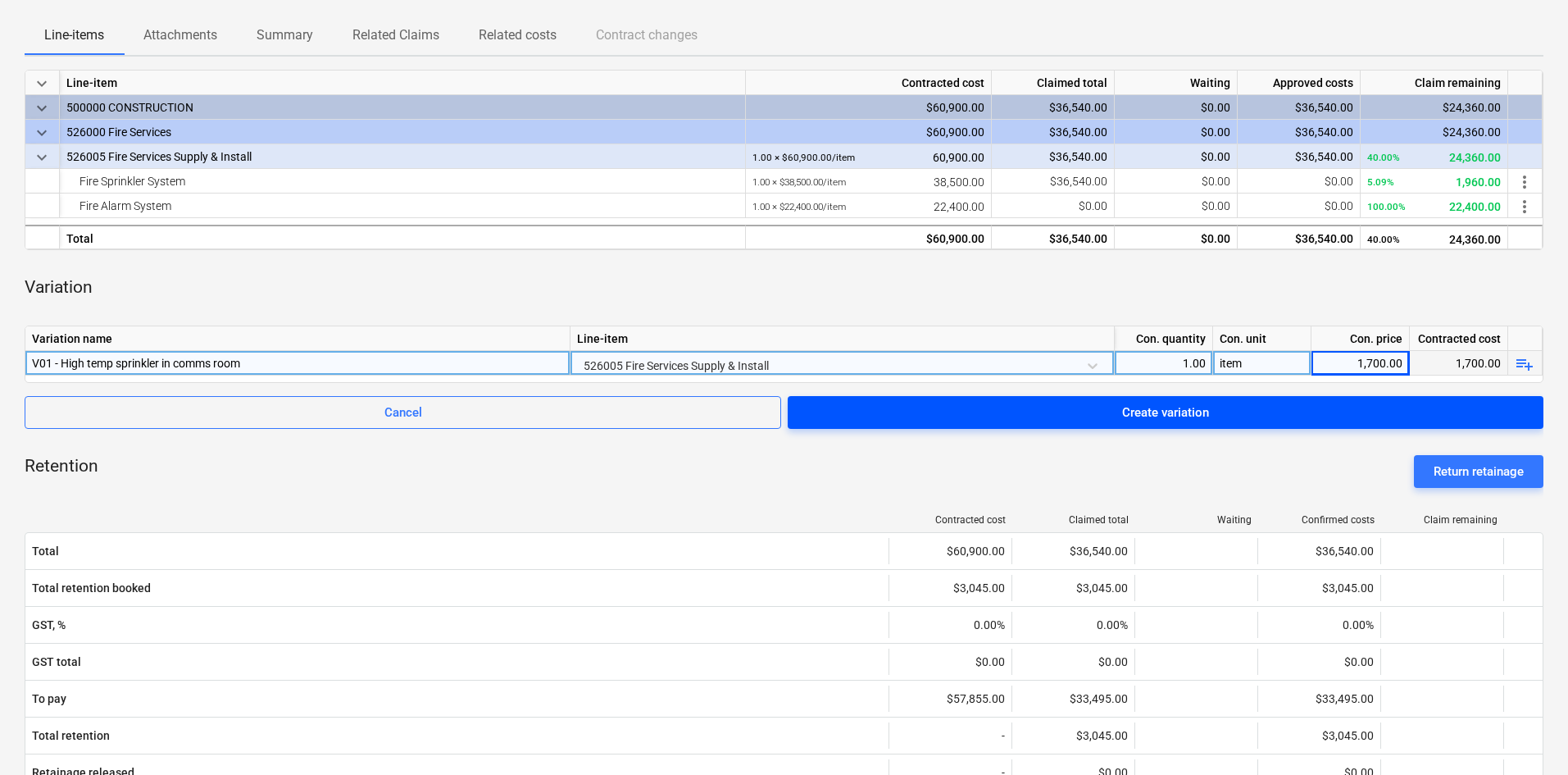
click at [1197, 408] on div "Create variation" at bounding box center [1165, 413] width 87 height 22
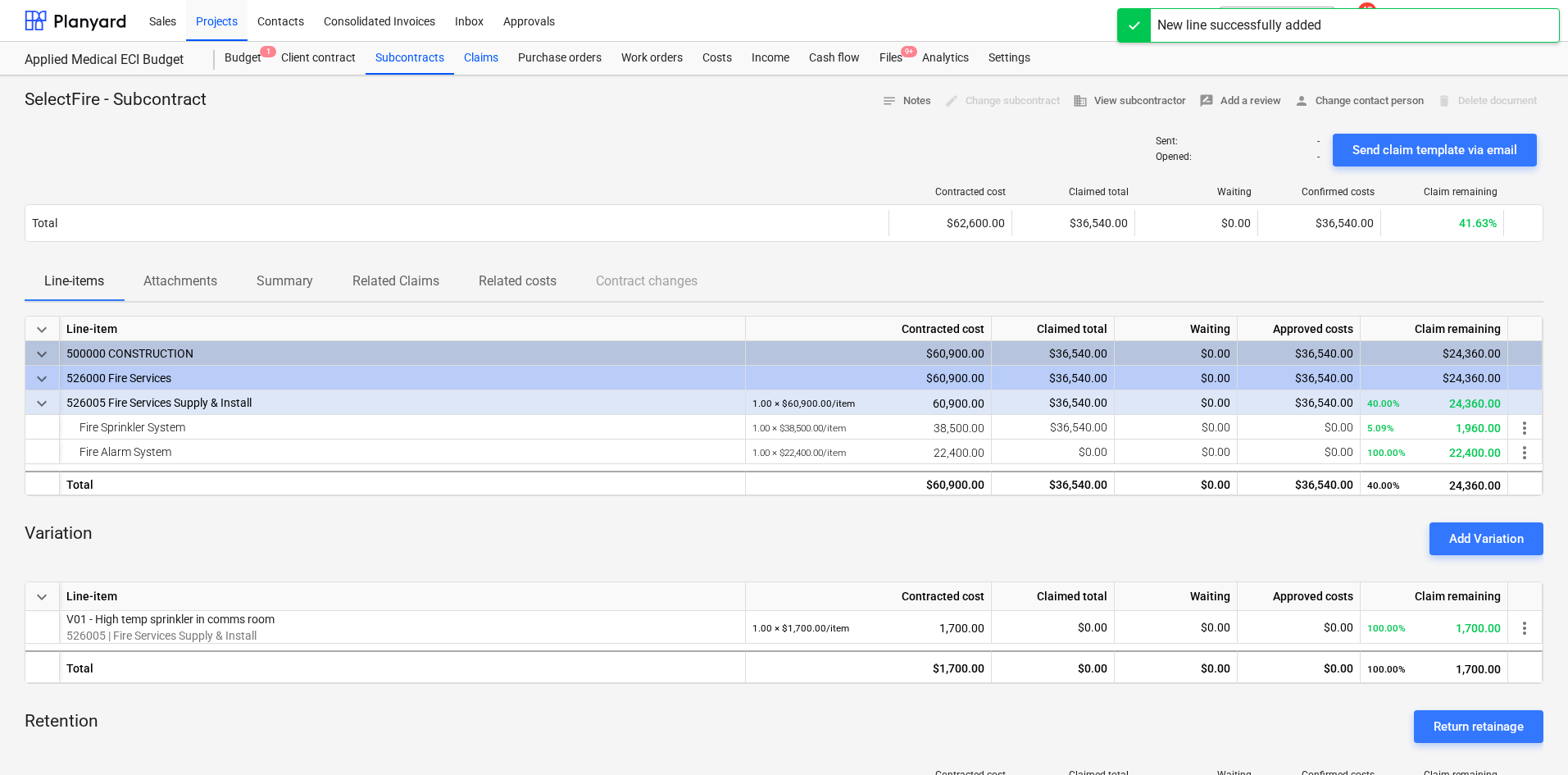
click at [489, 58] on div "Claims" at bounding box center [481, 57] width 54 height 32
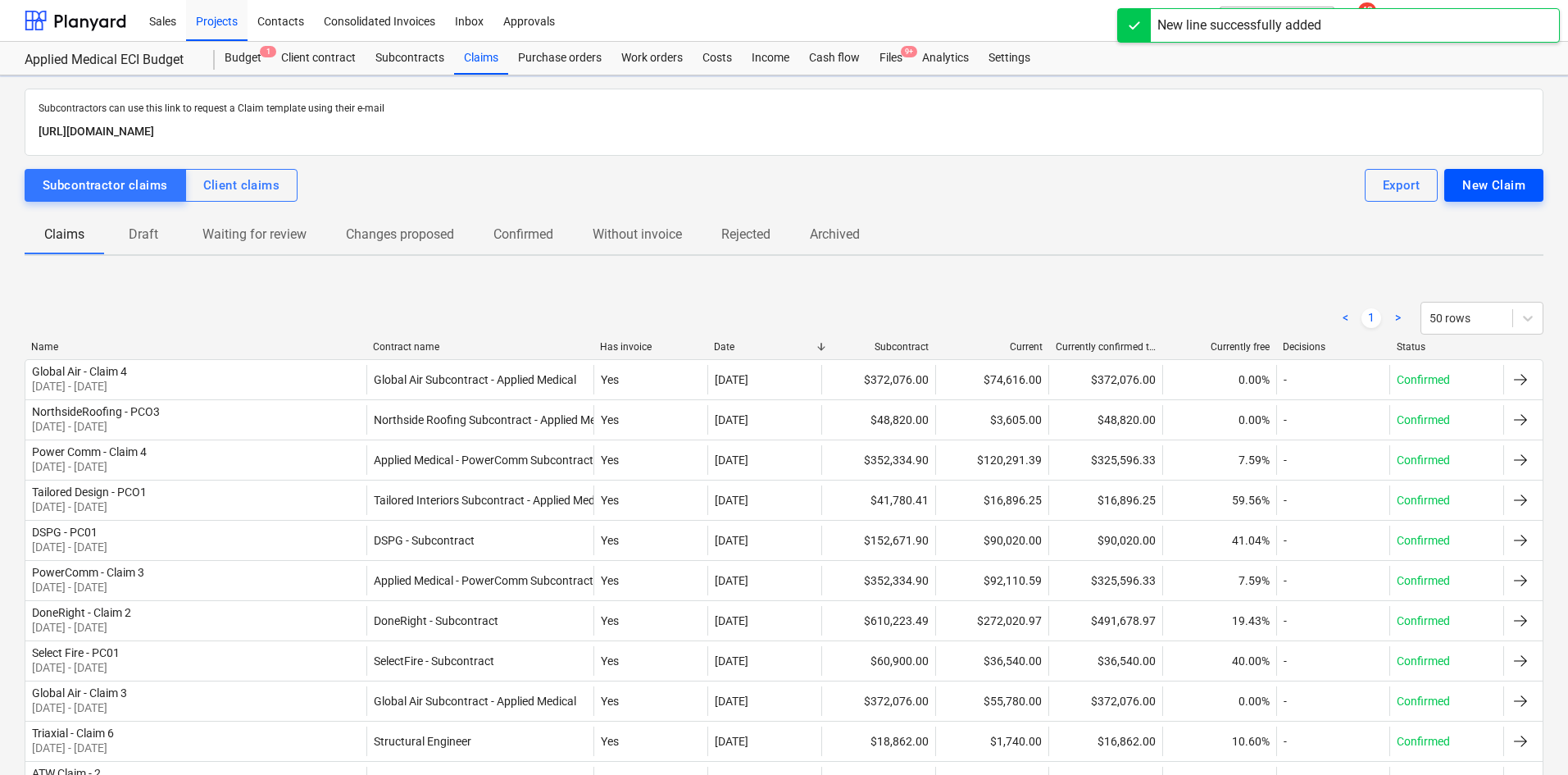
click at [1536, 179] on button "New Claim" at bounding box center [1493, 185] width 99 height 32
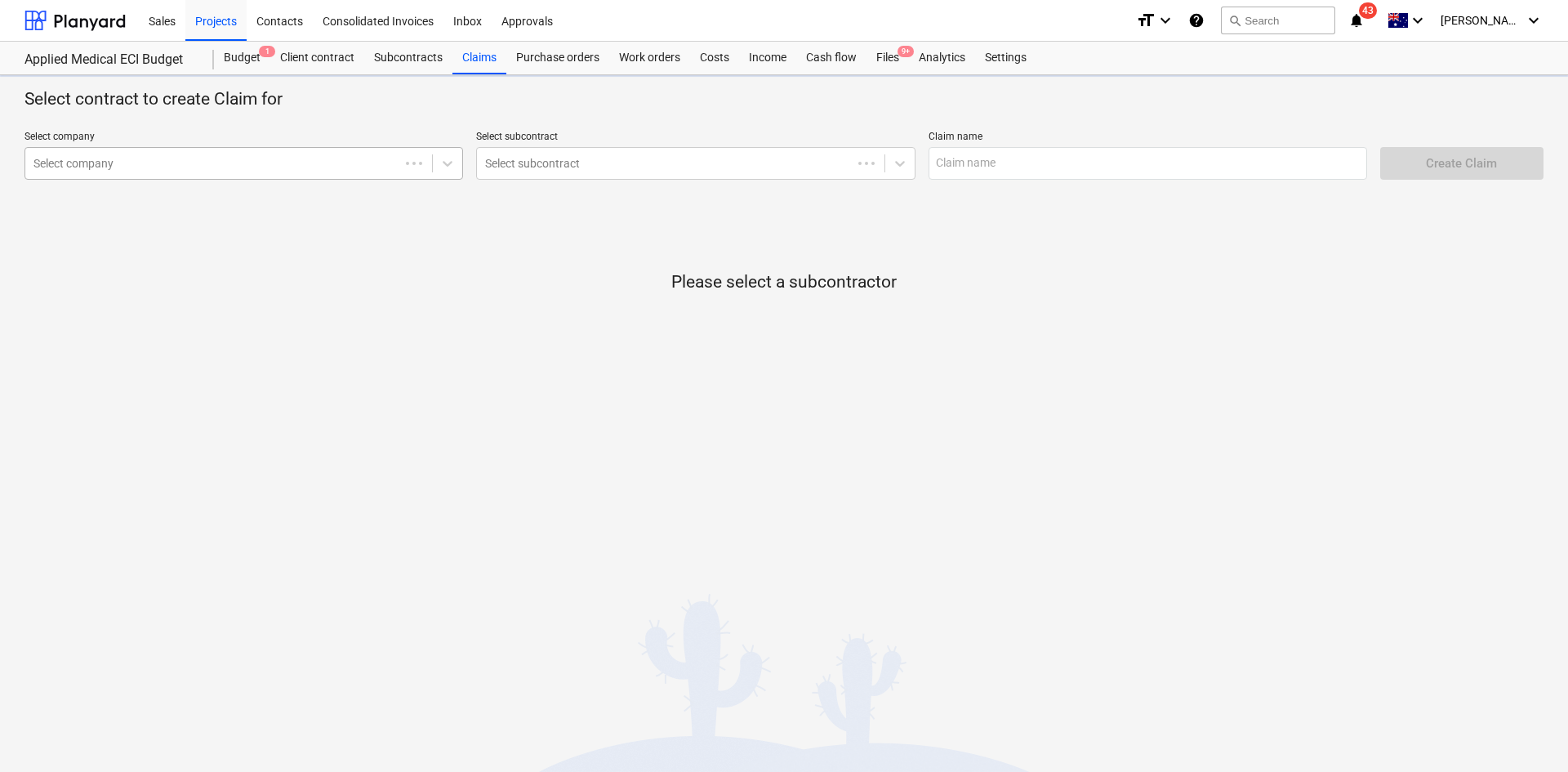
click at [172, 173] on div "Select company Select company Select subcontract Select subcontract Claim name …" at bounding box center [778, 155] width 1519 height 62
click at [153, 166] on div at bounding box center [228, 163] width 391 height 17
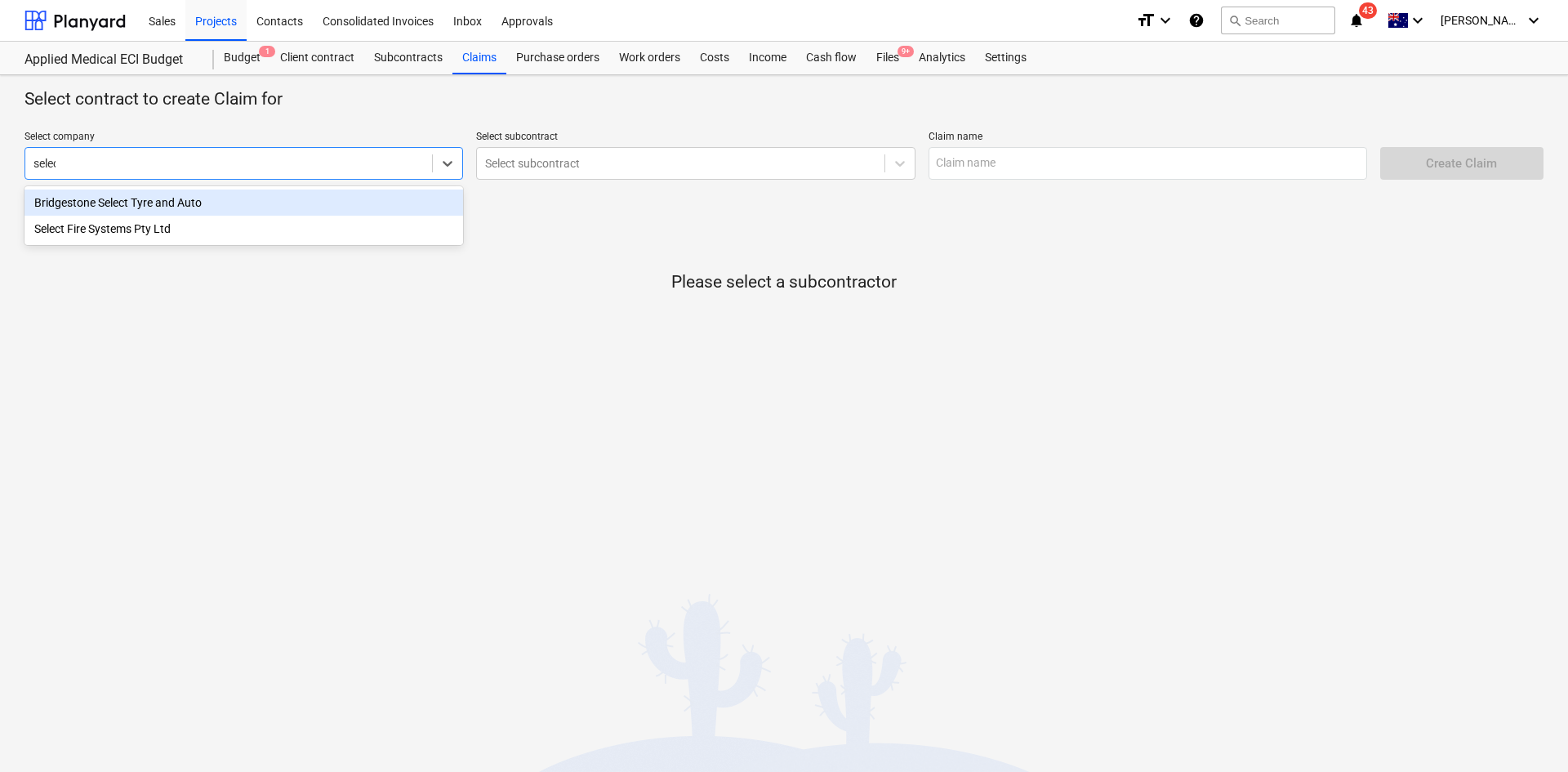
type input "select"
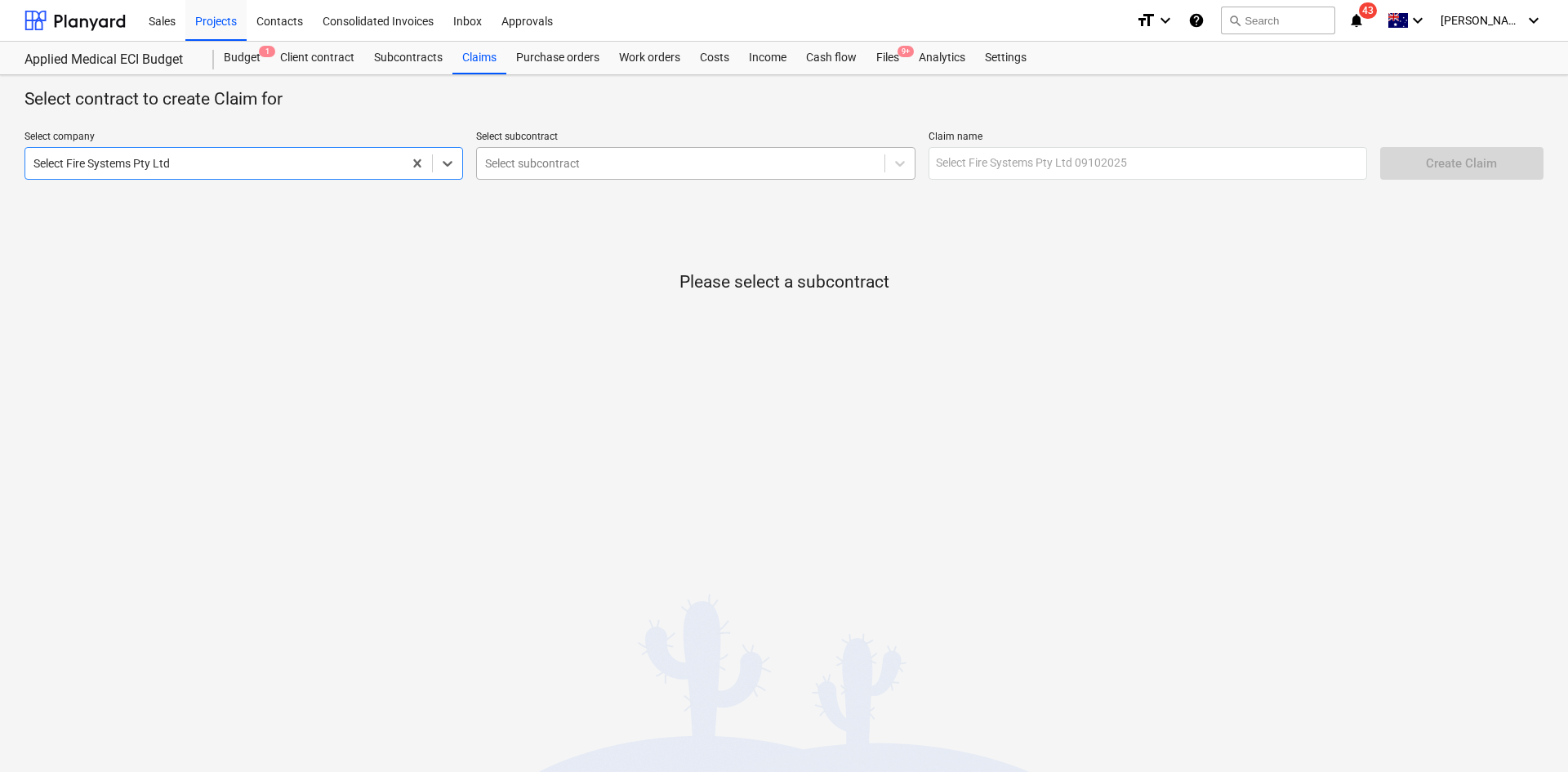
click at [601, 158] on div at bounding box center [680, 163] width 391 height 17
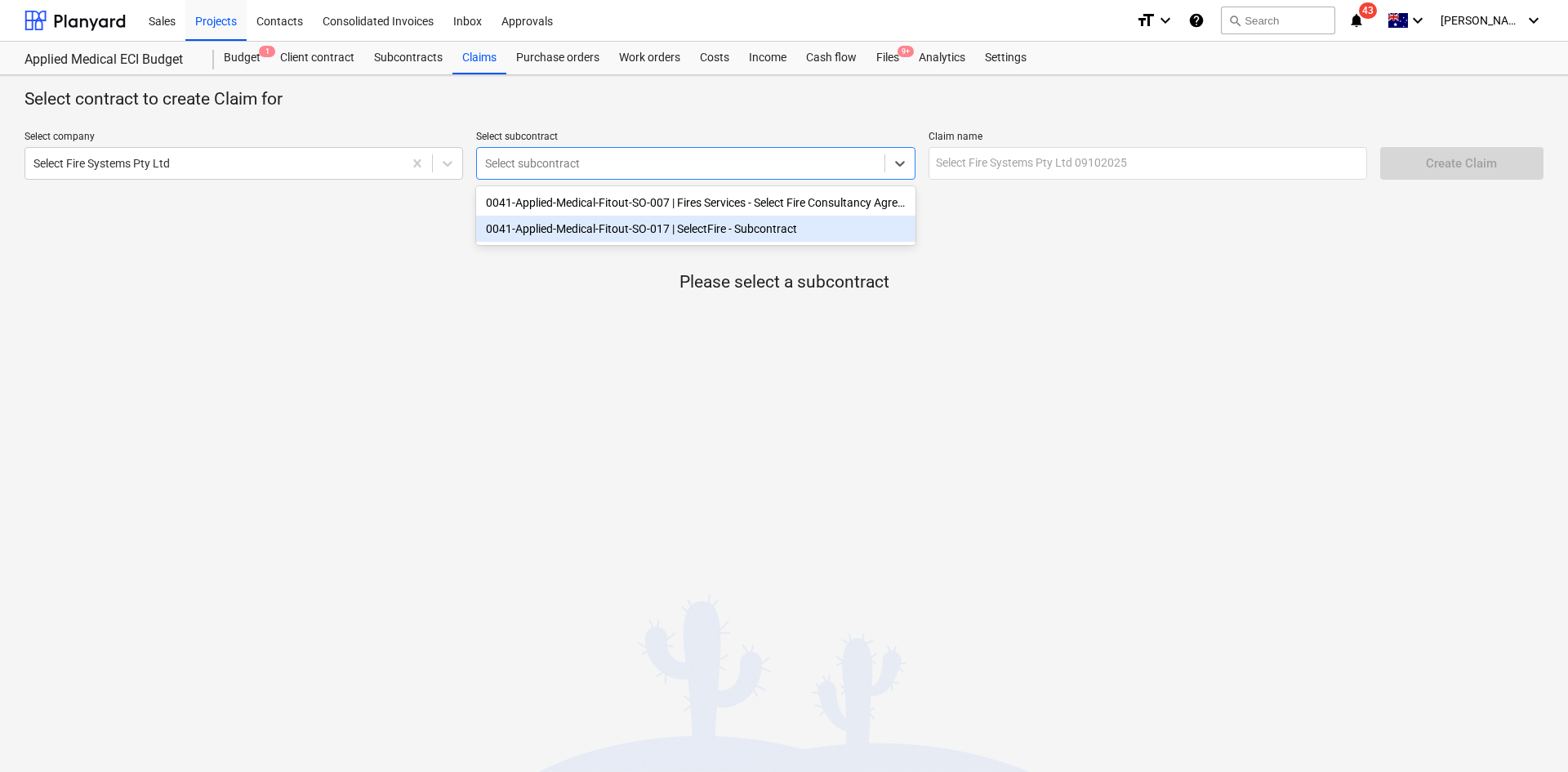
click at [587, 231] on div "0041-Applied-Medical-Fitout-SO-017 | SelectFire - Subcontract" at bounding box center [695, 229] width 439 height 27
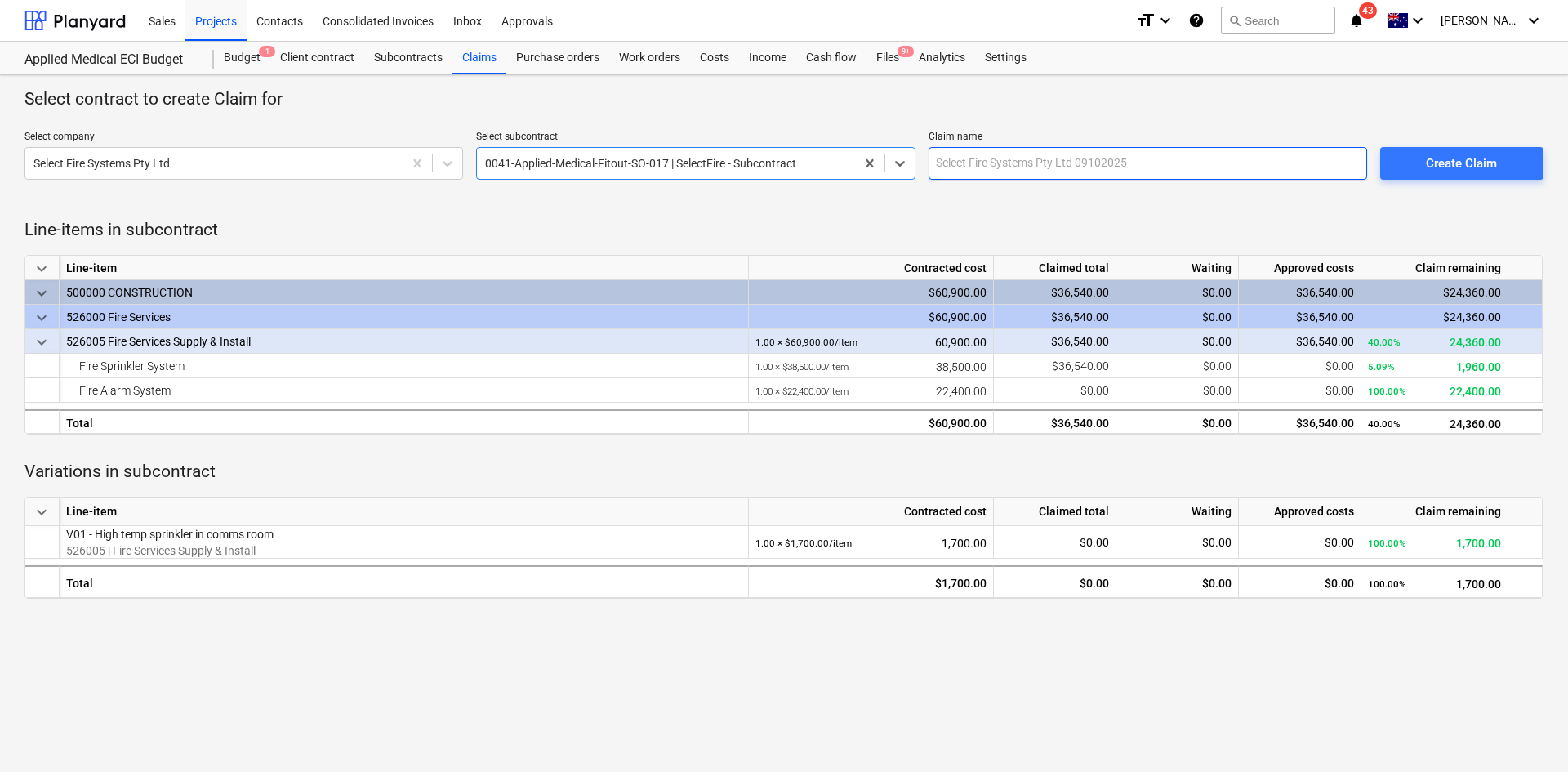
click at [1155, 161] on input "text" at bounding box center [1148, 163] width 439 height 32
type input "SelectFire - PC02"
click at [1461, 158] on div "Create Claim" at bounding box center [1462, 163] width 71 height 22
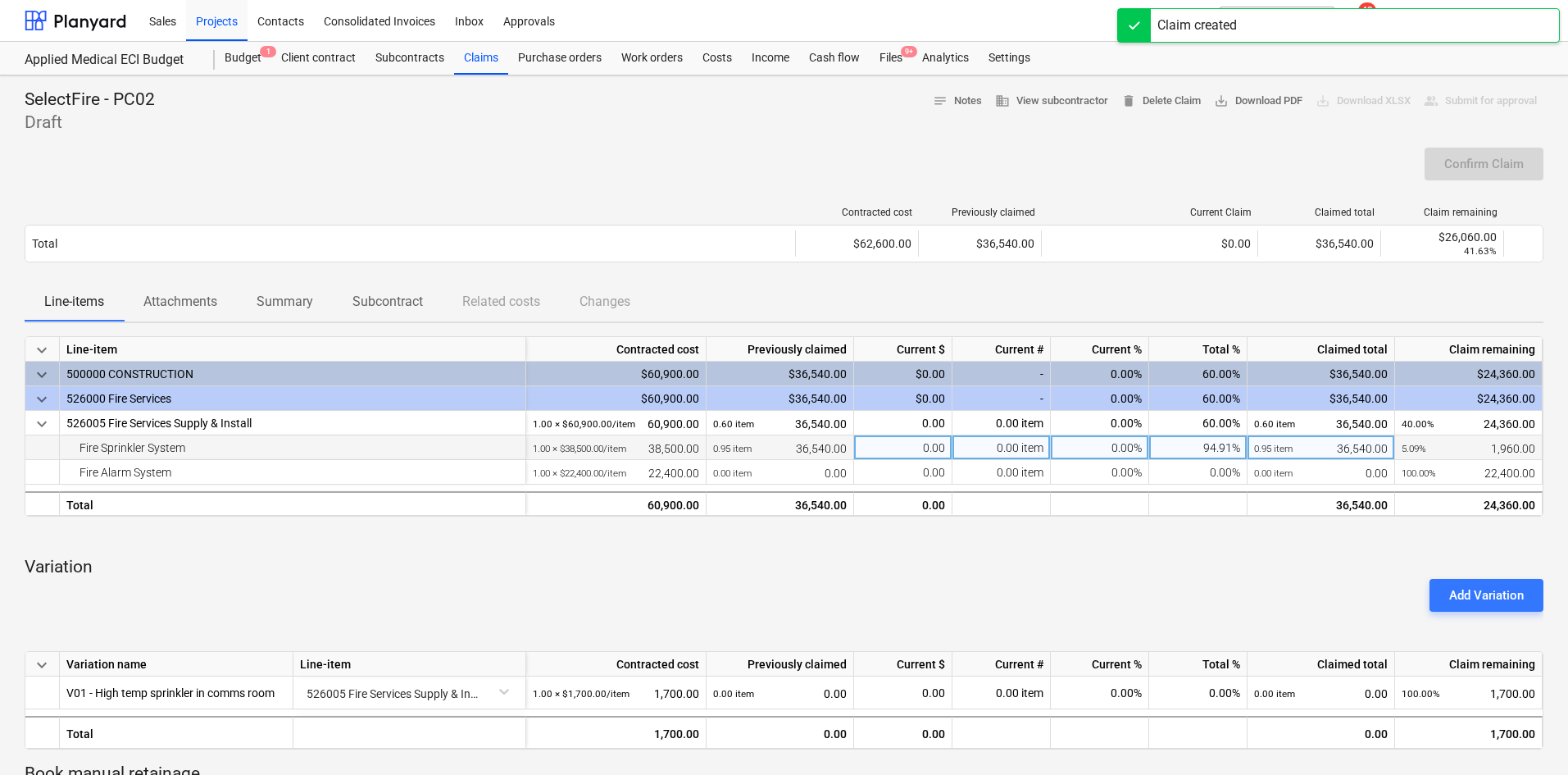
click at [1015, 450] on div "0.00 item" at bounding box center [1001, 448] width 98 height 25
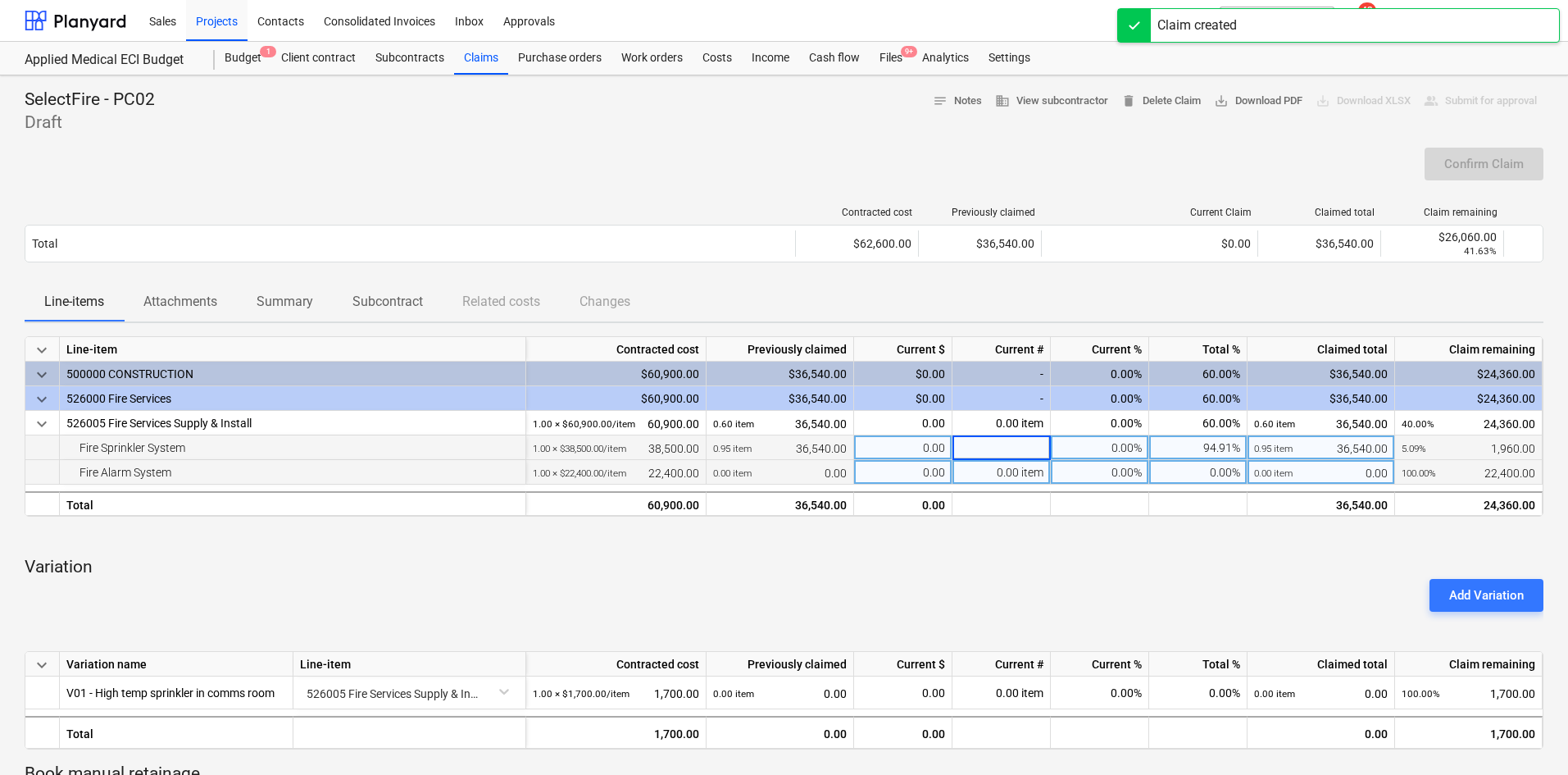
type input "1"
click at [1015, 470] on div "0.00 item" at bounding box center [1001, 473] width 98 height 25
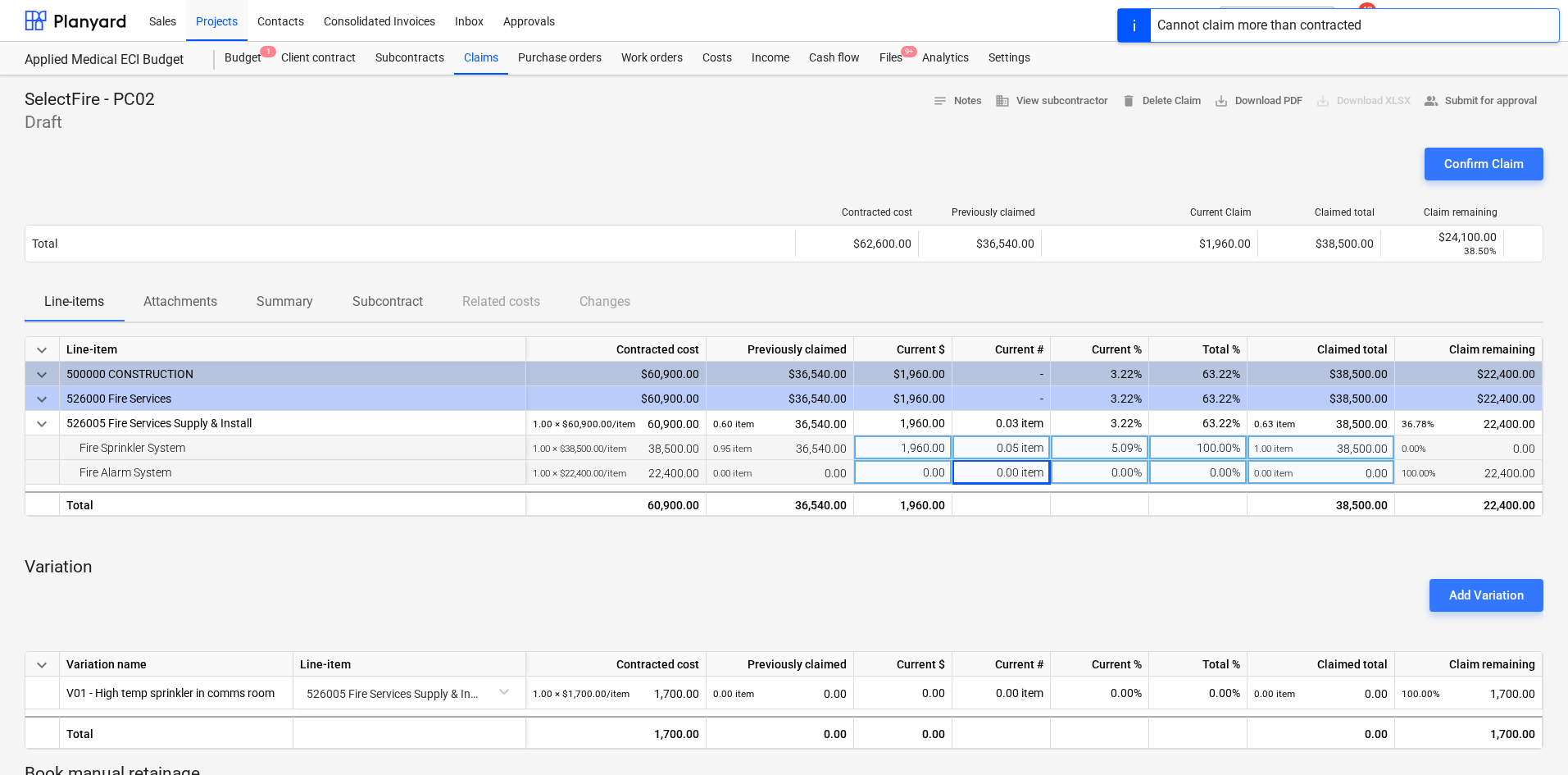
click at [1010, 473] on div "0.00 item" at bounding box center [1001, 473] width 98 height 25
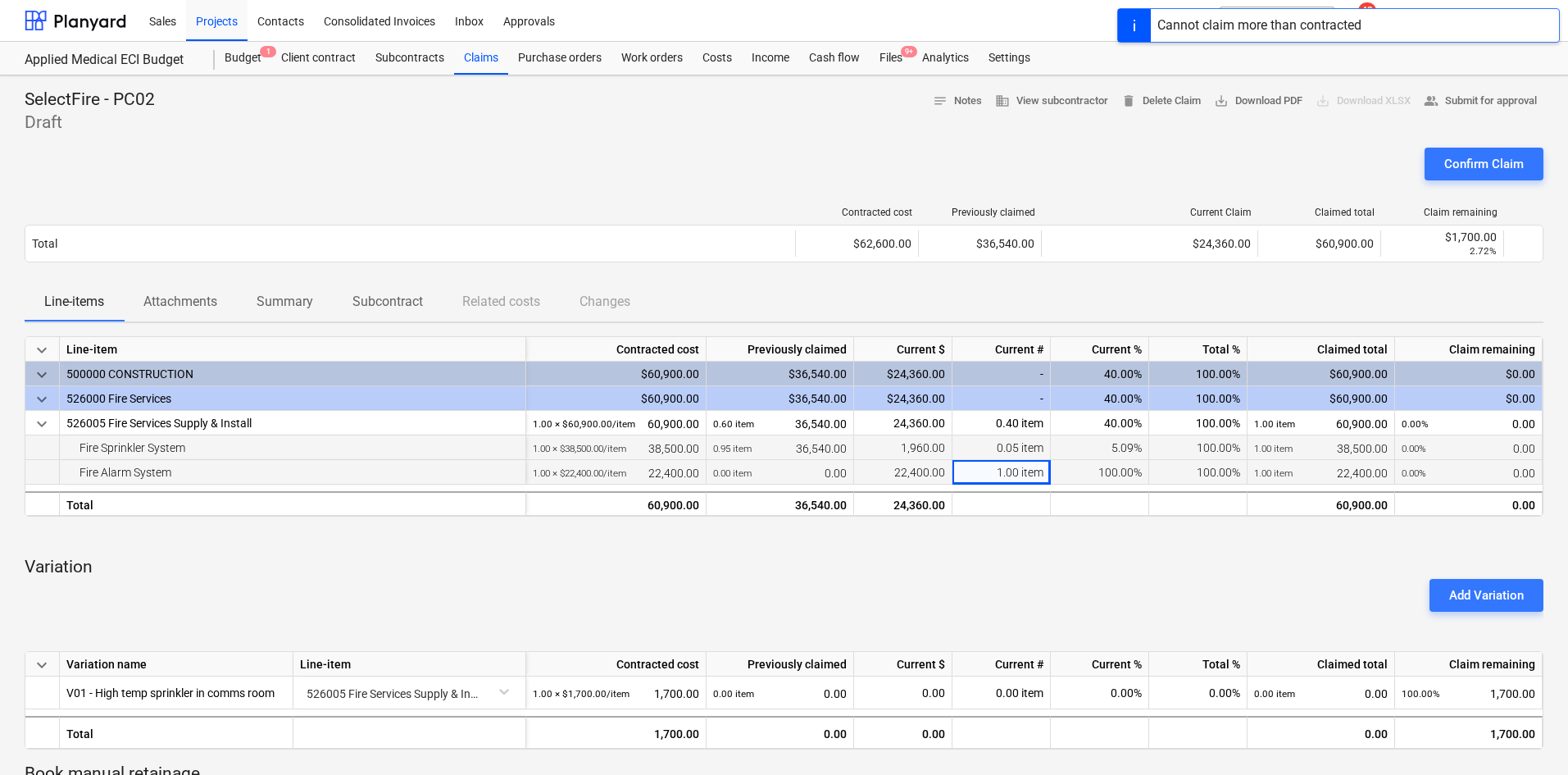
click at [999, 323] on div "Line-items Attachments Summary Subcontract Related costs Changes" at bounding box center [784, 302] width 1519 height 41
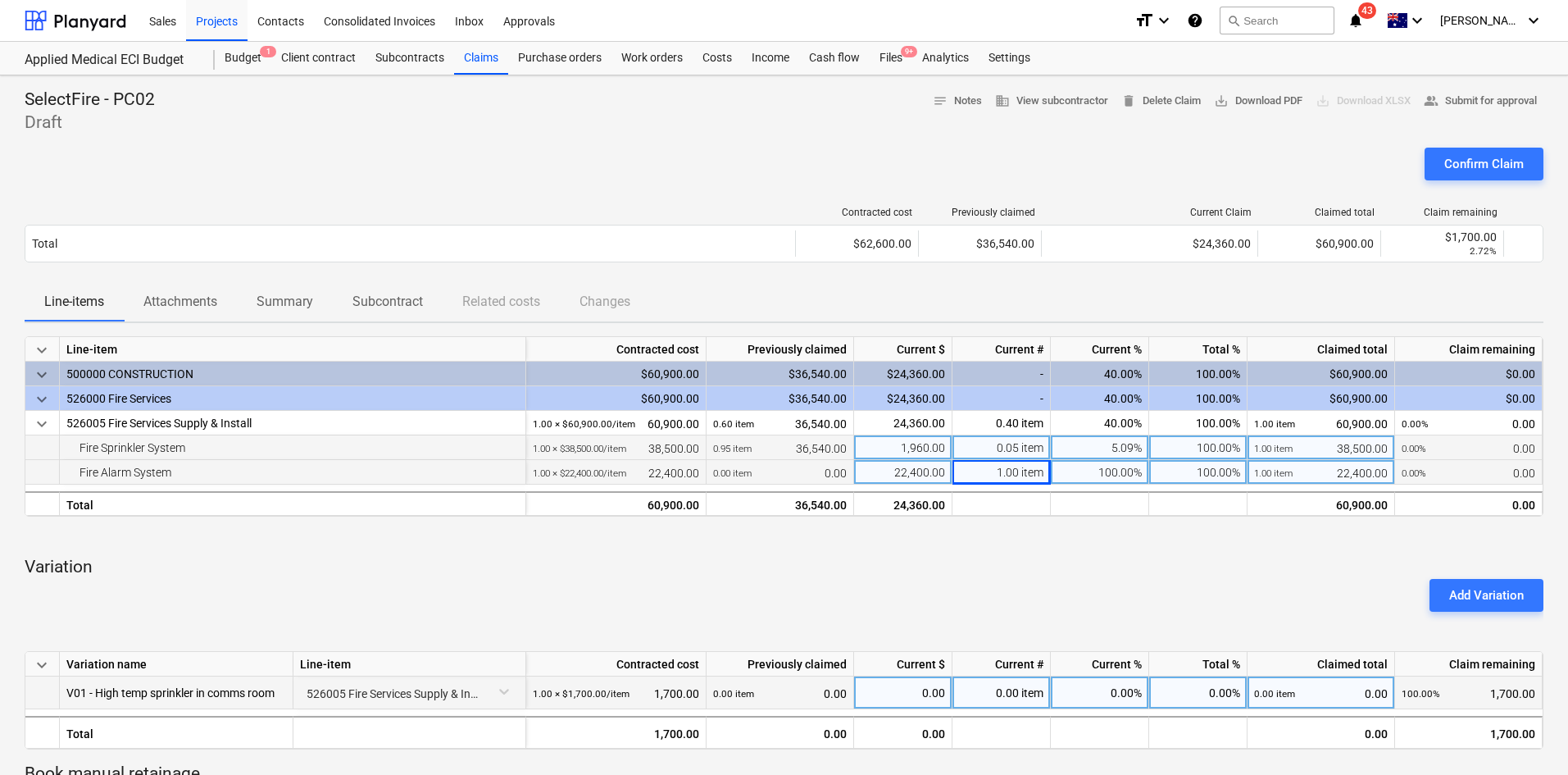
click at [998, 694] on div "0.00 item" at bounding box center [1001, 693] width 98 height 32
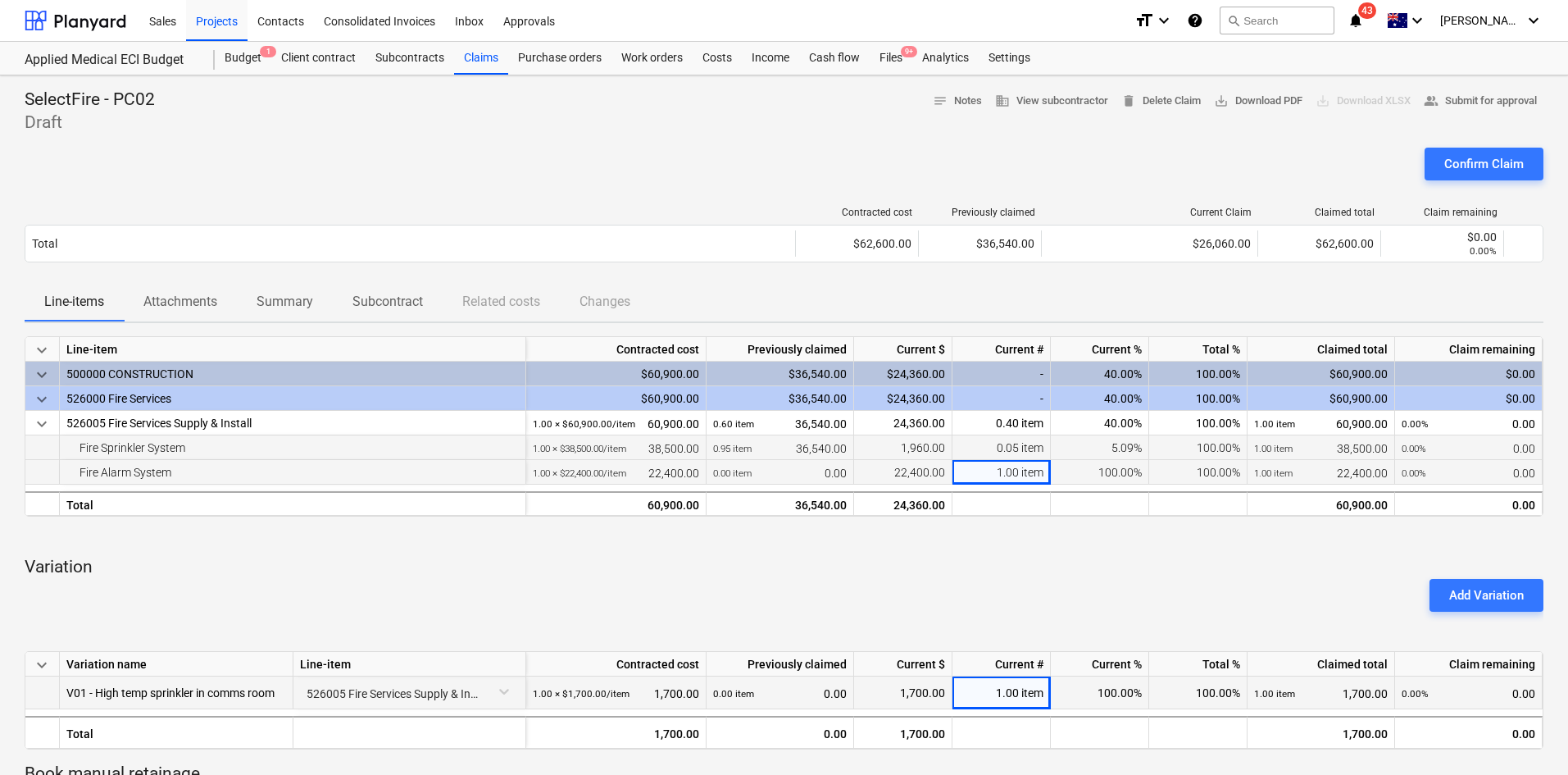
click at [985, 586] on div "Add Variation" at bounding box center [784, 594] width 1532 height 46
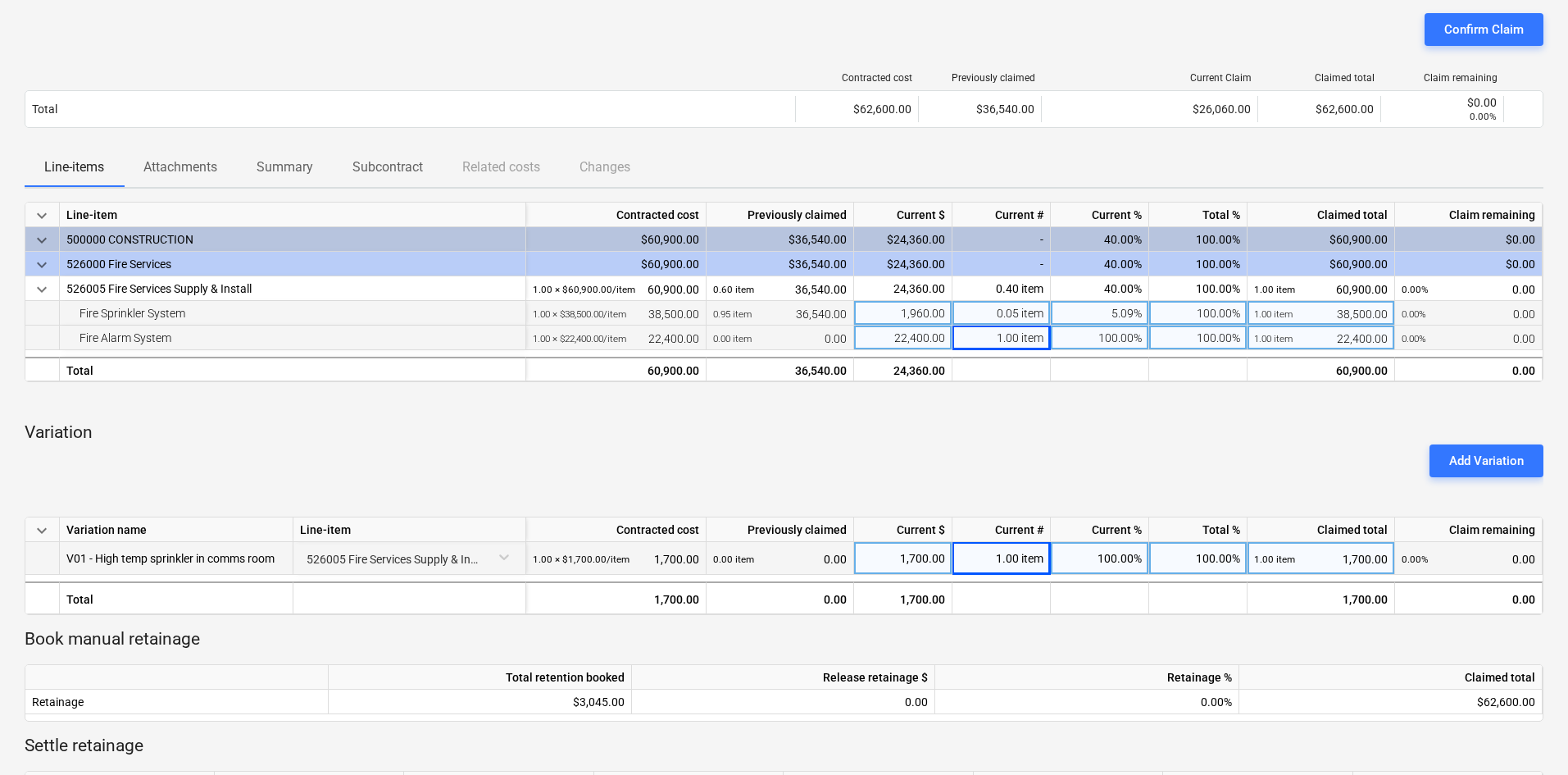
scroll to position [272, 0]
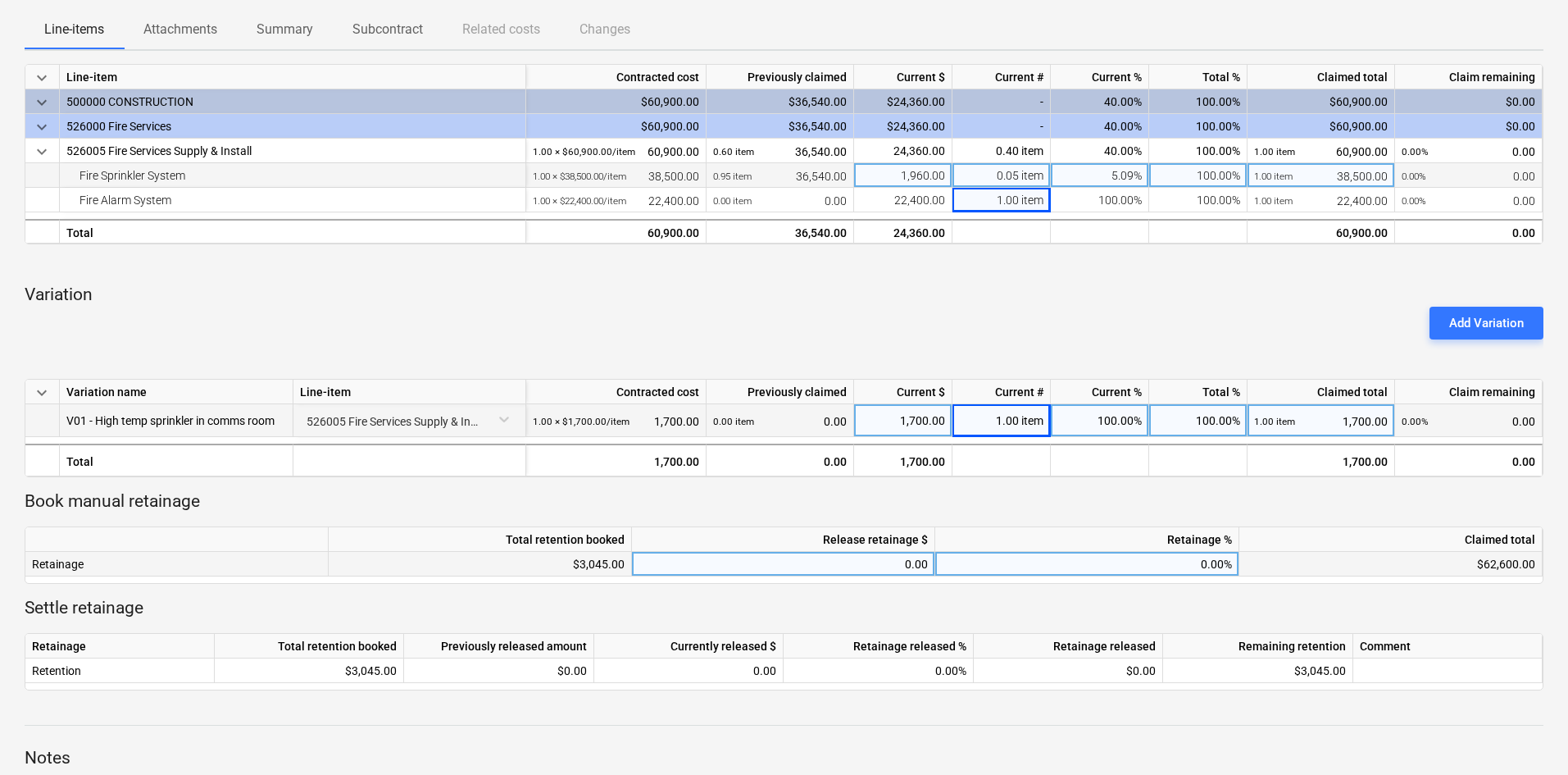
click at [907, 566] on div "0.00" at bounding box center [783, 564] width 290 height 25
type input "85"
click at [703, 614] on p "Settle retainage" at bounding box center [784, 609] width 1519 height 23
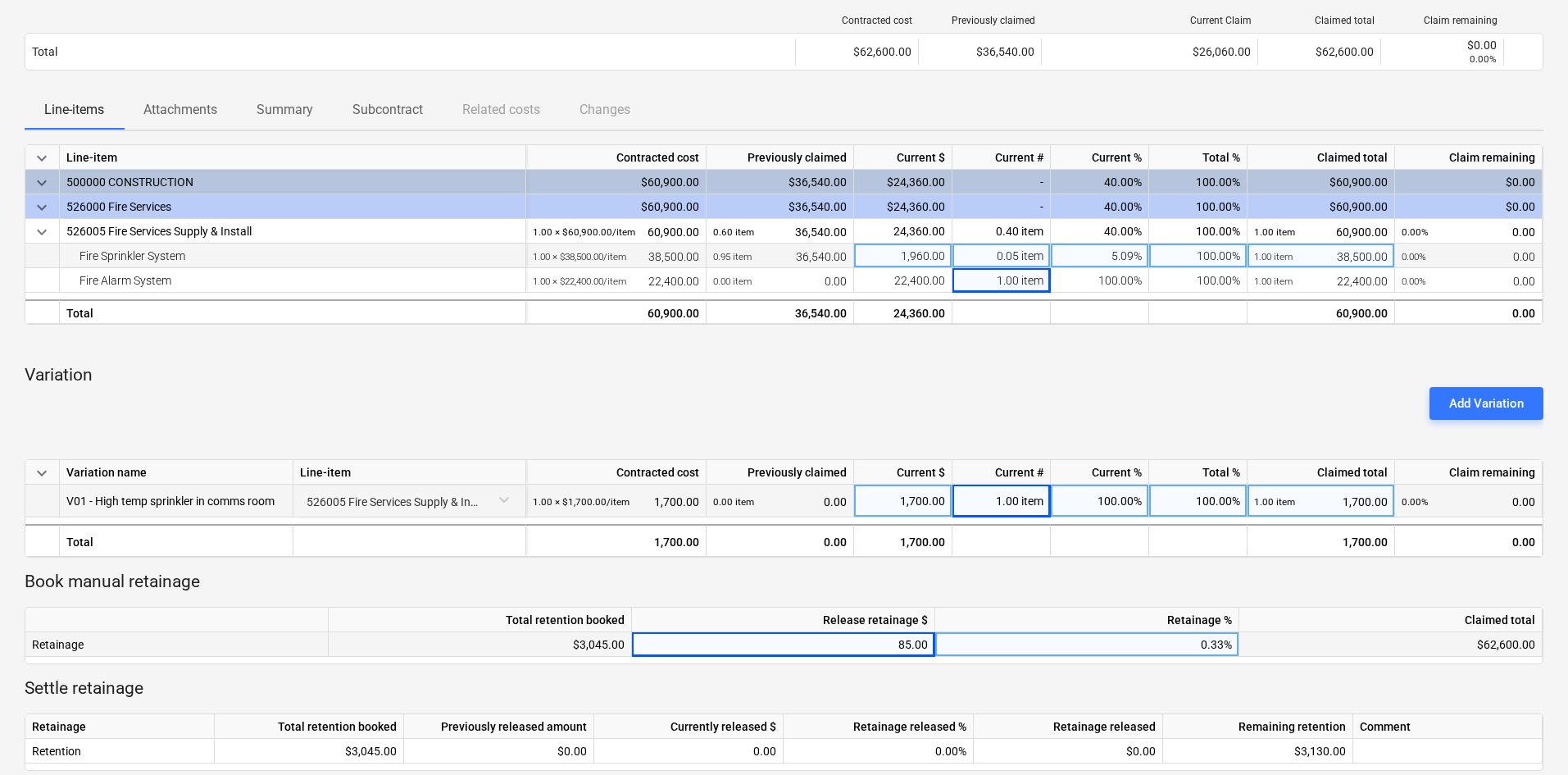
scroll to position [436, 0]
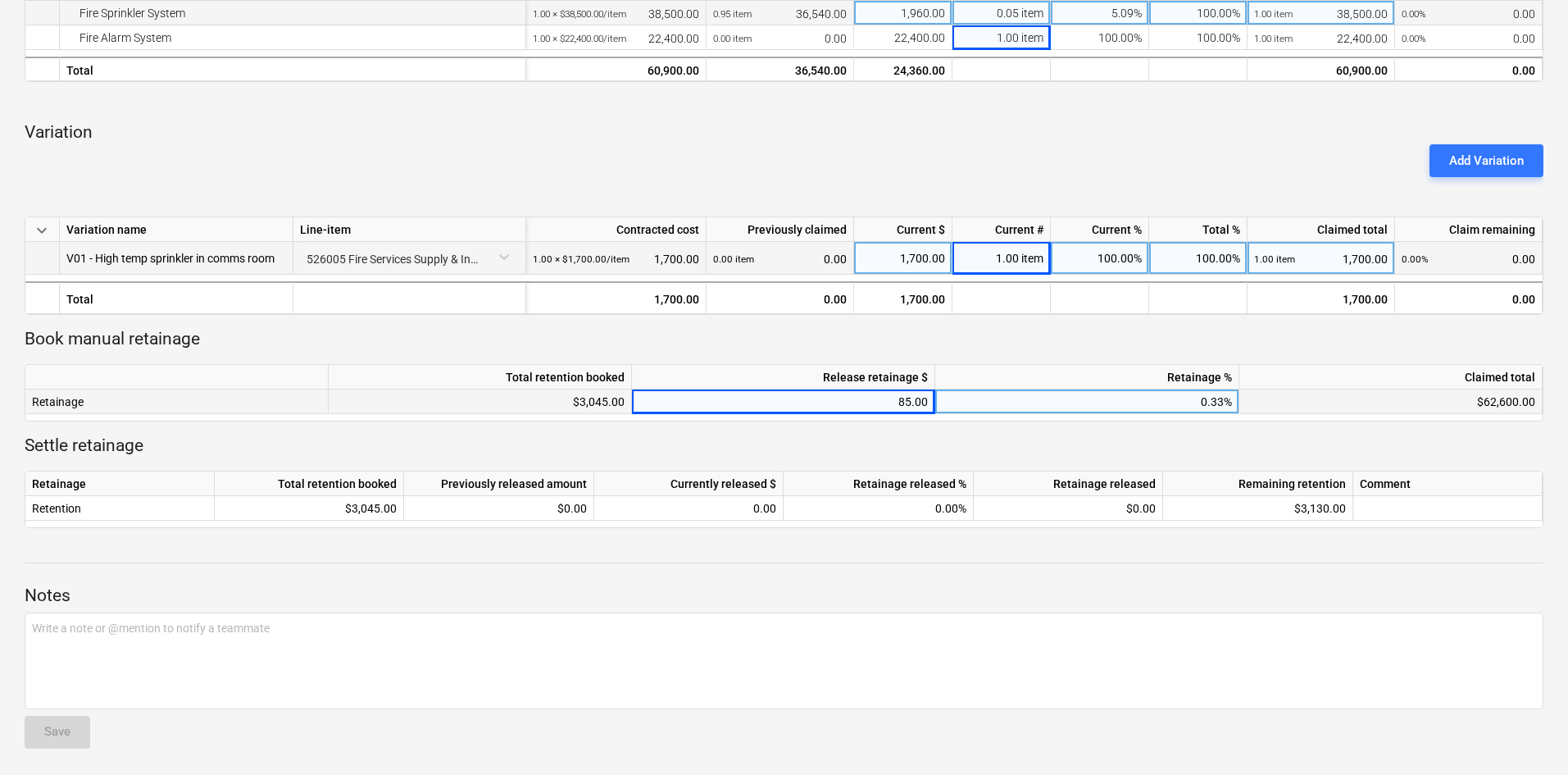
click at [999, 328] on p "Book manual retainage" at bounding box center [784, 340] width 1519 height 23
click at [906, 325] on div "keyboard_arrow_down Line-item Contracted cost Previously claimed Current $ Curr…" at bounding box center [784, 215] width 1519 height 626
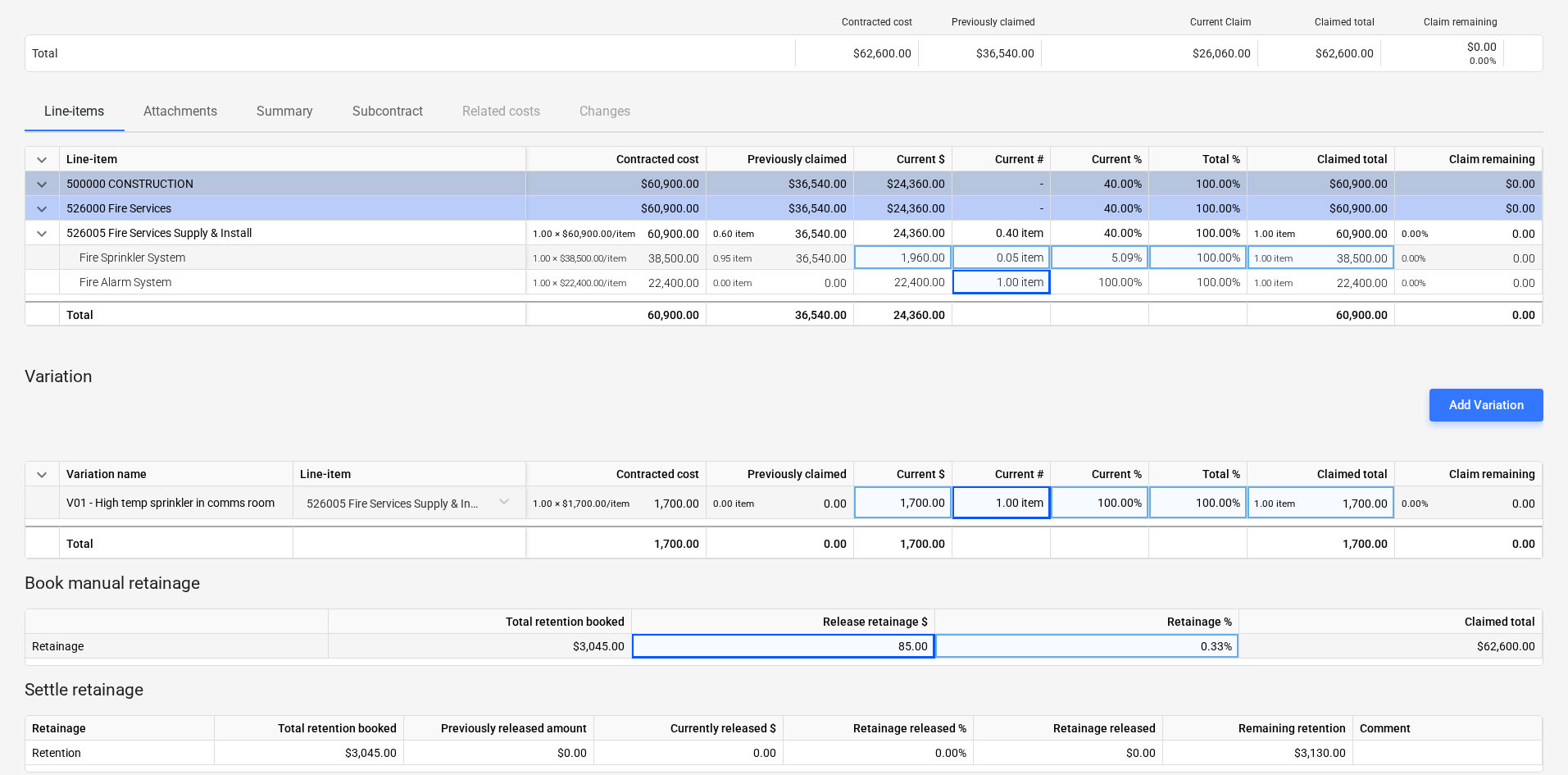
click at [578, 351] on div at bounding box center [784, 346] width 1519 height 13
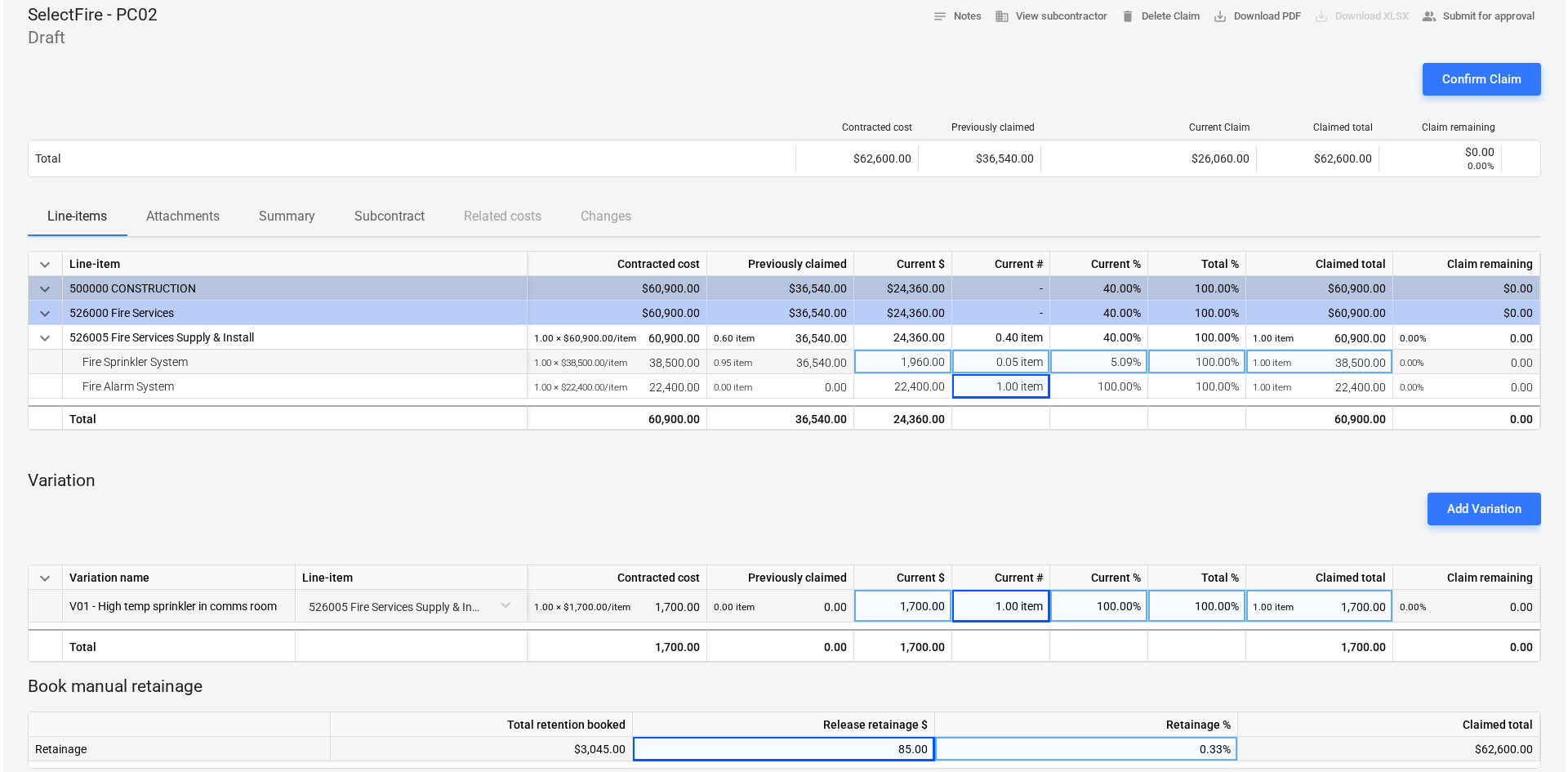
scroll to position [0, 0]
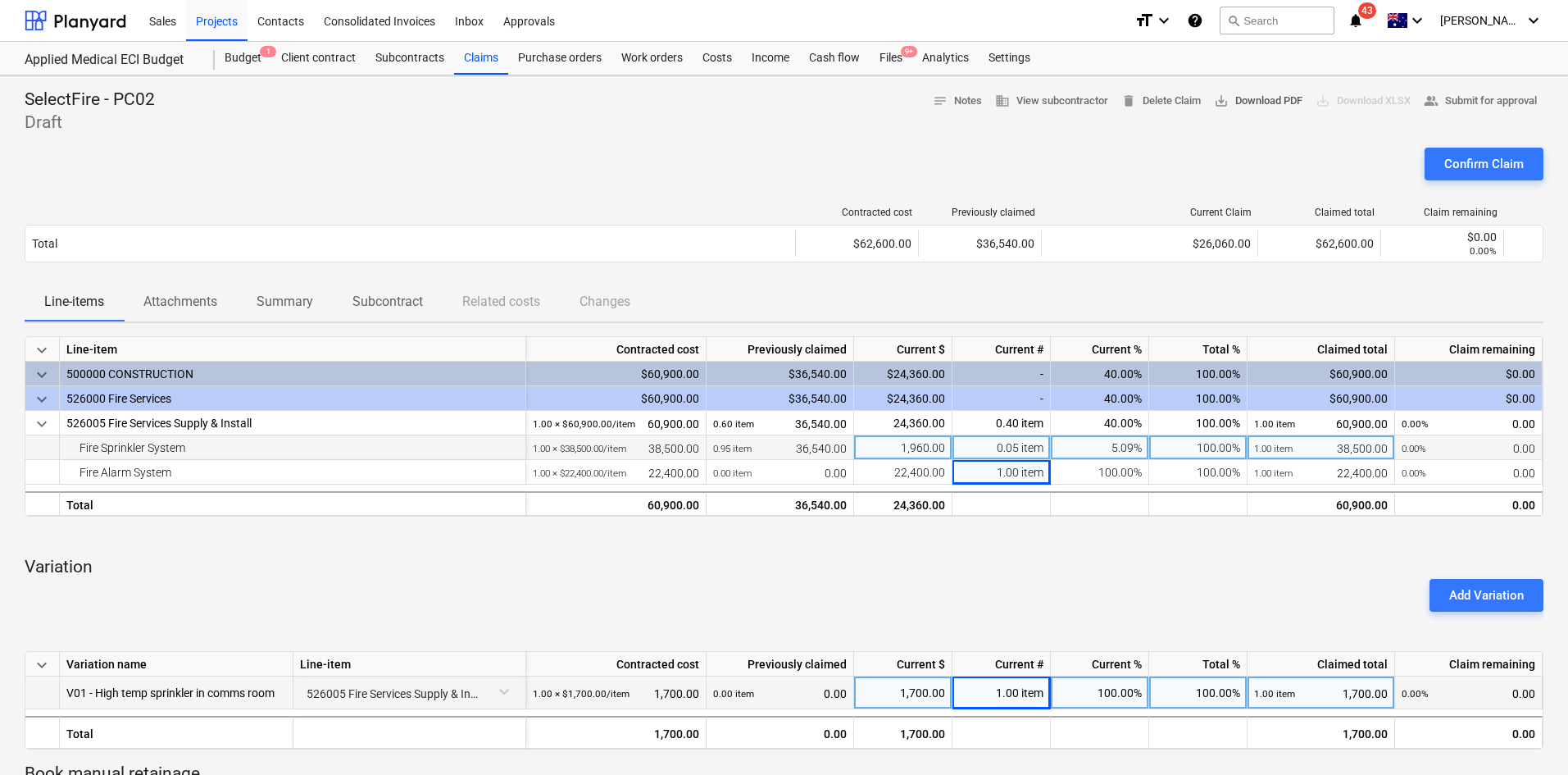
click at [1241, 93] on span "save_alt Download PDF" at bounding box center [1258, 101] width 88 height 19
click at [537, 125] on div "SelectFire - PC02 Draft notes Notes business View subcontractor delete Delete C…" at bounding box center [784, 111] width 1519 height 46
click at [454, 56] on div "Claims" at bounding box center [481, 57] width 54 height 32
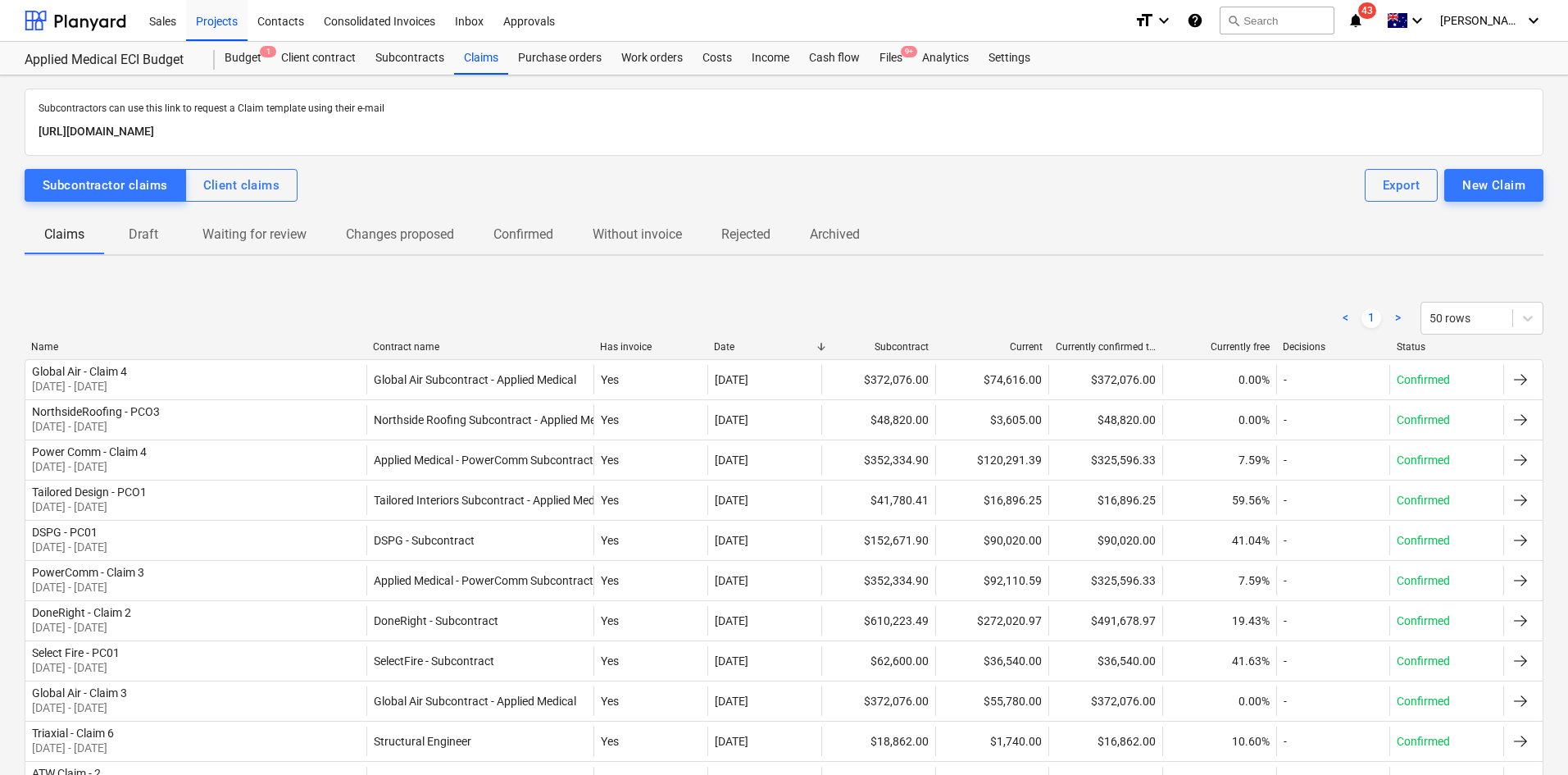
click at [141, 241] on p "Draft" at bounding box center [143, 235] width 39 height 20
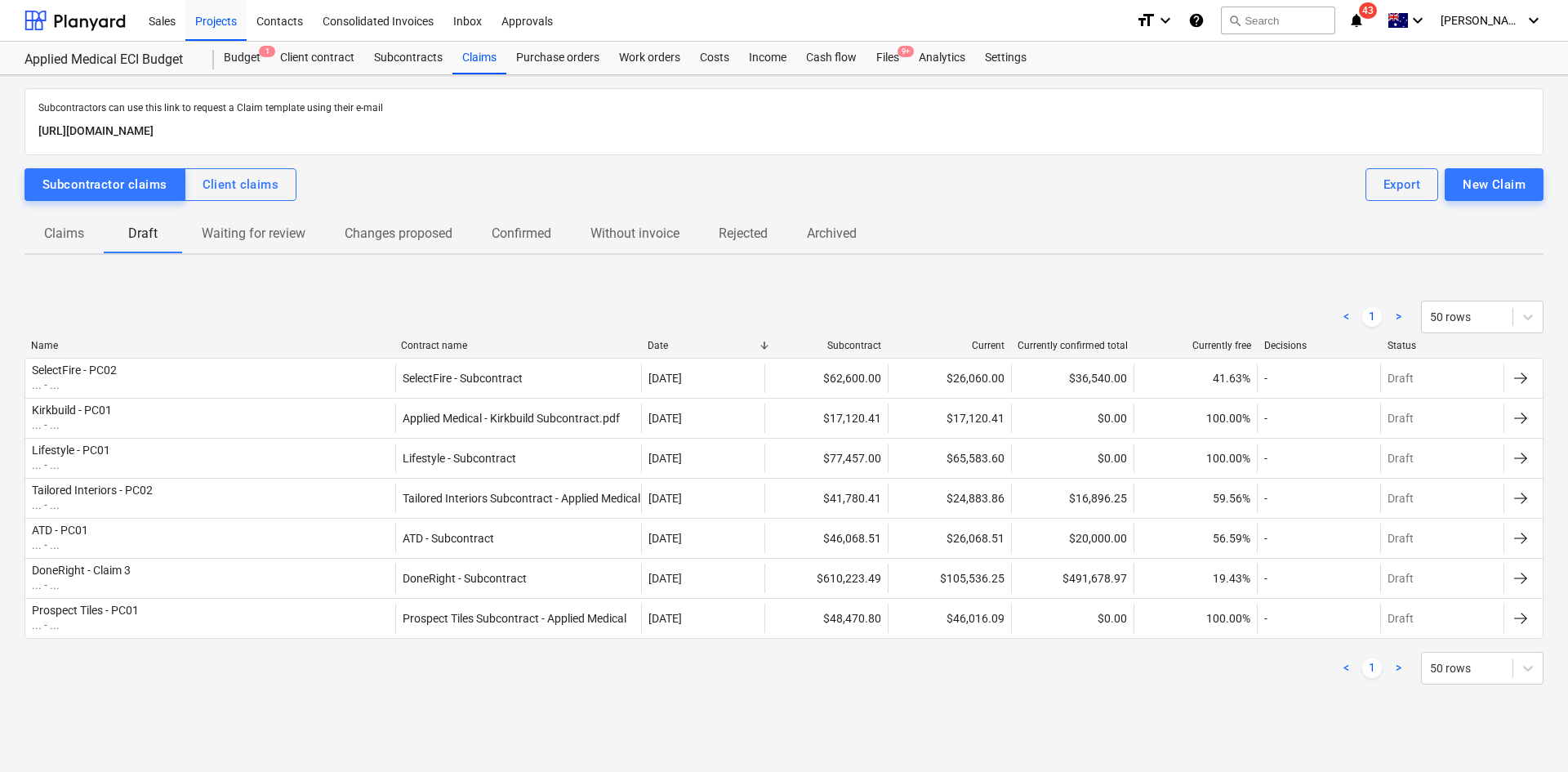
click at [306, 274] on div "Subcontractors can use this link to request a Claim template using their e-mail…" at bounding box center [784, 402] width 1519 height 629
click at [217, 17] on div "Projects" at bounding box center [216, 20] width 61 height 41
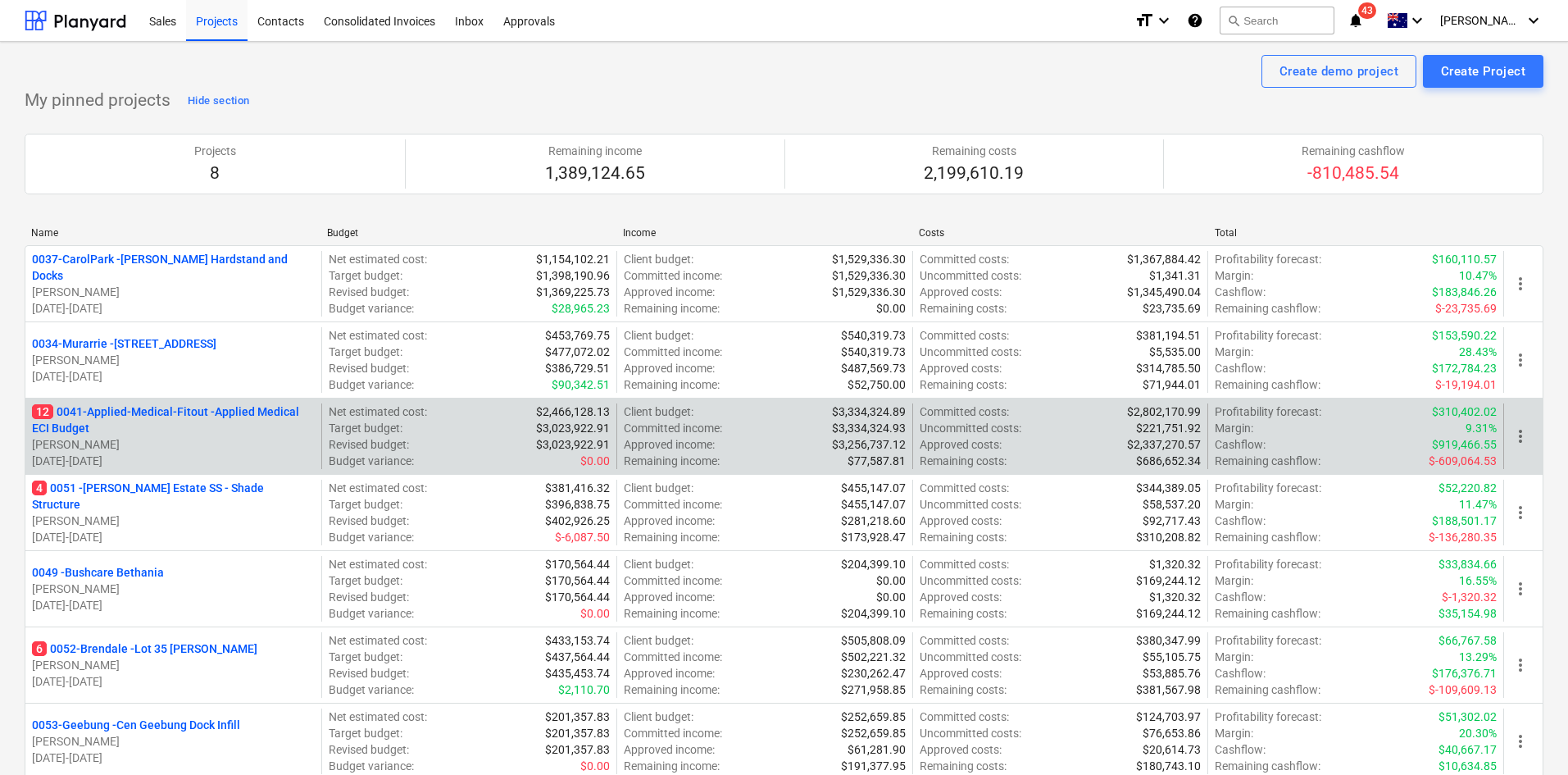
click at [224, 417] on p "12 0041-Applied-Medical-Fitout - Applied Medical ECI Budget" at bounding box center [173, 420] width 283 height 32
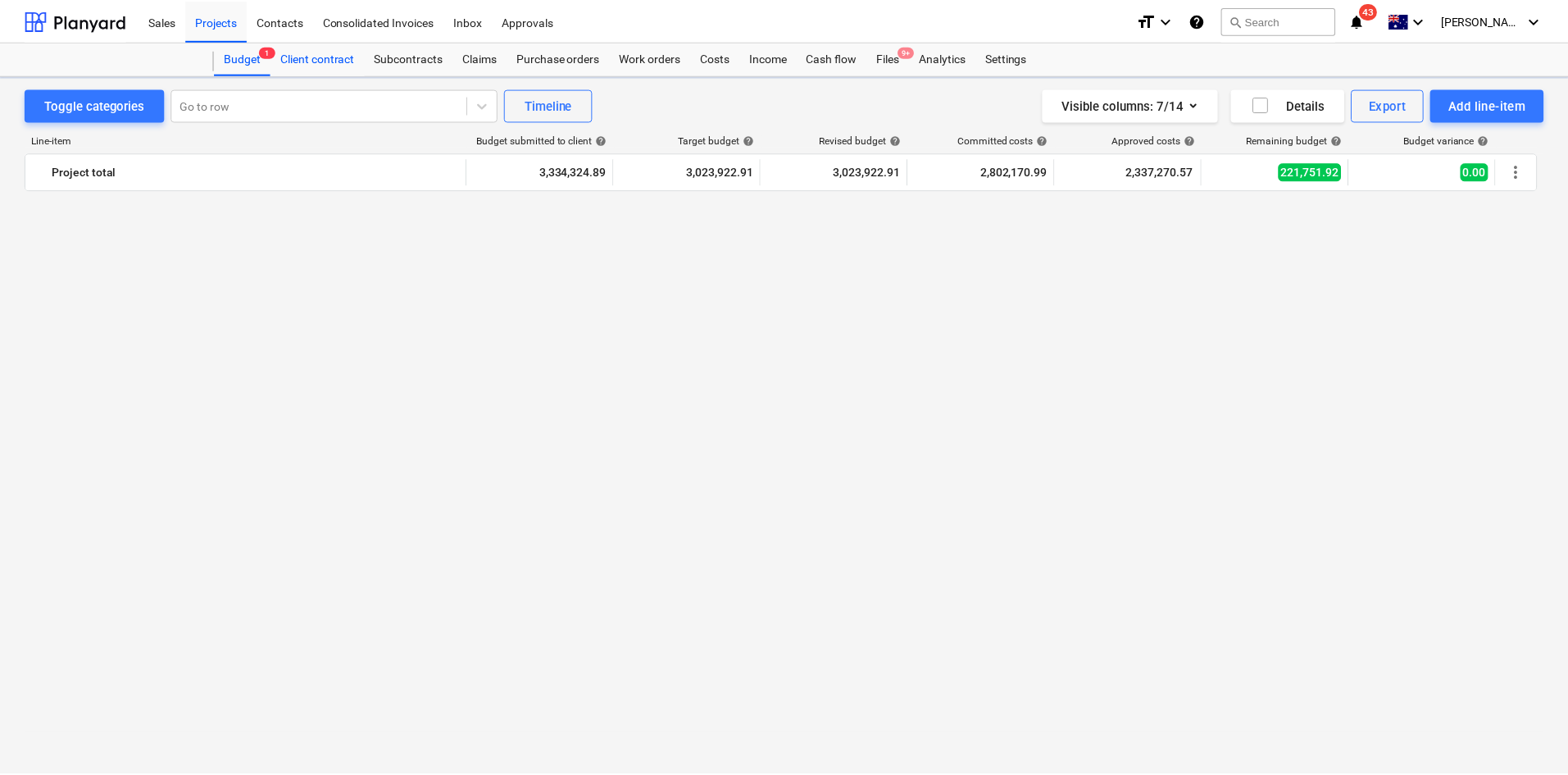
scroll to position [2283, 0]
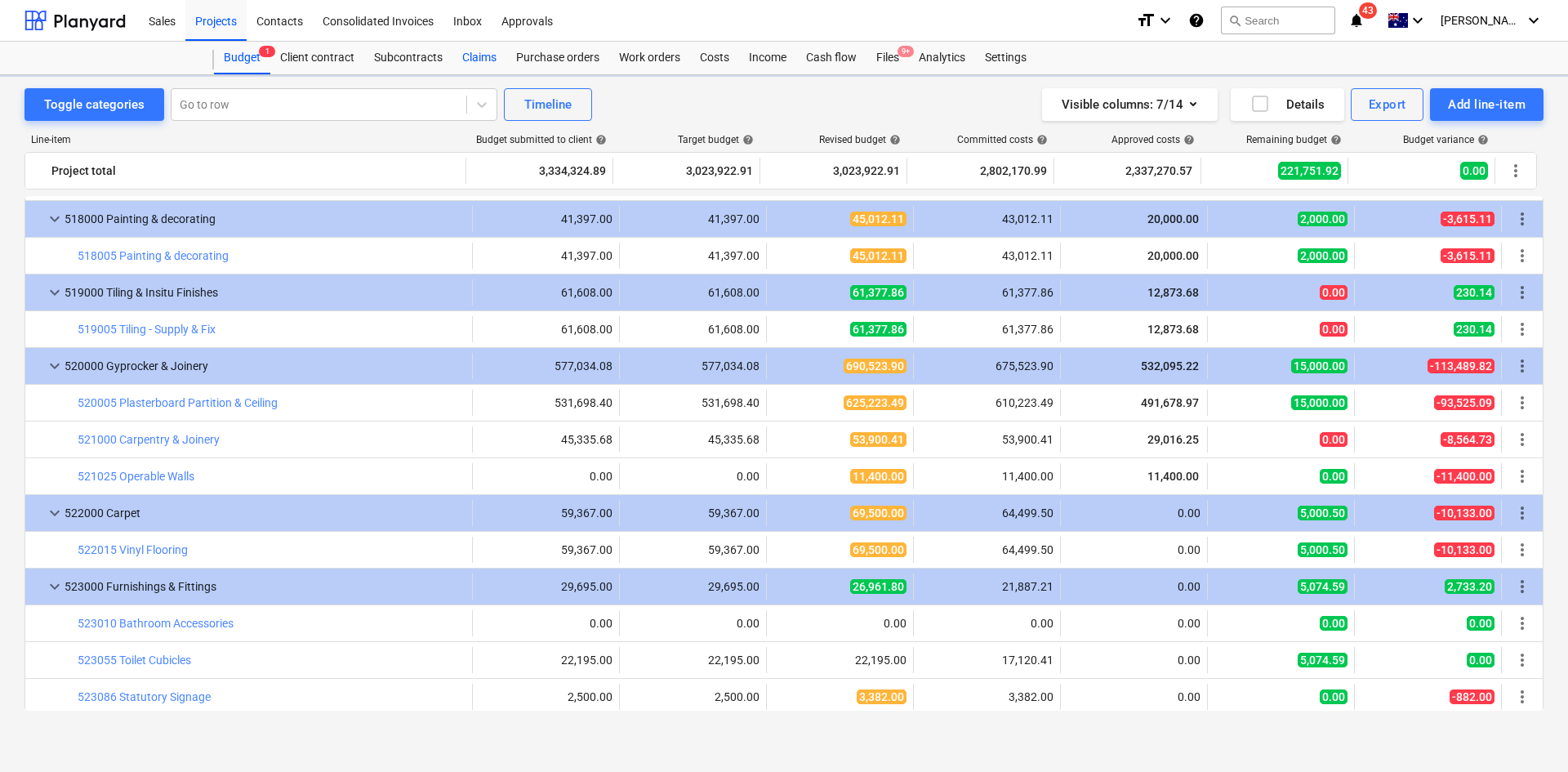
click at [487, 56] on div "Claims" at bounding box center [479, 57] width 54 height 32
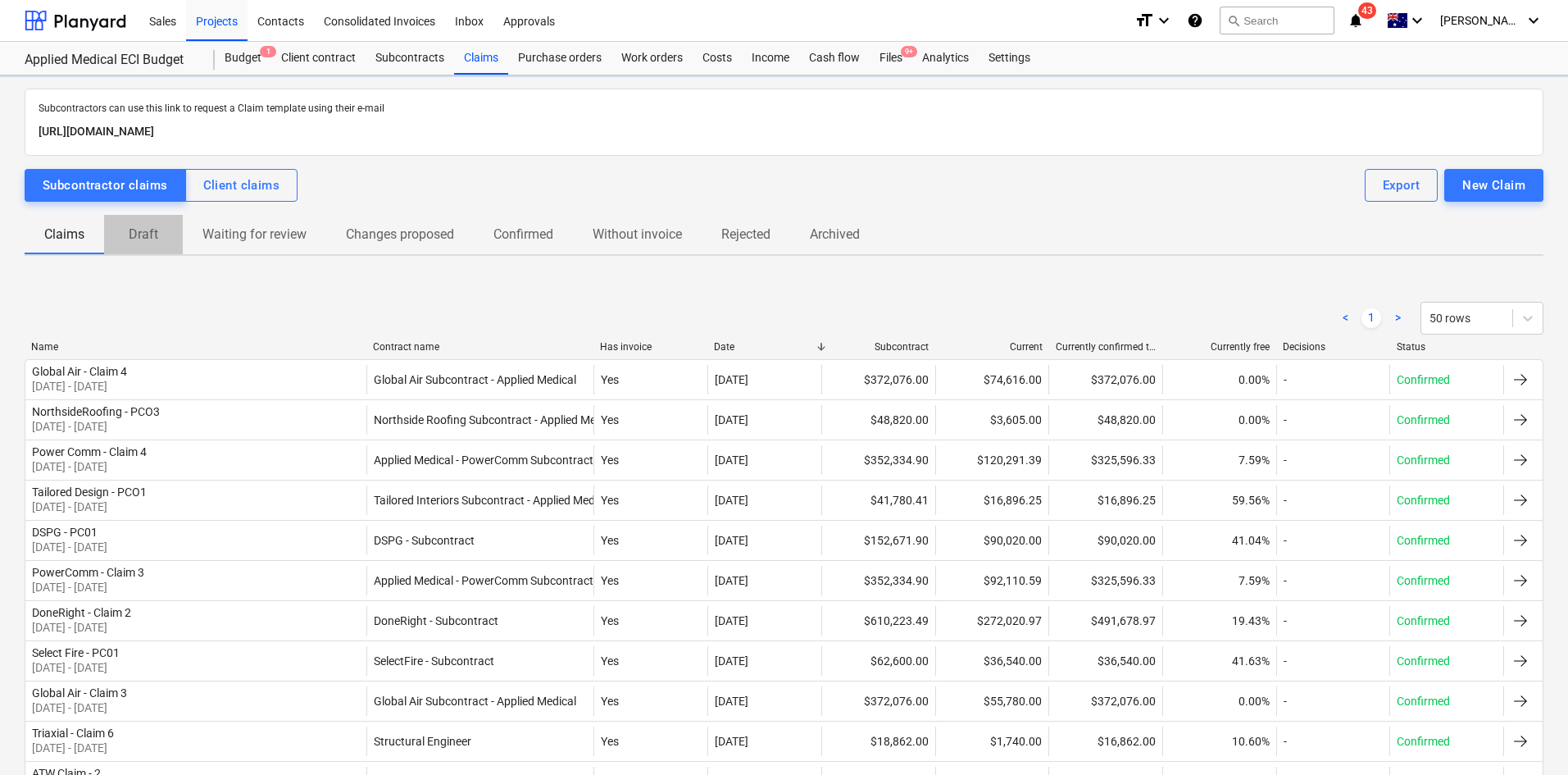
click at [135, 249] on button "Draft" at bounding box center [143, 234] width 79 height 39
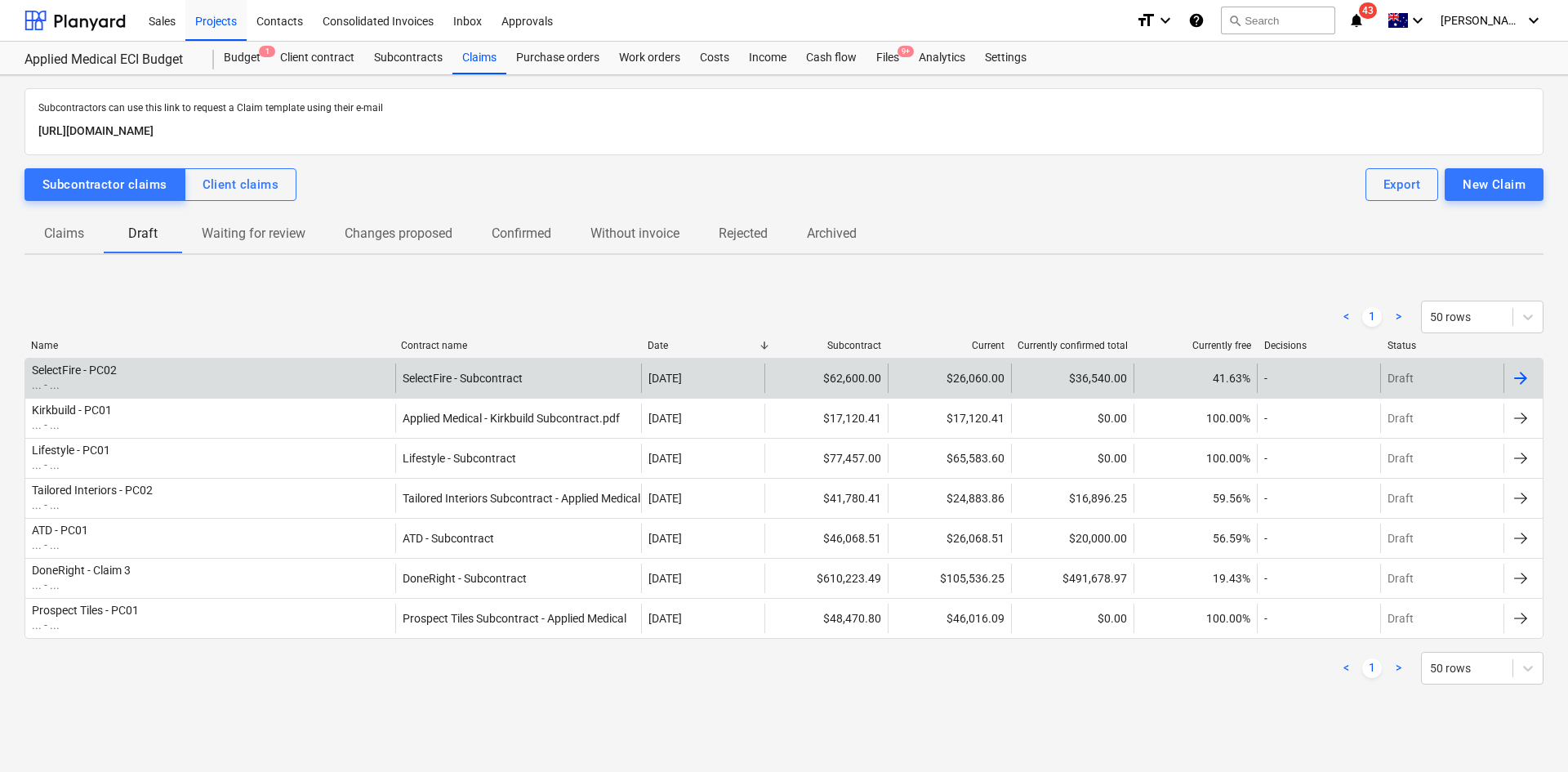
click at [129, 381] on div "SelectFire - PC02 ... - ..." at bounding box center [211, 377] width 370 height 29
